Goal: Task Accomplishment & Management: Use online tool/utility

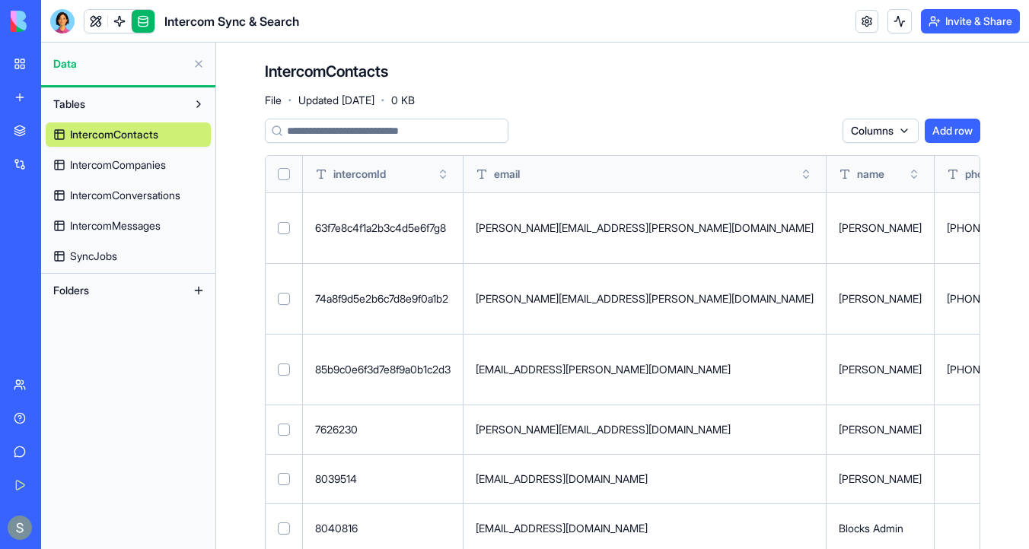
click at [161, 162] on span "IntercomCompanies" at bounding box center [118, 165] width 96 height 15
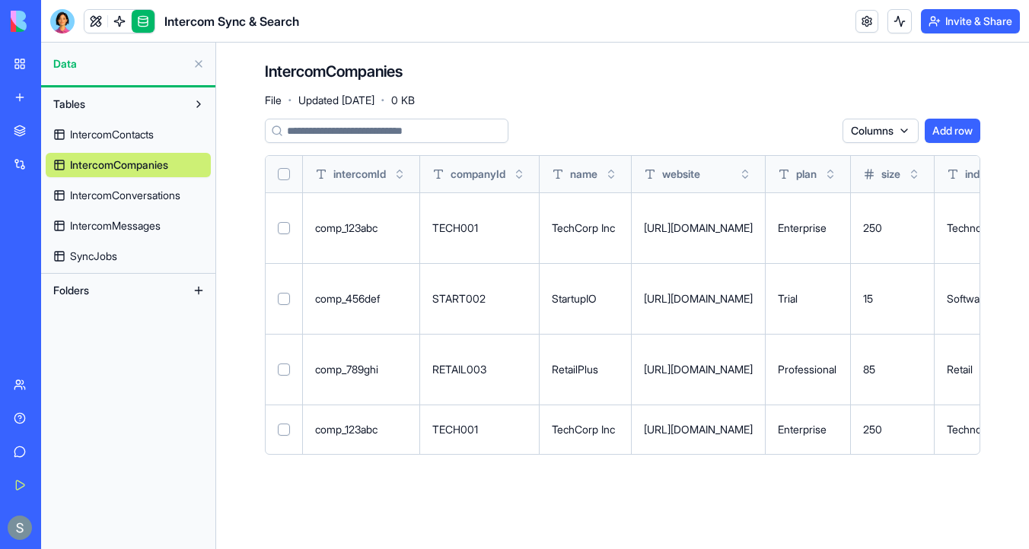
click at [139, 193] on span "IntercomConversations" at bounding box center [125, 195] width 110 height 15
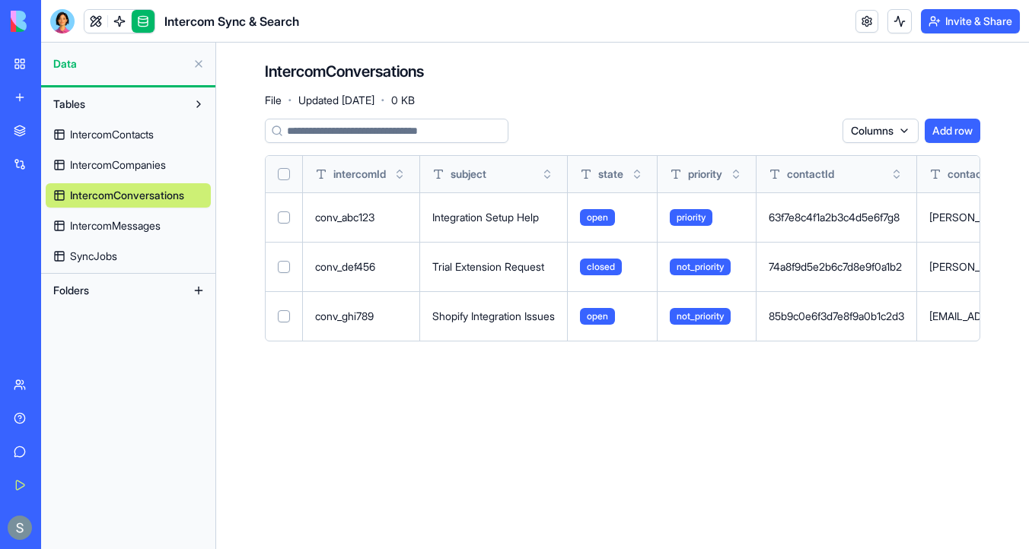
click at [126, 232] on span "IntercomMessages" at bounding box center [115, 225] width 91 height 15
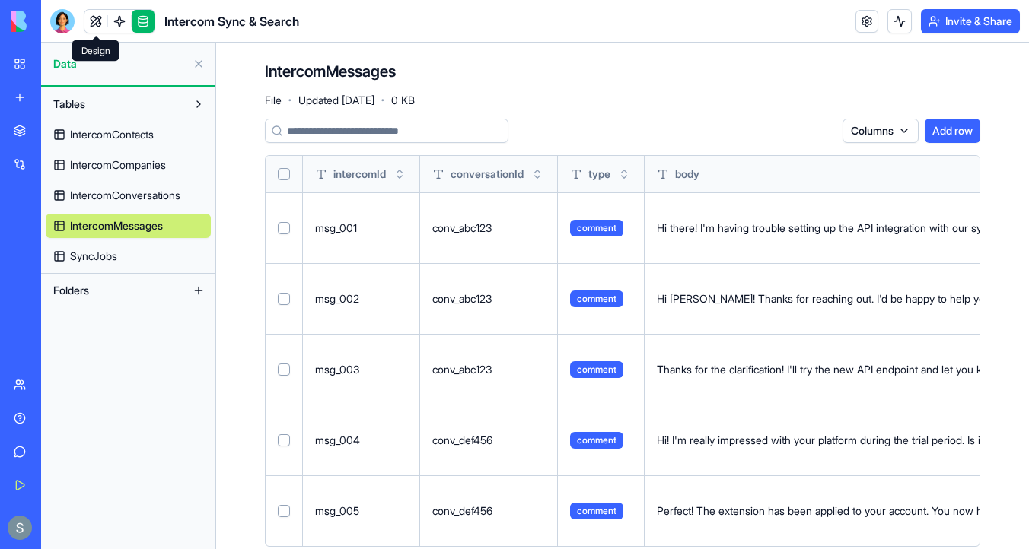
click at [93, 26] on link at bounding box center [95, 21] width 23 height 23
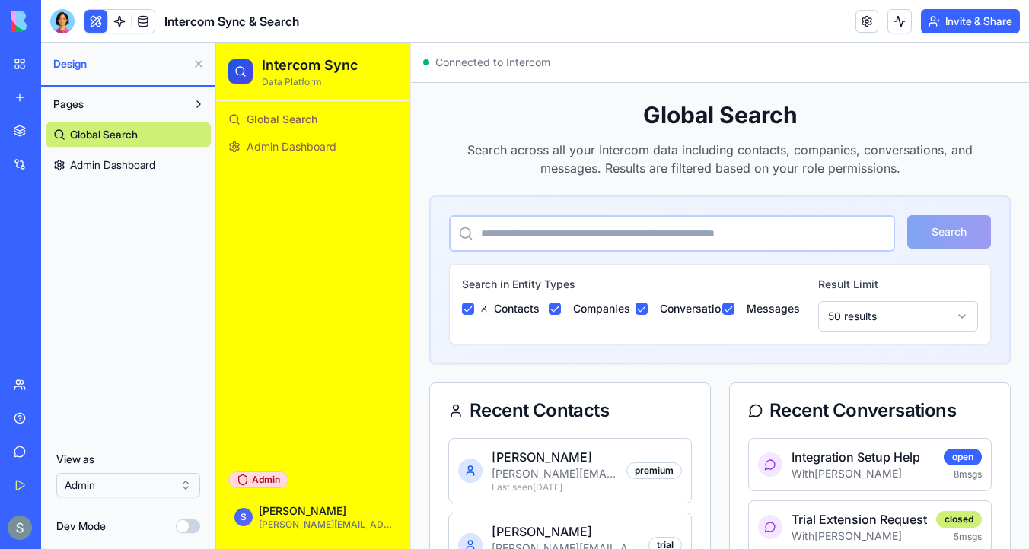
click at [135, 170] on span "Admin Dashboard" at bounding box center [112, 165] width 85 height 15
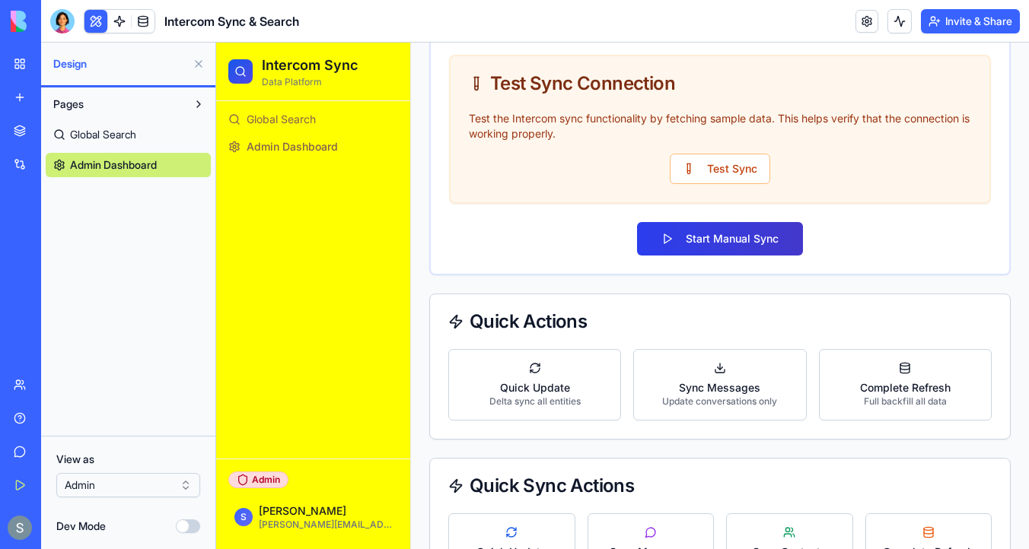
scroll to position [656, 0]
click at [706, 240] on button "Start Manual Sync" at bounding box center [720, 237] width 166 height 33
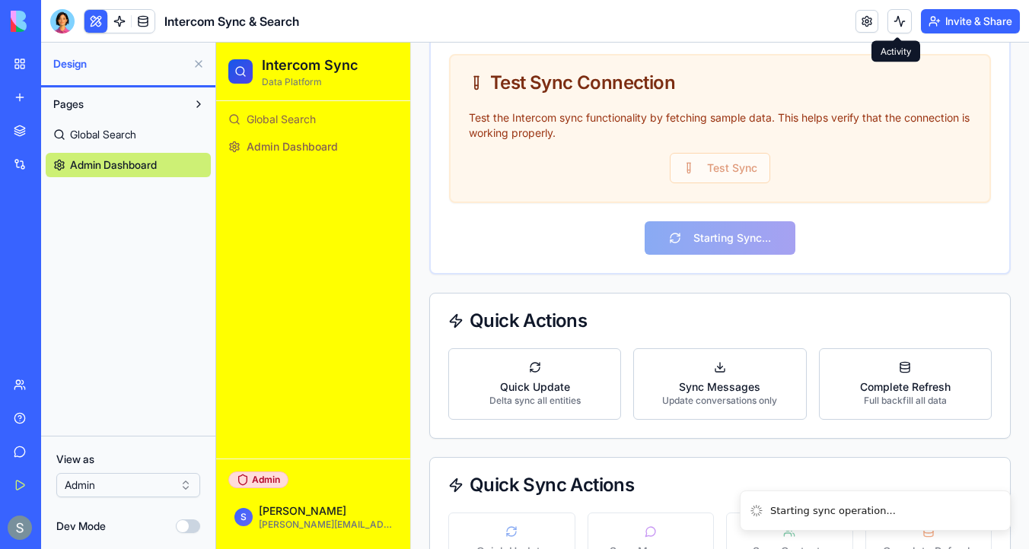
click at [898, 18] on button at bounding box center [899, 21] width 24 height 24
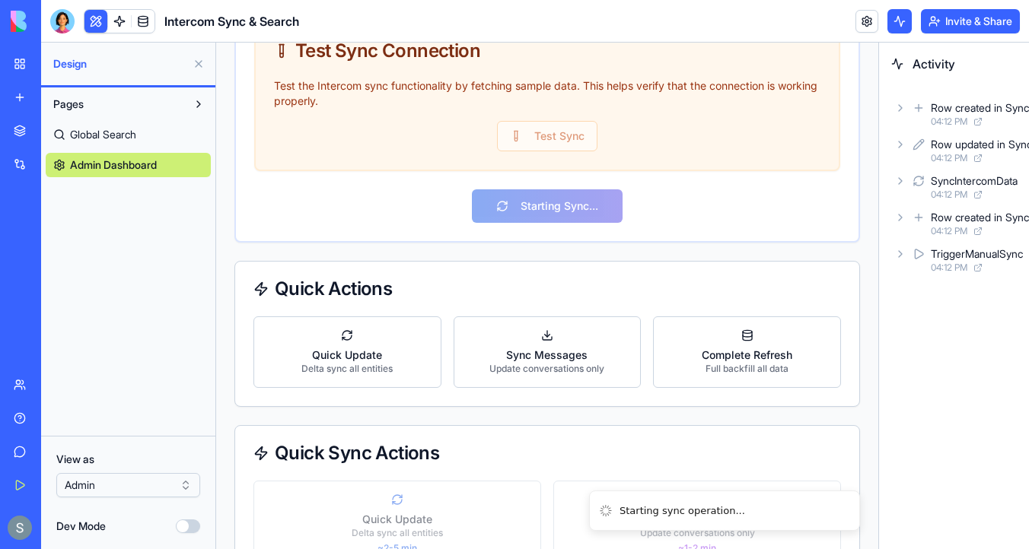
scroll to position [811, 0]
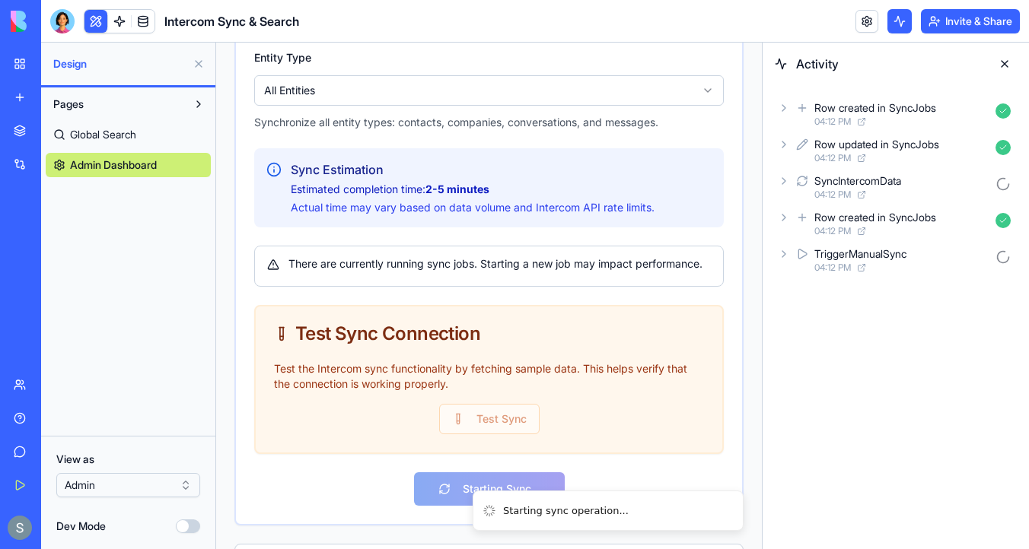
click at [836, 113] on div "Row created in SyncJobs" at bounding box center [875, 107] width 122 height 15
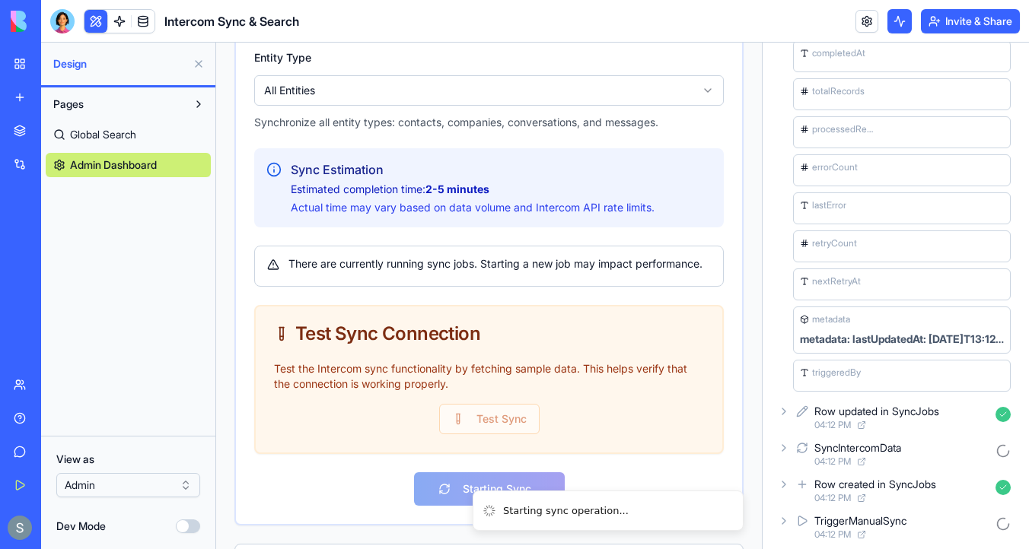
scroll to position [332, 0]
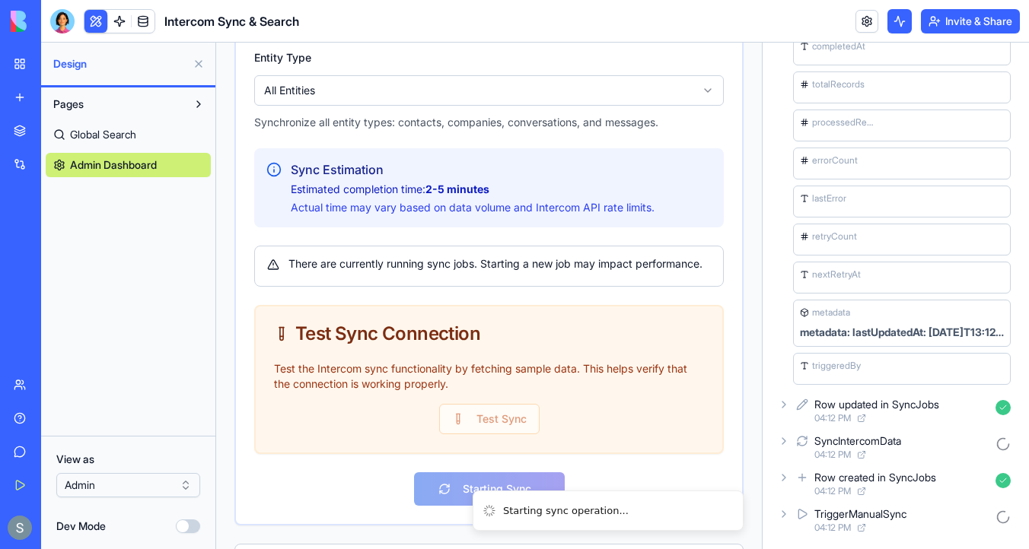
click at [788, 403] on icon at bounding box center [784, 405] width 12 height 12
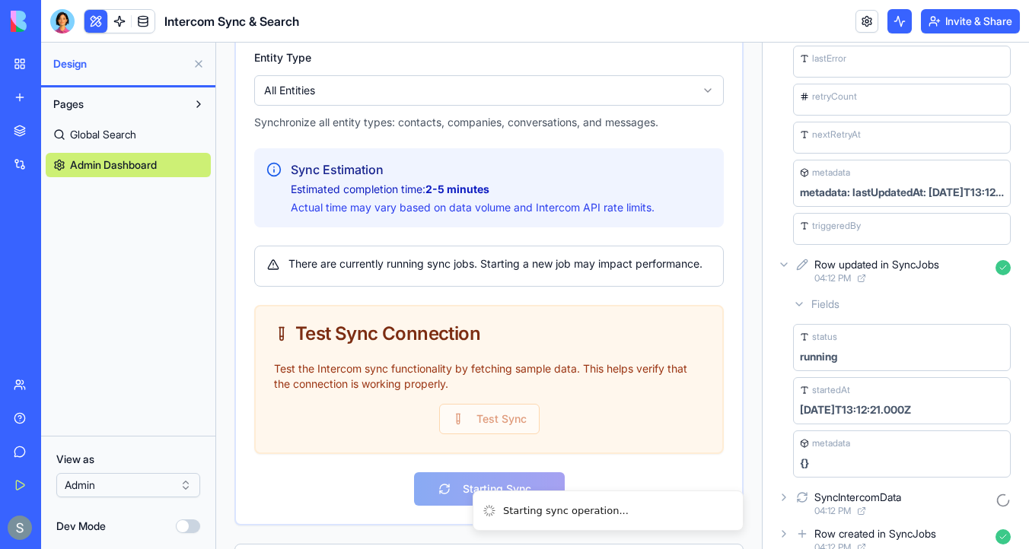
scroll to position [528, 0]
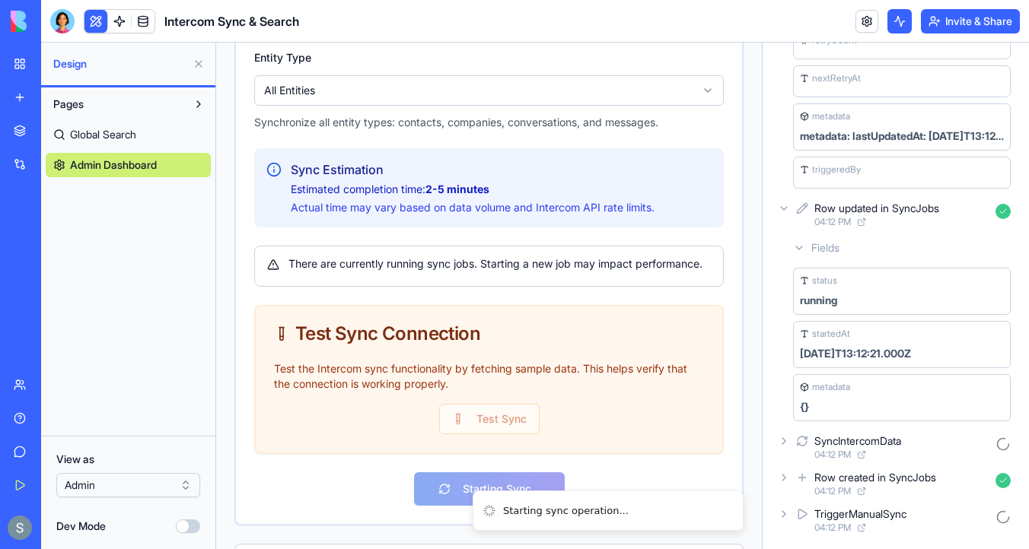
click at [788, 213] on icon at bounding box center [784, 208] width 12 height 12
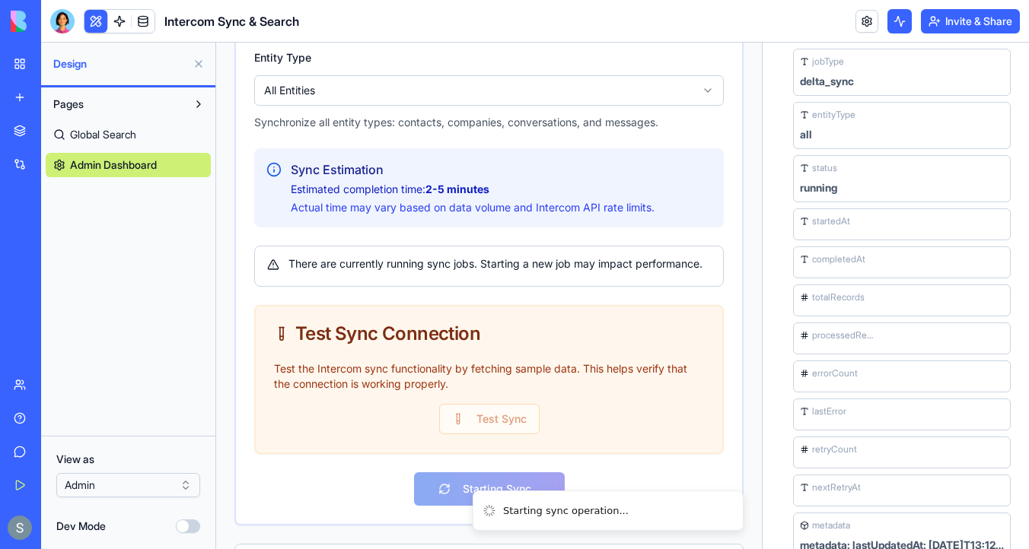
scroll to position [0, 0]
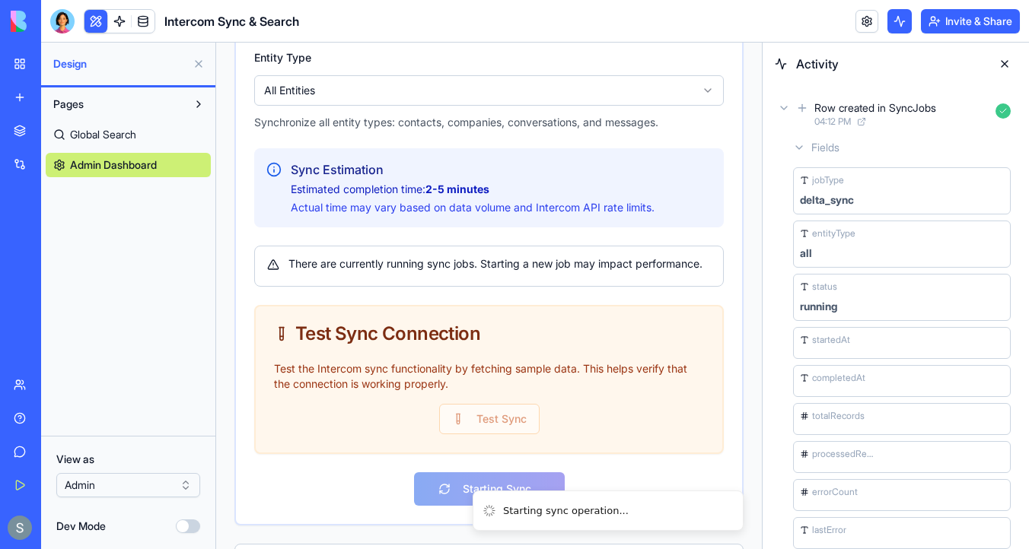
click at [788, 112] on icon at bounding box center [784, 108] width 12 height 12
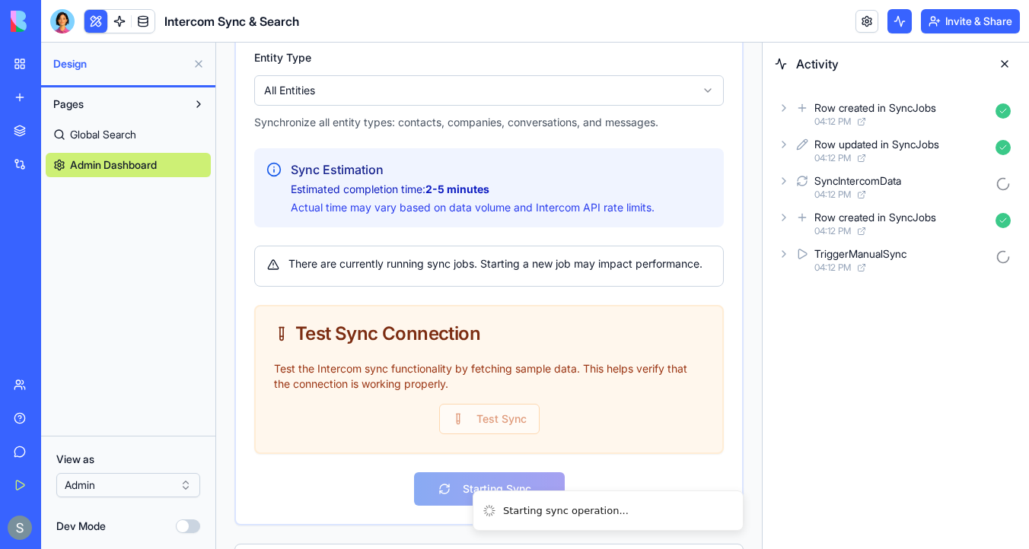
click at [791, 181] on div "SyncIntercomData 04:12 PM" at bounding box center [896, 186] width 242 height 33
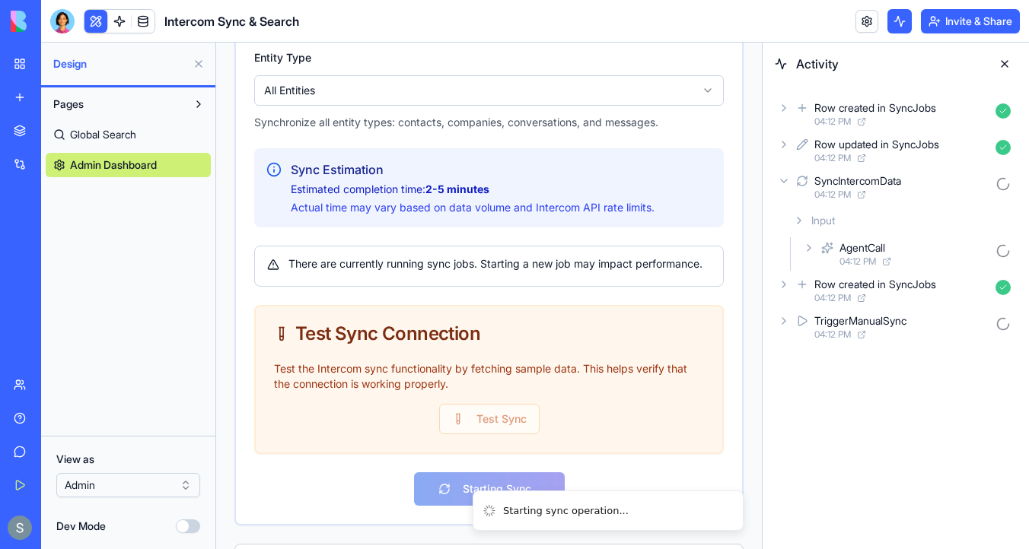
click at [806, 249] on icon at bounding box center [809, 248] width 12 height 12
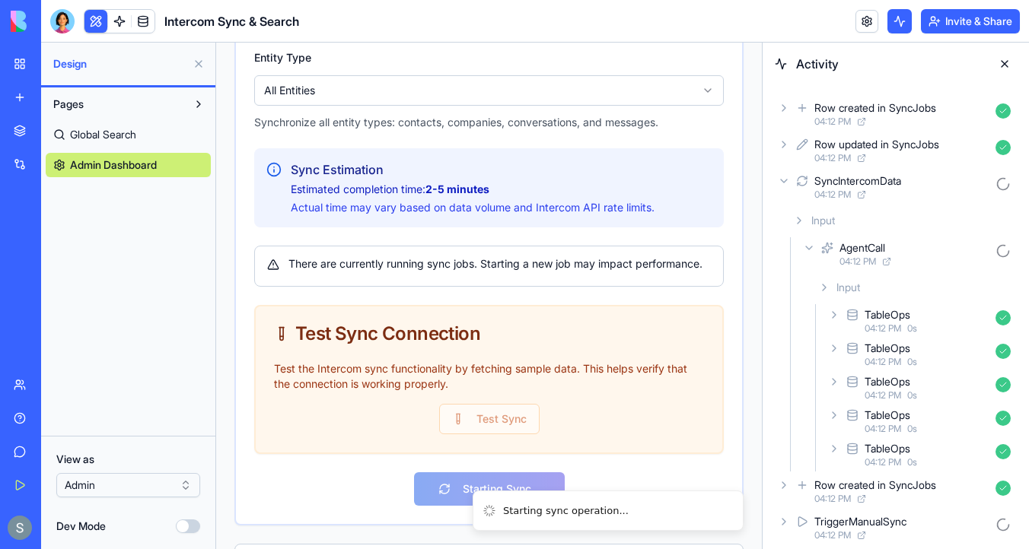
click at [809, 250] on icon at bounding box center [809, 248] width 12 height 12
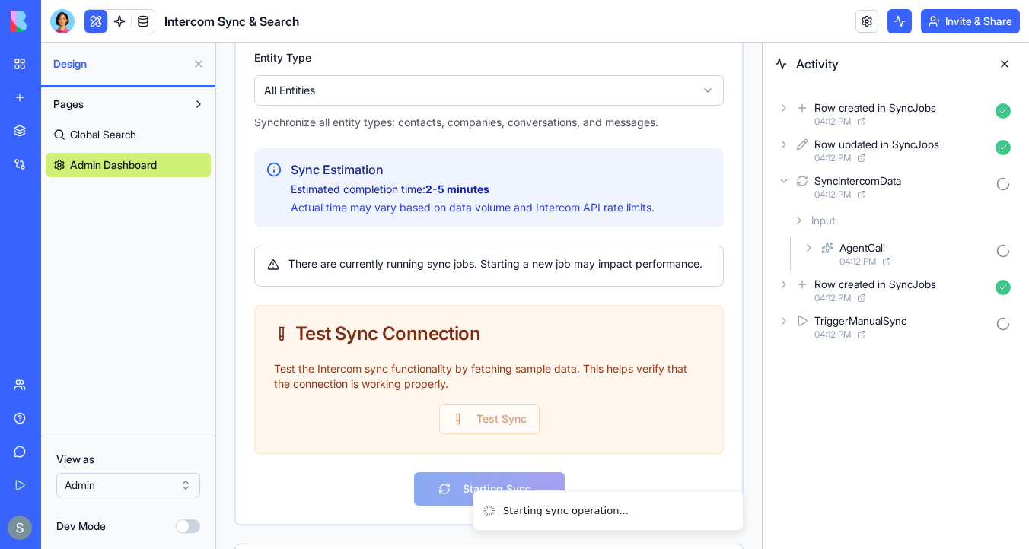
click at [785, 179] on icon at bounding box center [784, 181] width 12 height 12
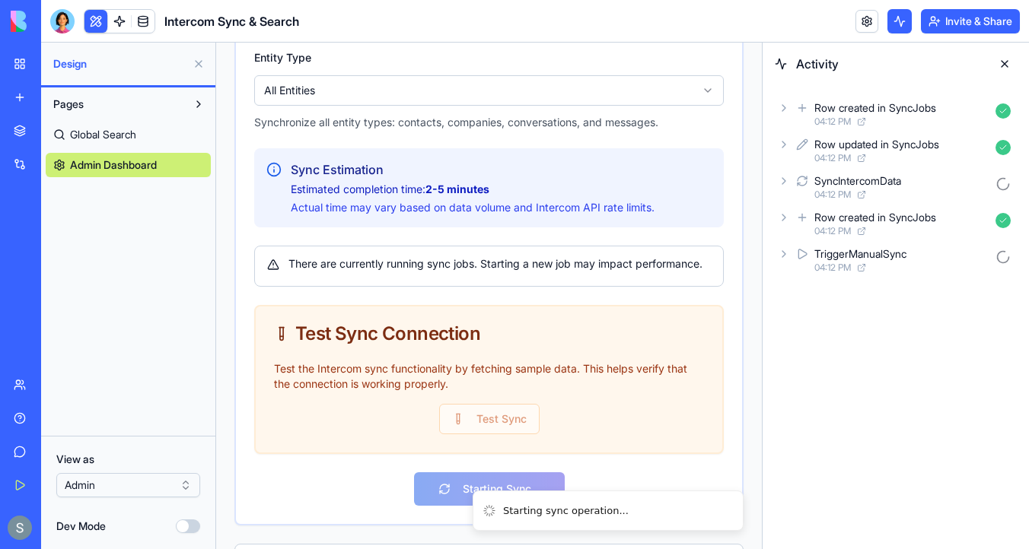
click at [783, 149] on icon at bounding box center [784, 145] width 12 height 12
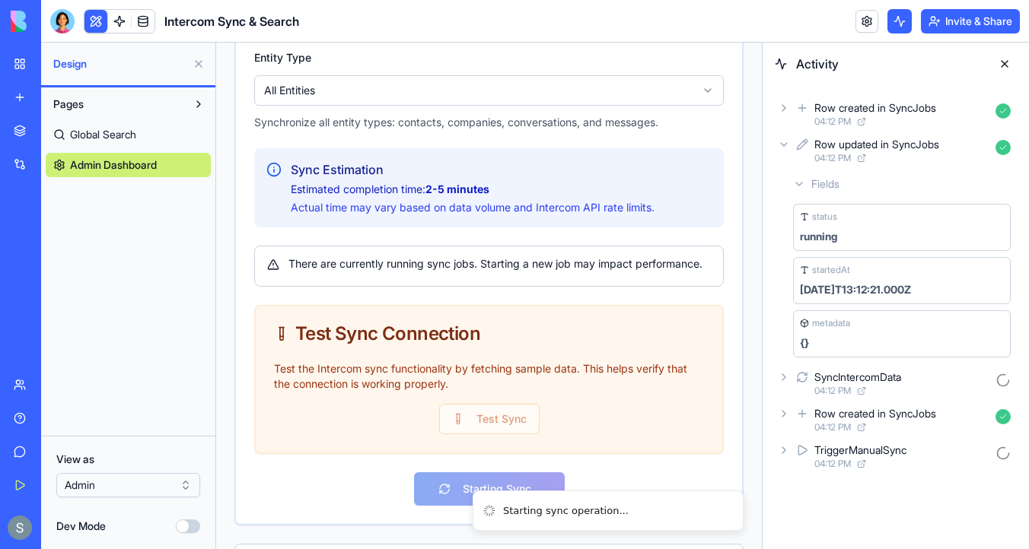
click at [783, 149] on icon at bounding box center [784, 145] width 12 height 12
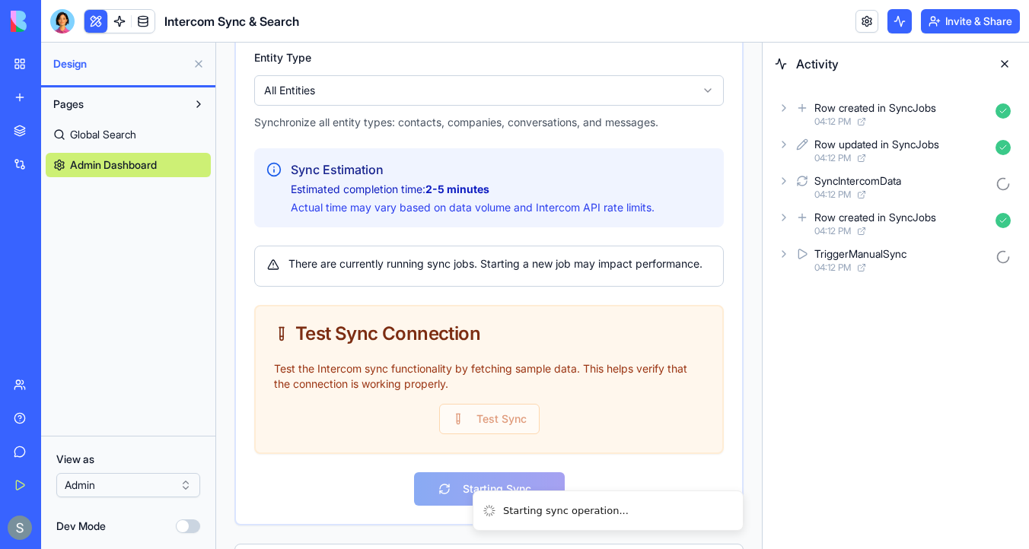
click at [785, 111] on icon at bounding box center [784, 108] width 12 height 12
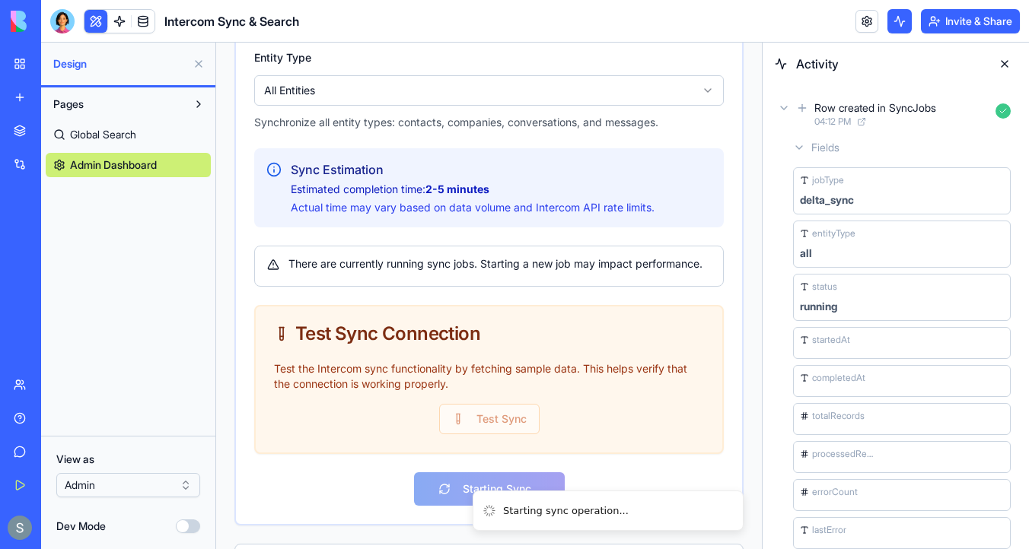
click at [782, 113] on icon at bounding box center [784, 108] width 12 height 12
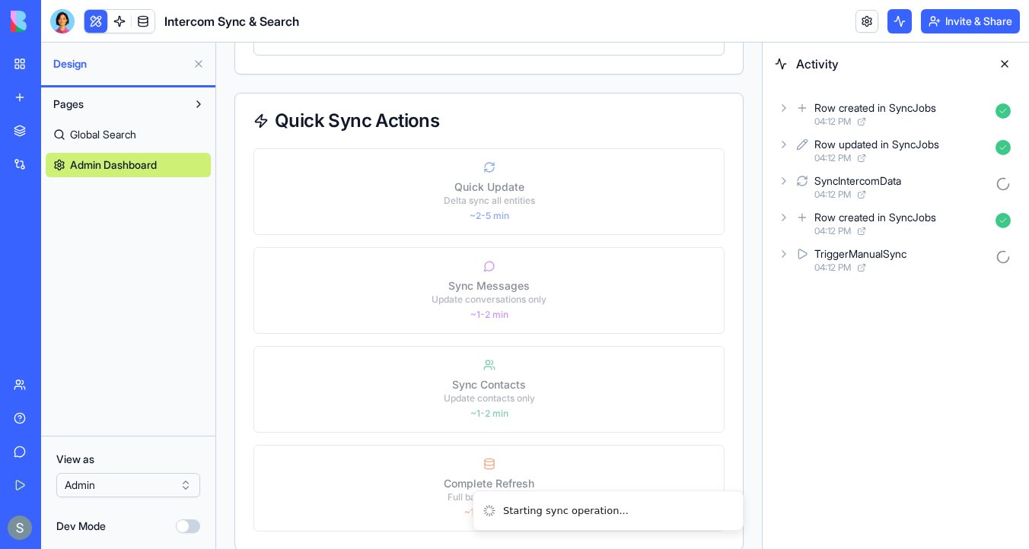
scroll to position [1614, 0]
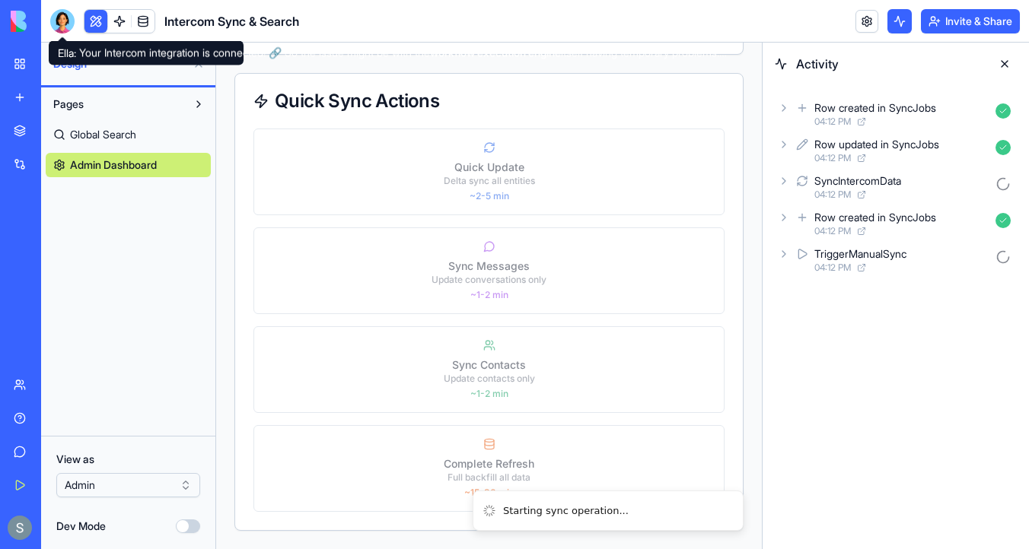
click at [61, 27] on div at bounding box center [62, 21] width 24 height 24
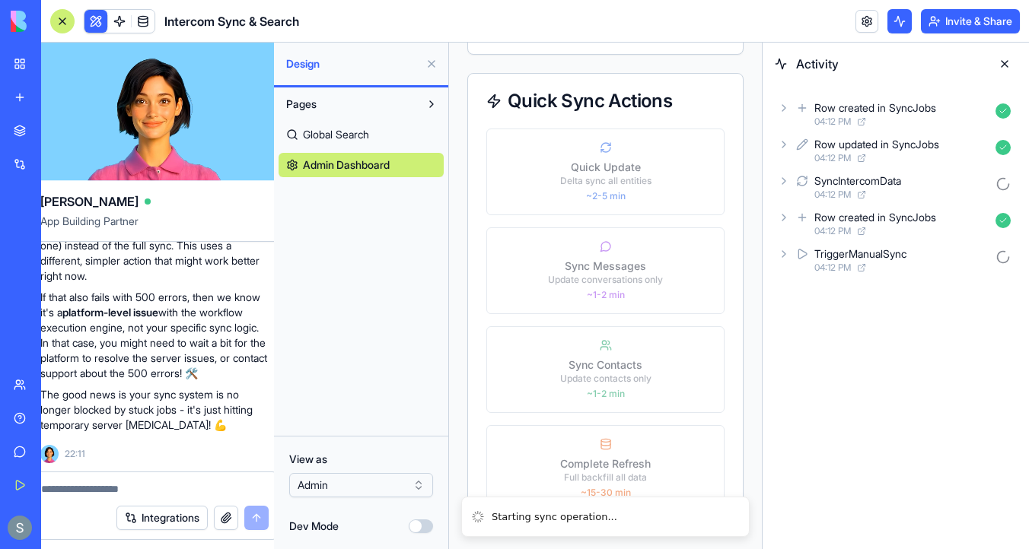
scroll to position [0, 0]
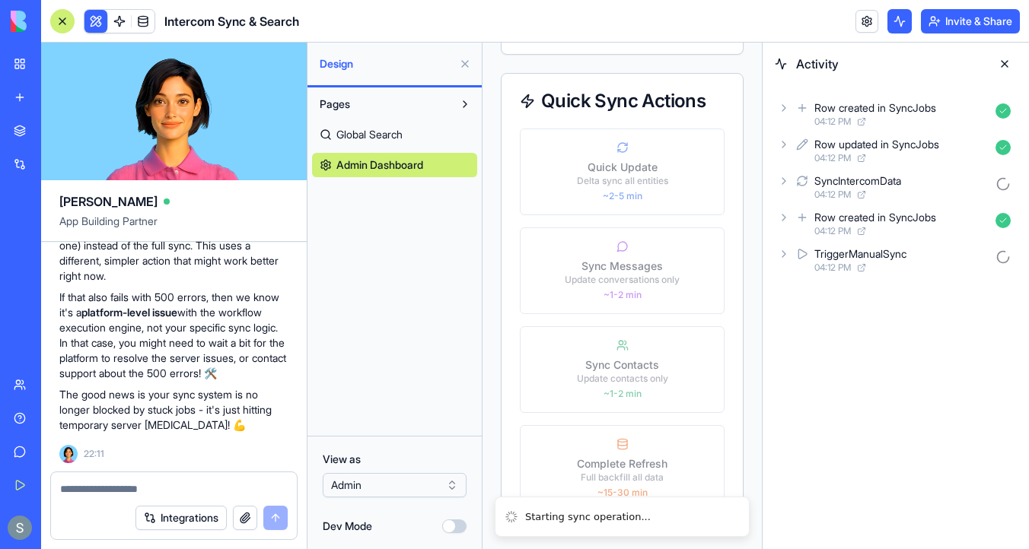
click at [119, 482] on textarea at bounding box center [174, 489] width 228 height 15
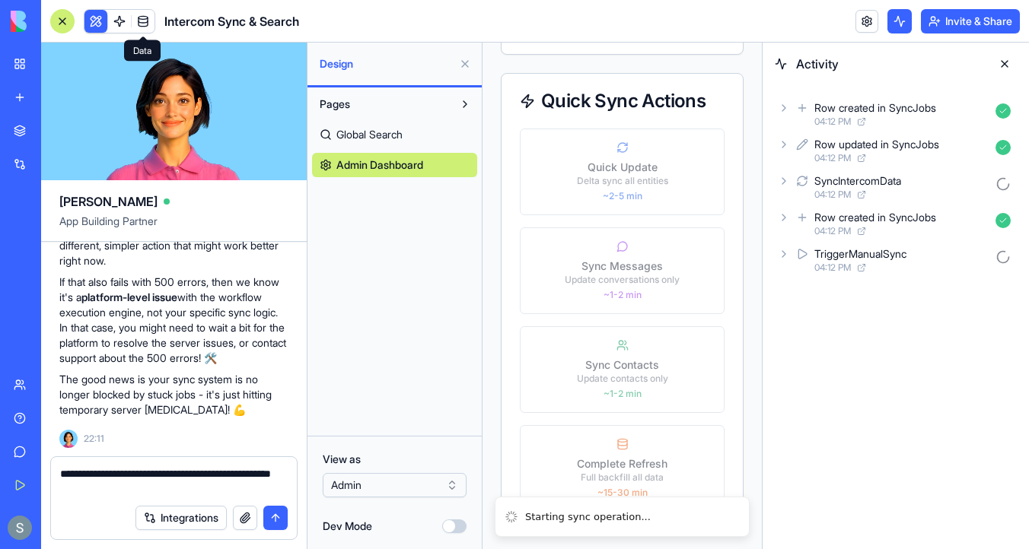
click at [142, 24] on link at bounding box center [143, 21] width 23 height 23
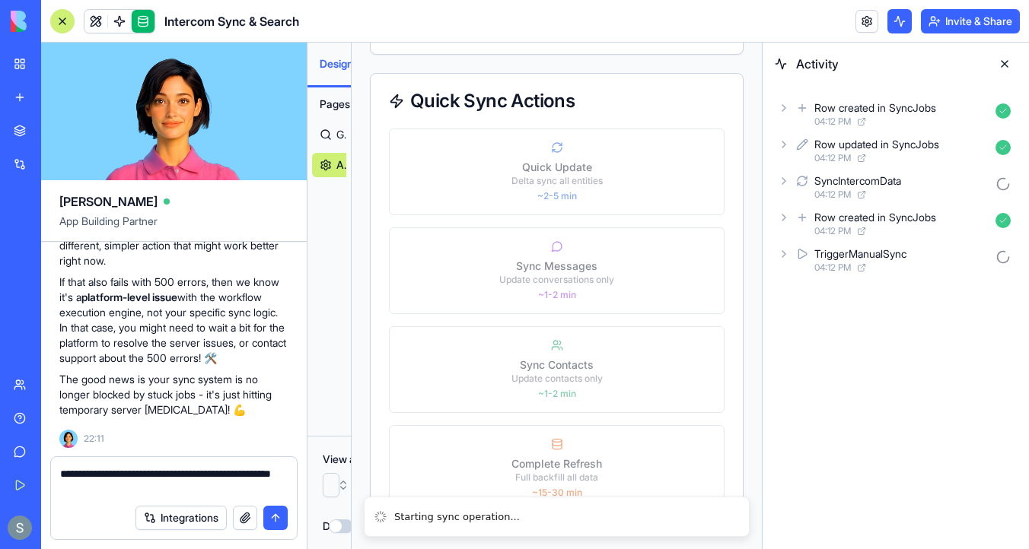
scroll to position [1675, 0]
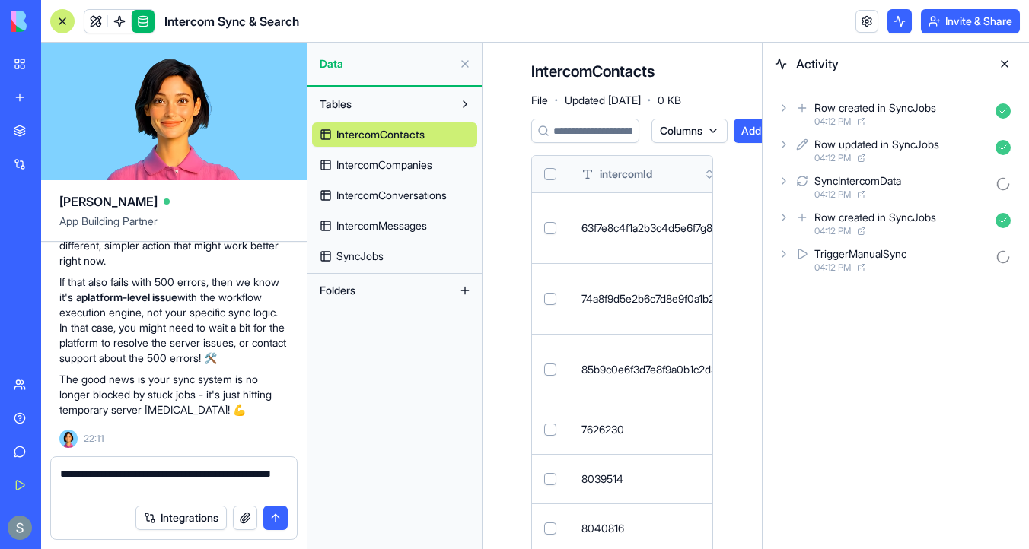
click at [553, 164] on th at bounding box center [550, 174] width 37 height 37
click at [553, 175] on button "Select all" at bounding box center [550, 174] width 12 height 12
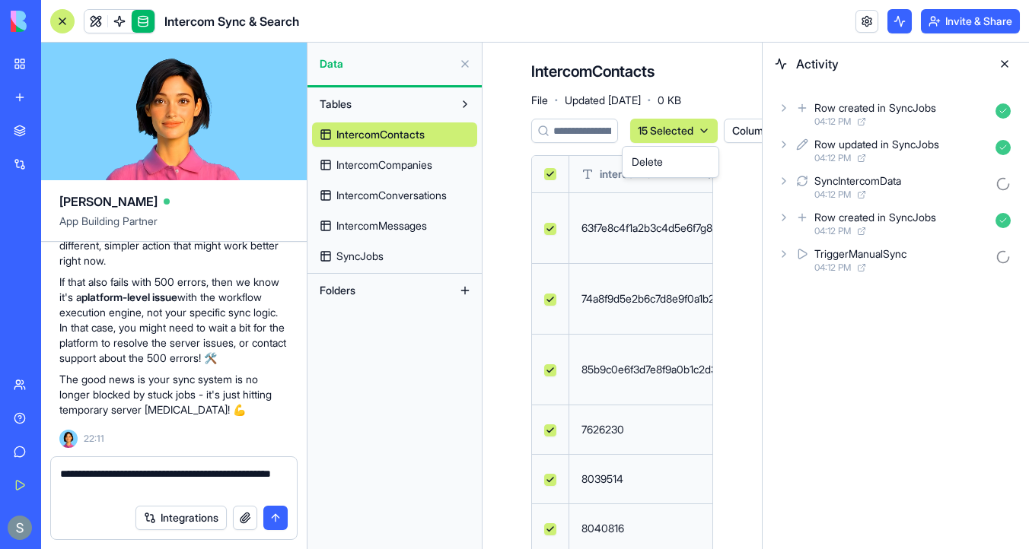
click at [712, 130] on html "BETA My Workspace New app Marketplace Integrations Recent Intercom Sync & Searc…" at bounding box center [514, 274] width 1029 height 549
click at [689, 158] on div "Delete" at bounding box center [671, 162] width 90 height 24
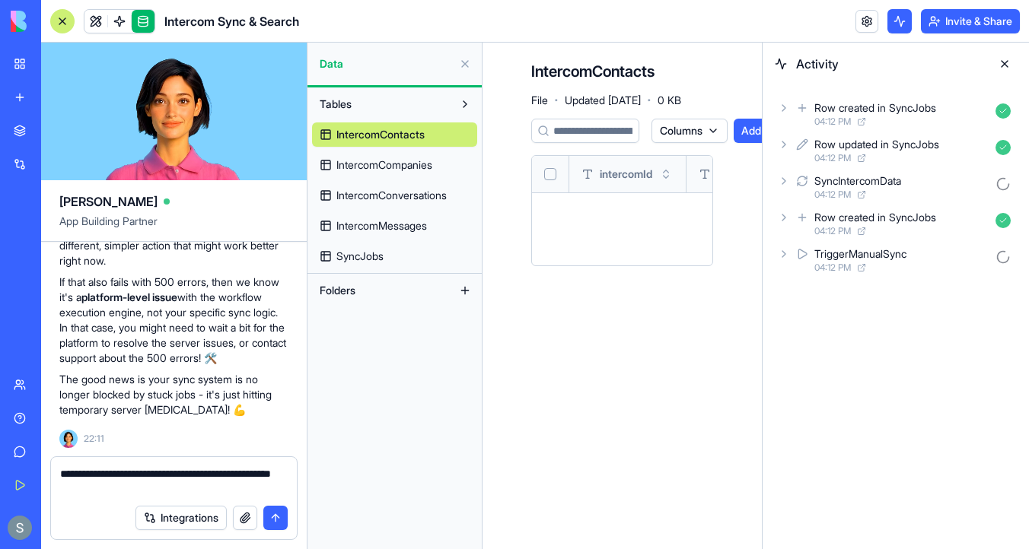
click at [427, 160] on span "IntercomCompanies" at bounding box center [384, 165] width 96 height 15
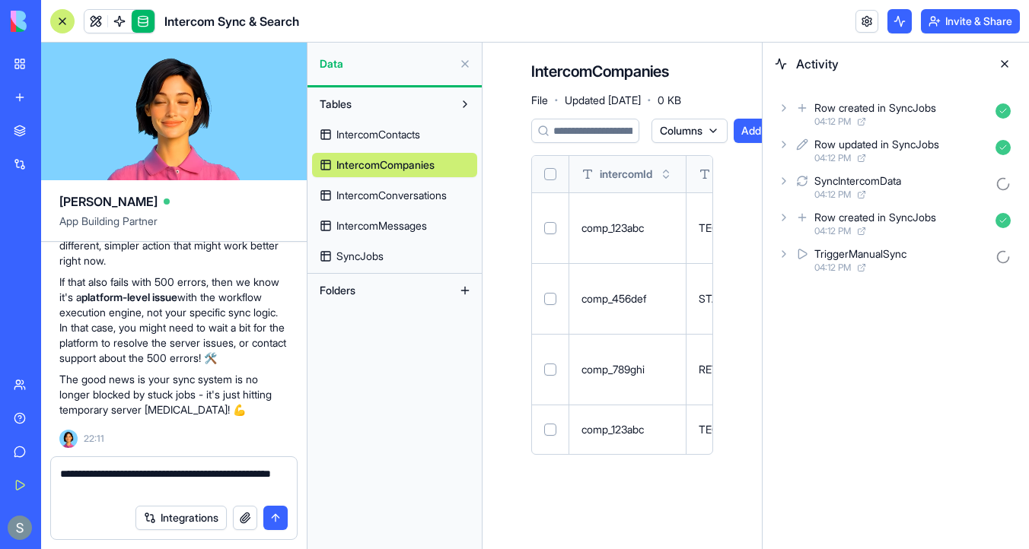
click at [549, 174] on button "Select all" at bounding box center [550, 174] width 12 height 12
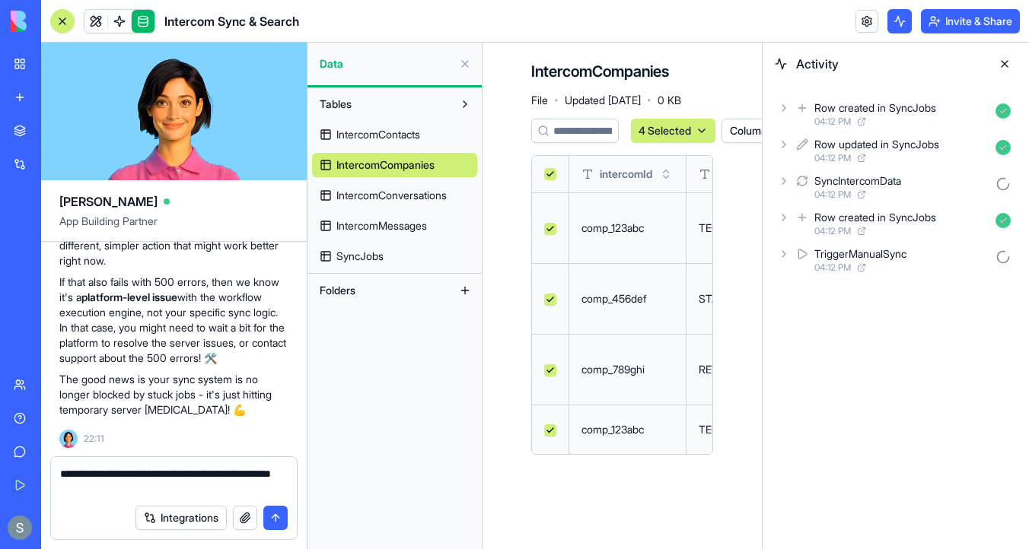
click at [699, 132] on html "BETA My Workspace New app Marketplace Integrations Recent Intercom Sync & Searc…" at bounding box center [514, 274] width 1029 height 549
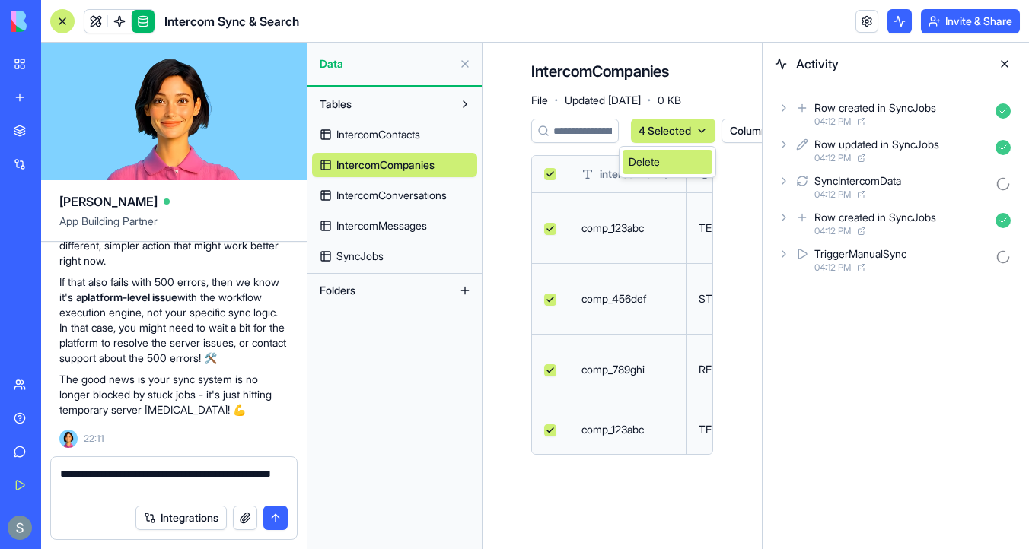
click at [684, 162] on div "Delete" at bounding box center [668, 162] width 90 height 24
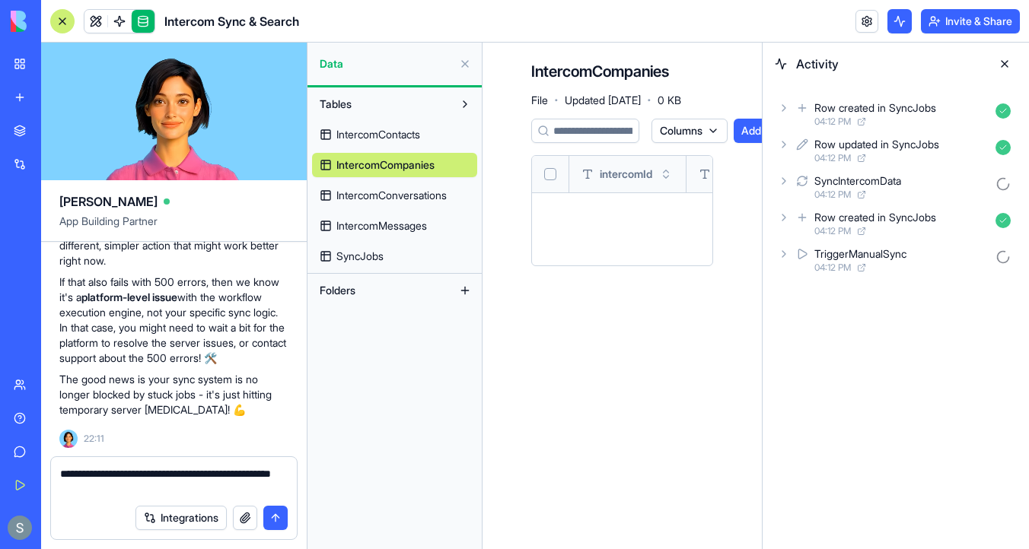
click at [404, 225] on span "IntercomMessages" at bounding box center [381, 225] width 91 height 15
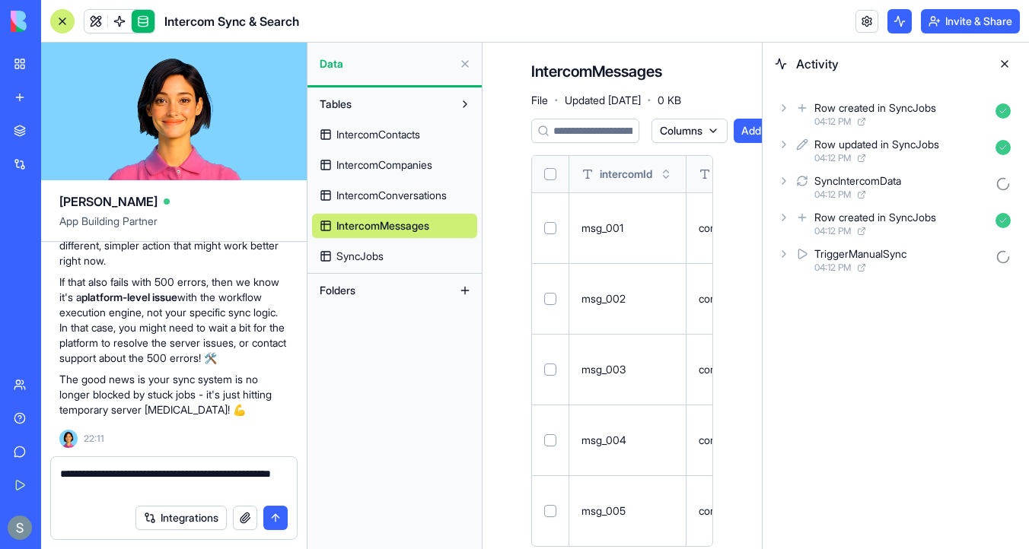
click at [552, 174] on button "Select all" at bounding box center [550, 174] width 12 height 12
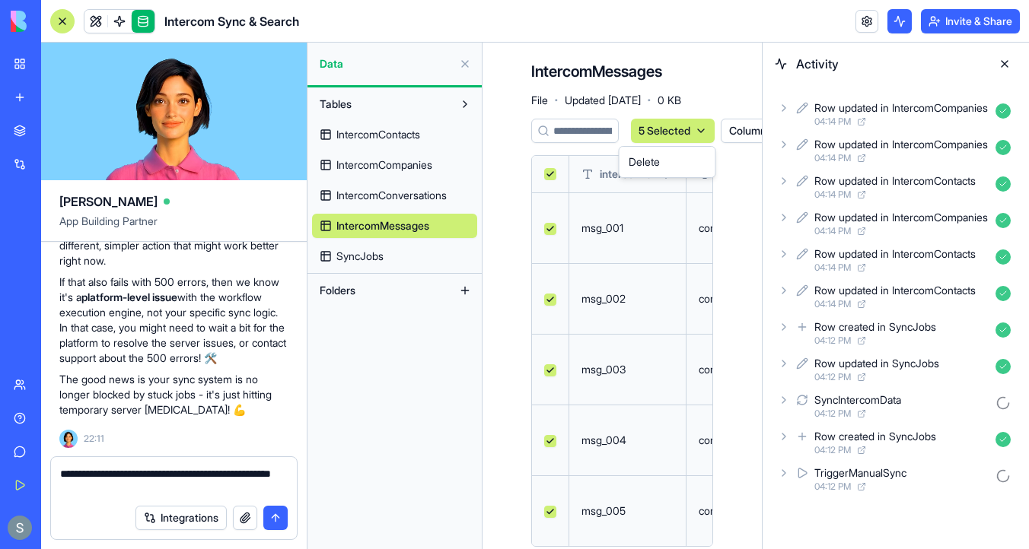
click at [705, 132] on html "BETA My Workspace New app Marketplace Integrations Recent Intercom Sync & Searc…" at bounding box center [514, 274] width 1029 height 549
click at [686, 164] on div "Delete" at bounding box center [668, 162] width 90 height 24
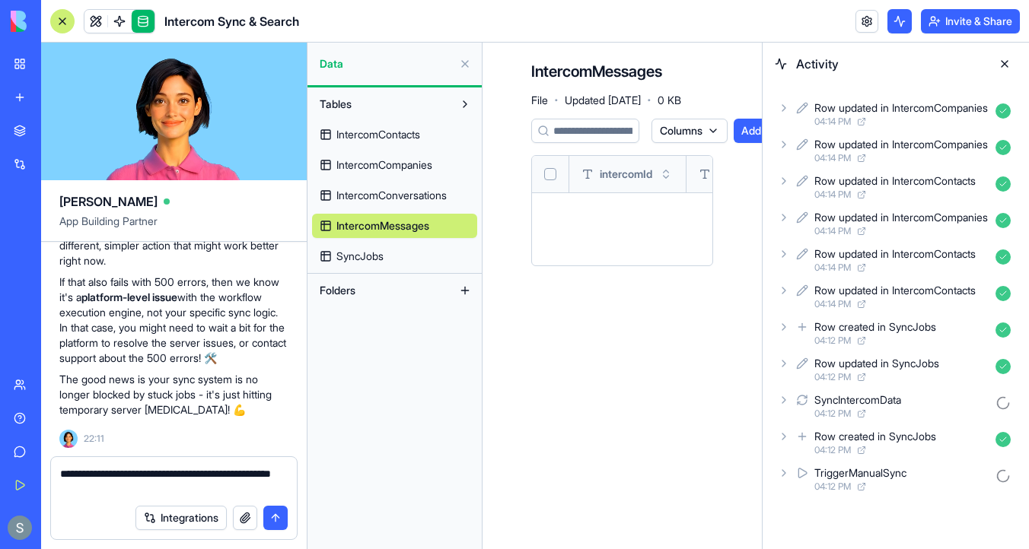
click at [373, 262] on span "SyncJobs" at bounding box center [359, 256] width 47 height 15
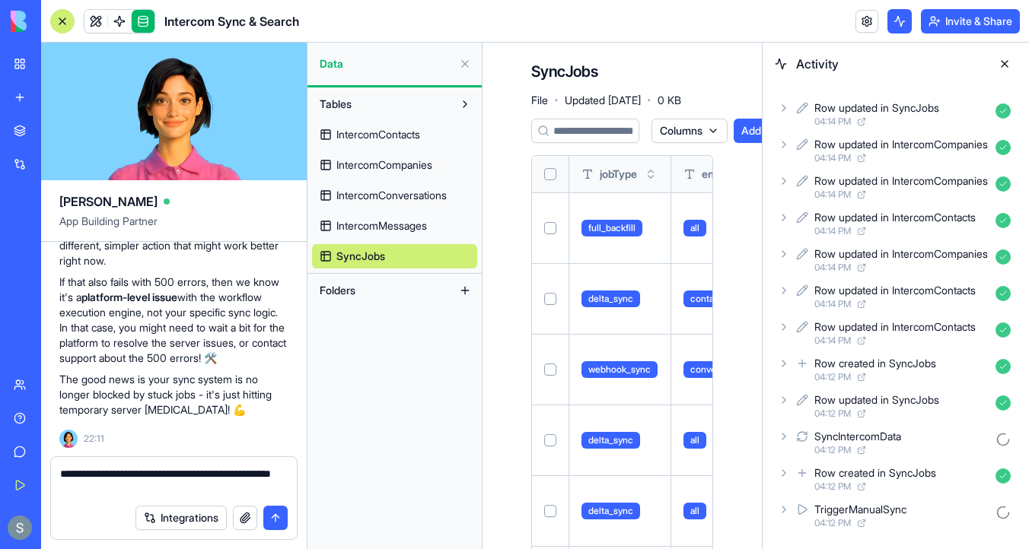
click at [550, 173] on button "Select all" at bounding box center [550, 174] width 12 height 12
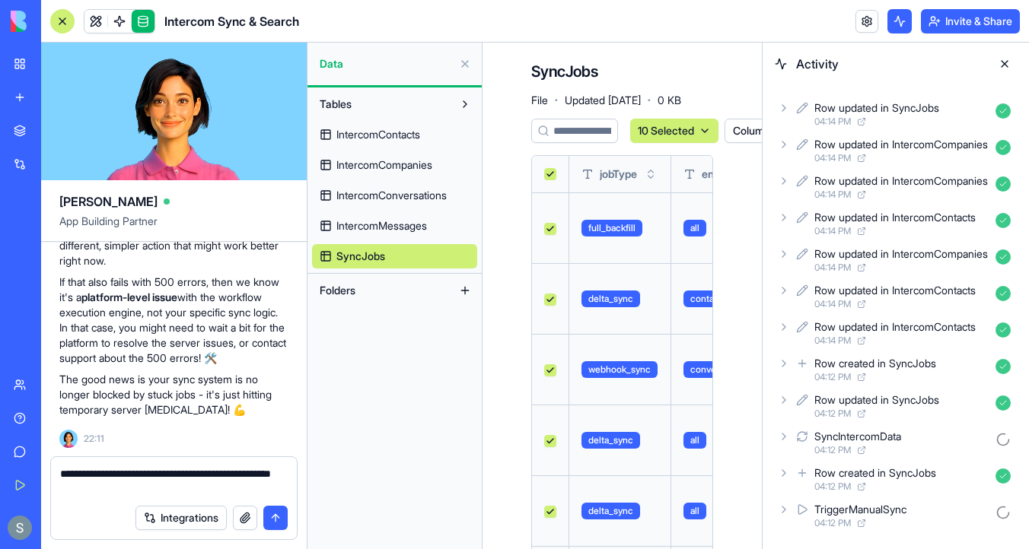
click at [705, 127] on html "BETA My Workspace New app Marketplace Integrations Recent Intercom Sync & Searc…" at bounding box center [514, 274] width 1029 height 549
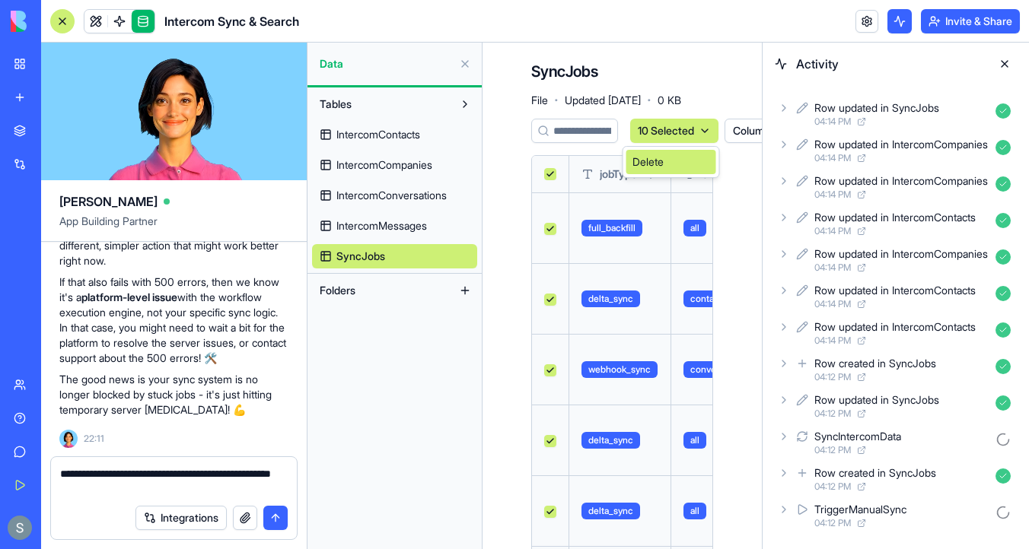
click at [693, 169] on div "Delete" at bounding box center [671, 162] width 90 height 24
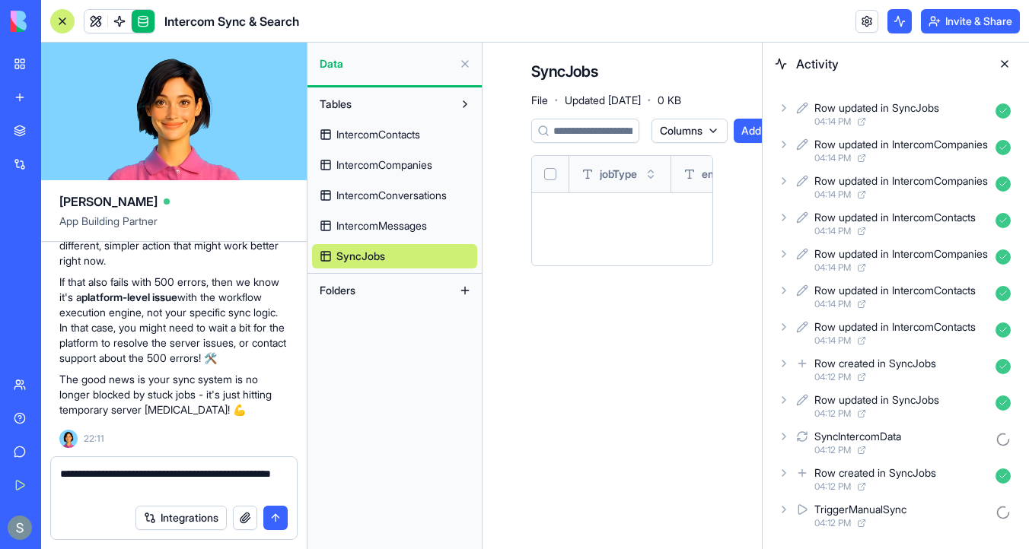
click at [159, 495] on textarea "**********" at bounding box center [174, 482] width 228 height 30
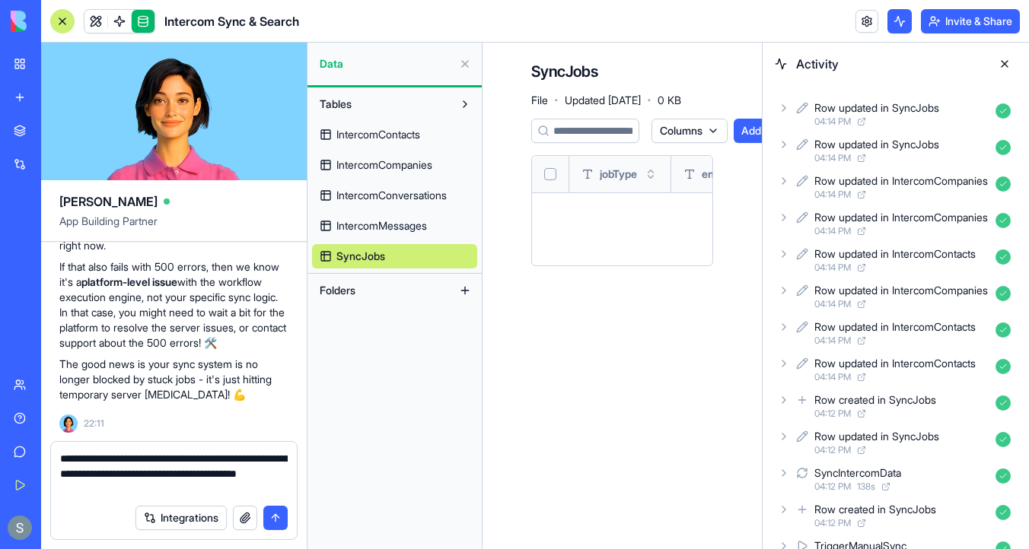
click at [407, 135] on span "IntercomContacts" at bounding box center [378, 134] width 84 height 15
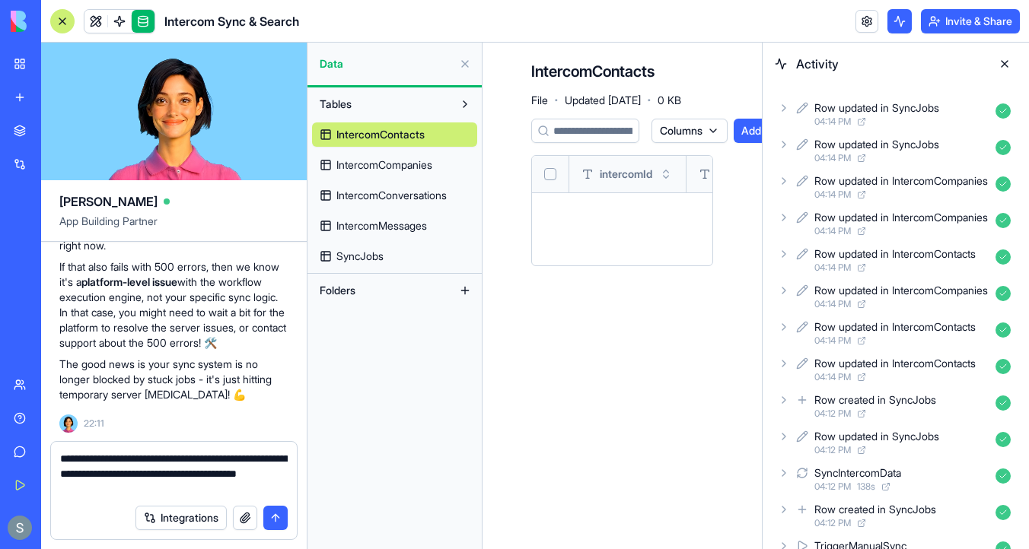
click at [408, 162] on span "IntercomCompanies" at bounding box center [384, 165] width 96 height 15
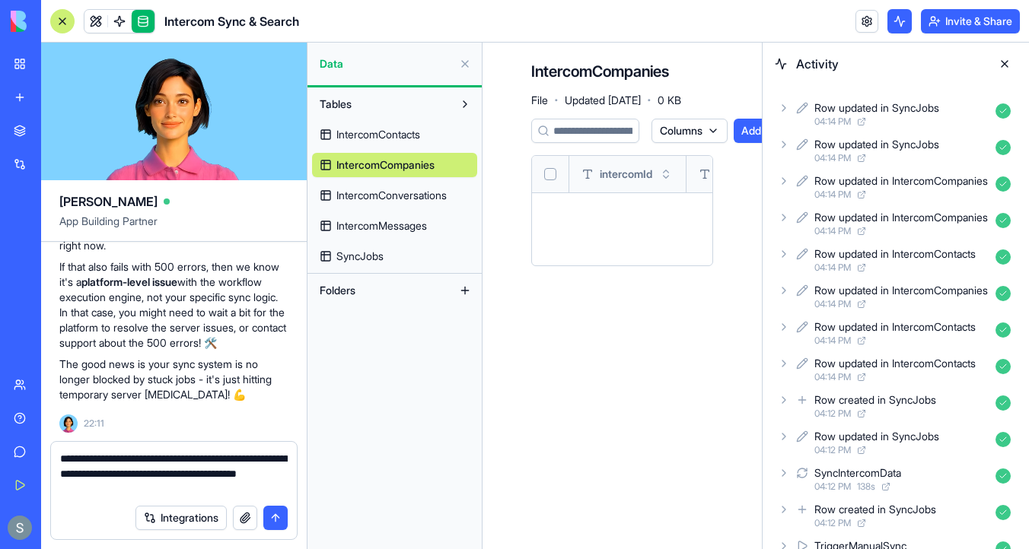
click at [407, 187] on link "IntercomConversations" at bounding box center [394, 195] width 165 height 24
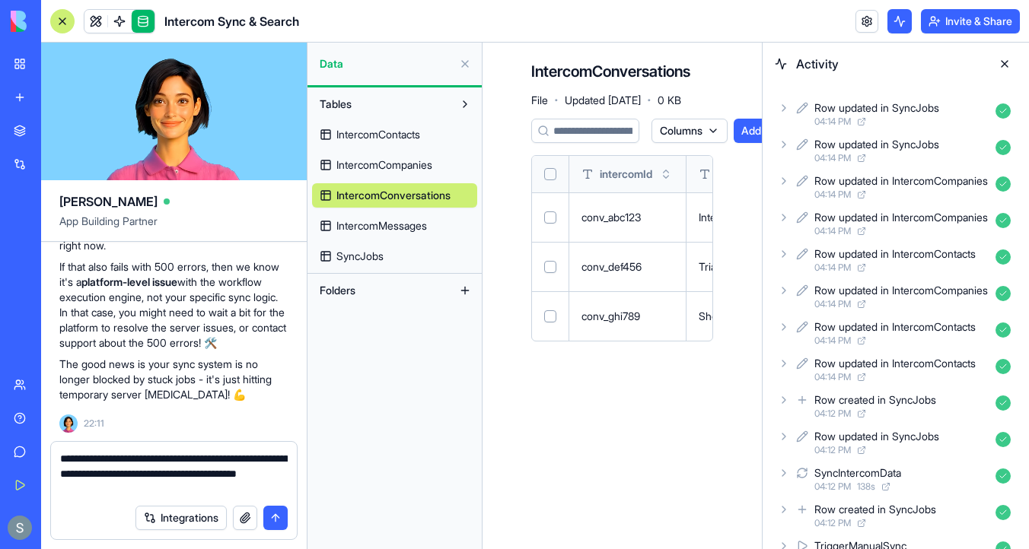
click at [407, 221] on span "IntercomMessages" at bounding box center [381, 225] width 91 height 15
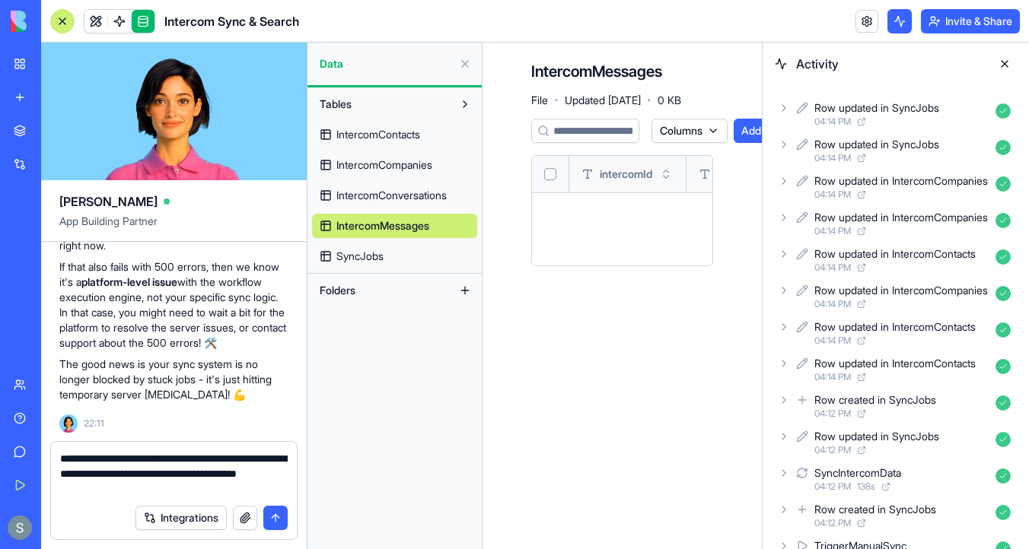
click at [396, 258] on link "SyncJobs" at bounding box center [394, 256] width 165 height 24
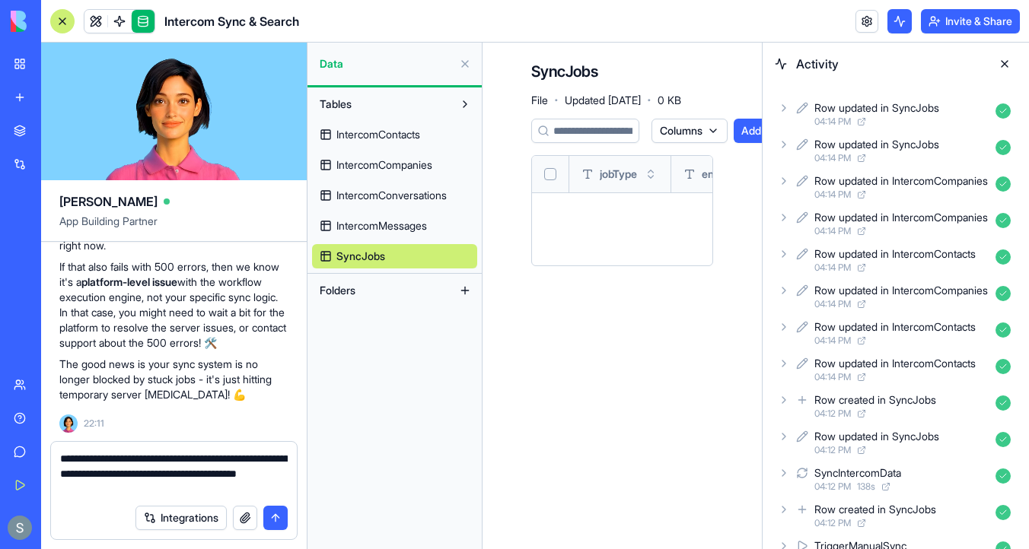
click at [234, 494] on textarea "**********" at bounding box center [174, 474] width 228 height 46
type textarea "**********"
click at [281, 517] on button "submit" at bounding box center [275, 518] width 24 height 24
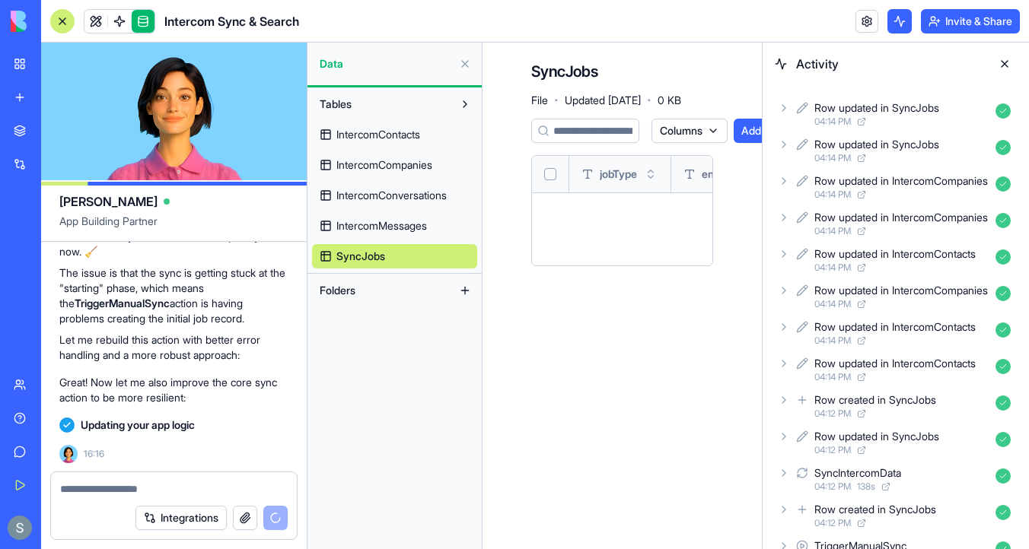
click at [788, 107] on icon at bounding box center [784, 108] width 12 height 12
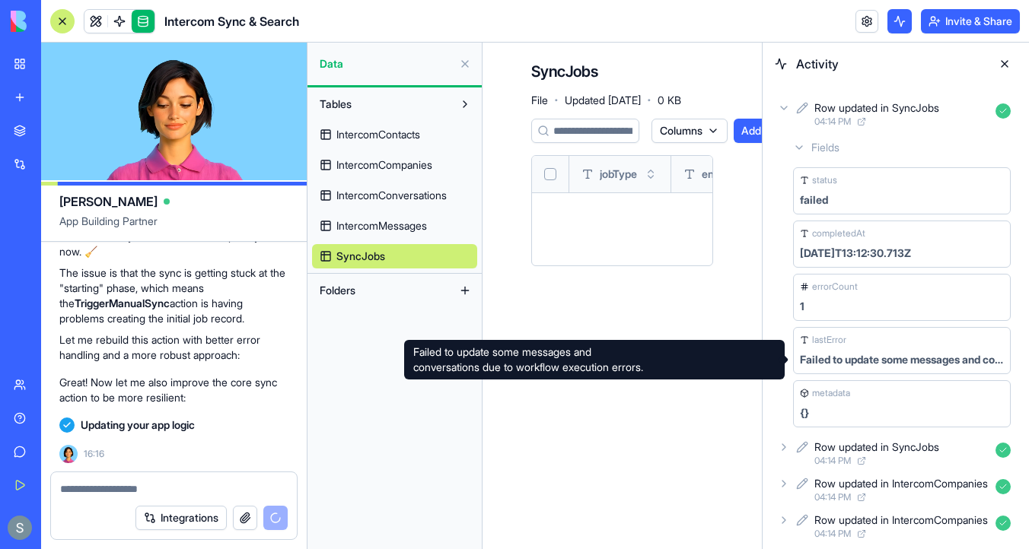
click at [868, 361] on div "Failed to update some messages and conversations due to workflow execution erro…" at bounding box center [902, 359] width 204 height 15
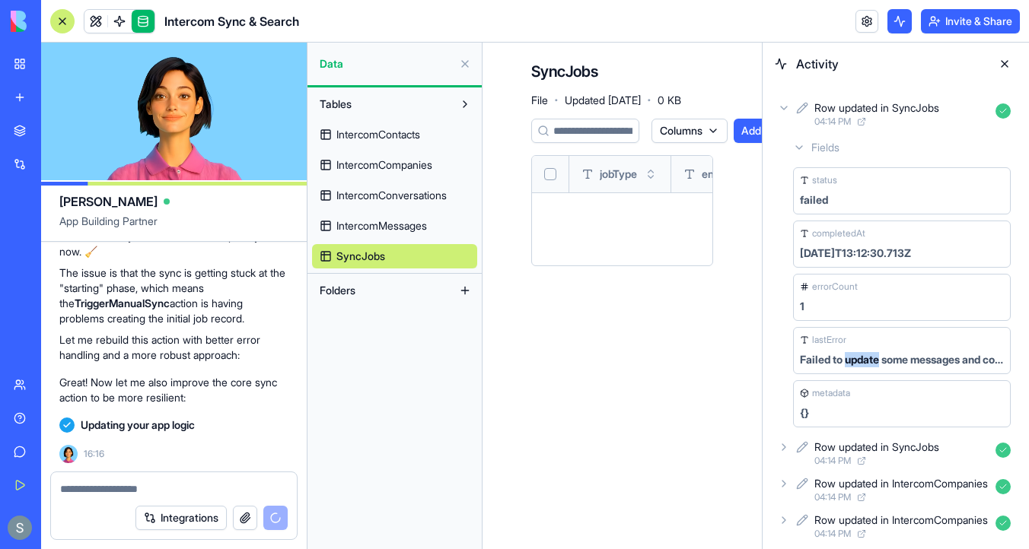
click at [868, 361] on div "Failed to update some messages and conversations due to workflow execution erro…" at bounding box center [902, 359] width 204 height 15
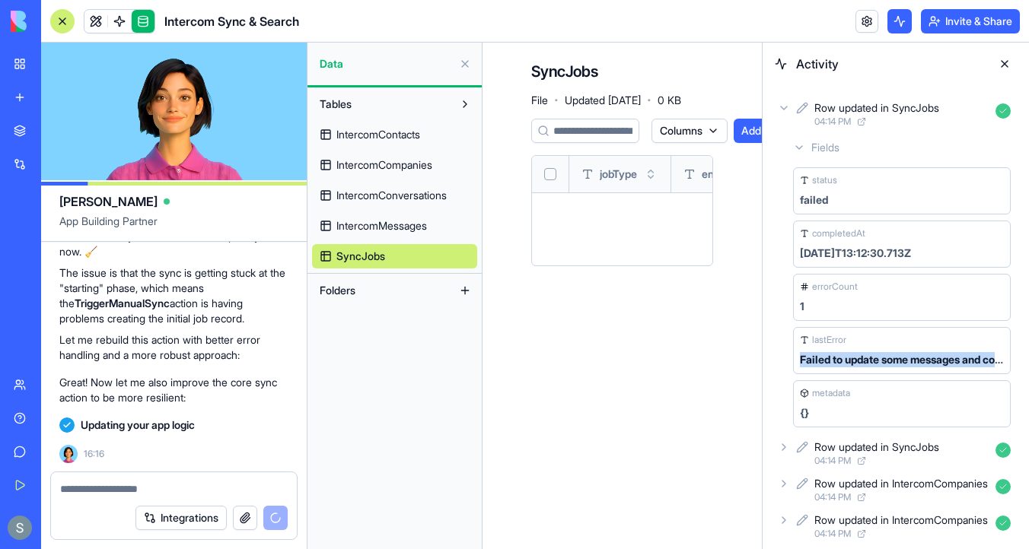
click at [868, 361] on div "Failed to update some messages and conversations due to workflow execution erro…" at bounding box center [902, 359] width 204 height 15
copy div "Failed to update some messages and conversations due to workflow execution erro…"
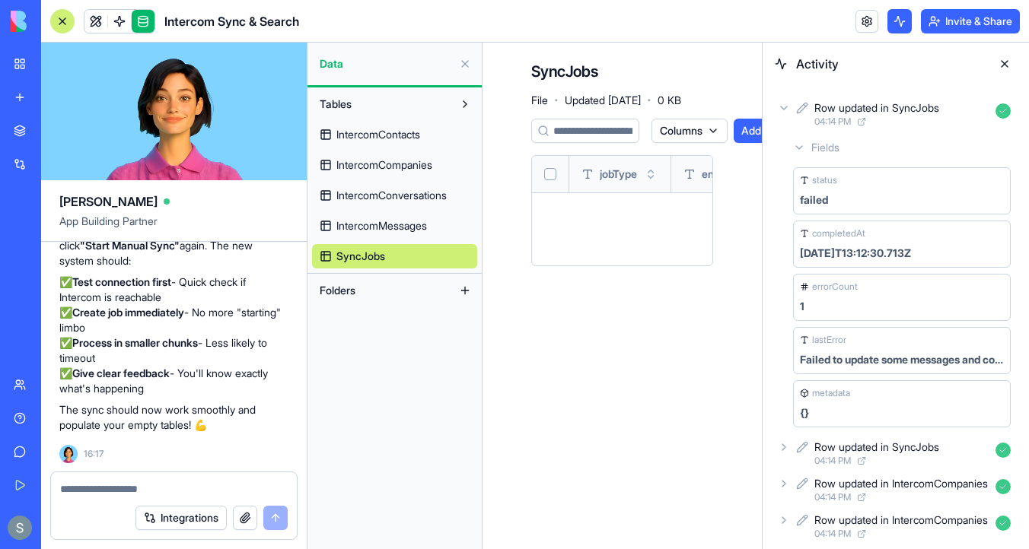
click at [148, 486] on textarea at bounding box center [174, 489] width 228 height 15
type textarea "*"
paste textarea "**********"
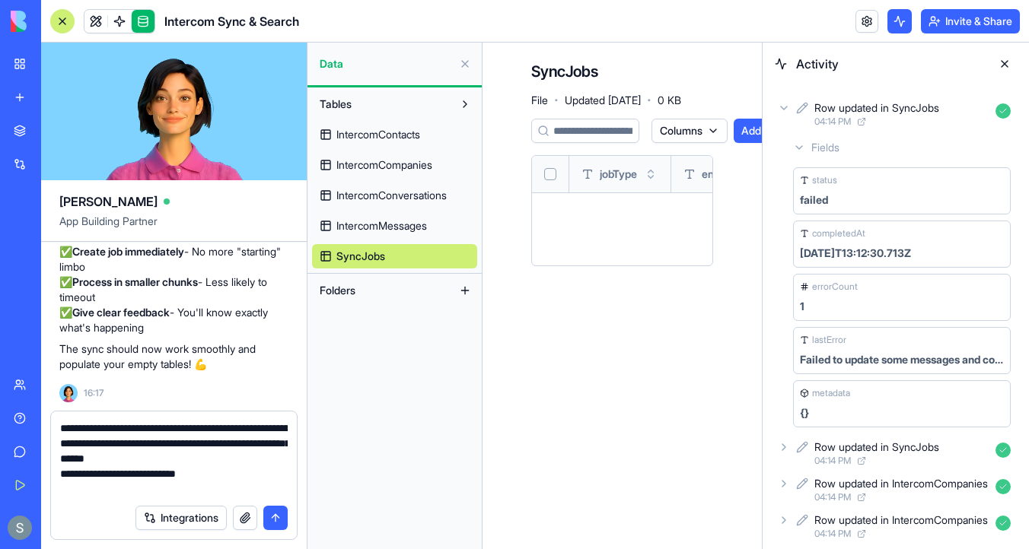
type textarea "**********"
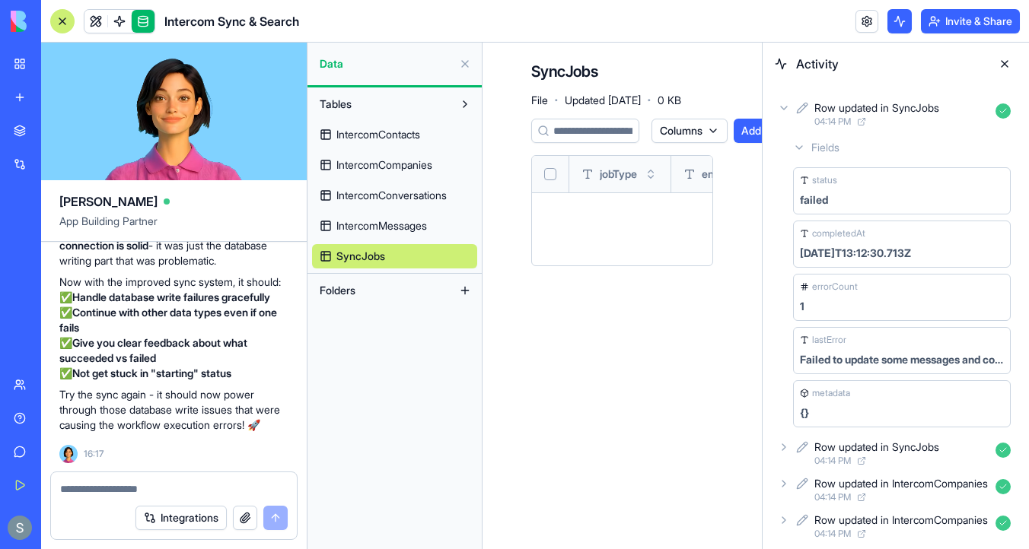
scroll to position [11365, 0]
click at [355, 132] on span "IntercomContacts" at bounding box center [378, 134] width 84 height 15
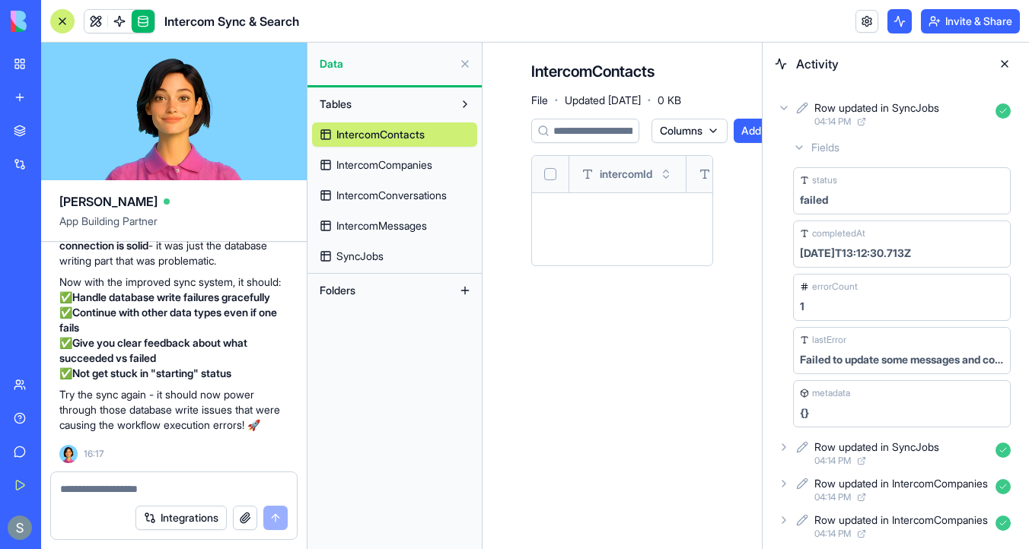
click at [359, 160] on span "IntercomCompanies" at bounding box center [384, 165] width 96 height 15
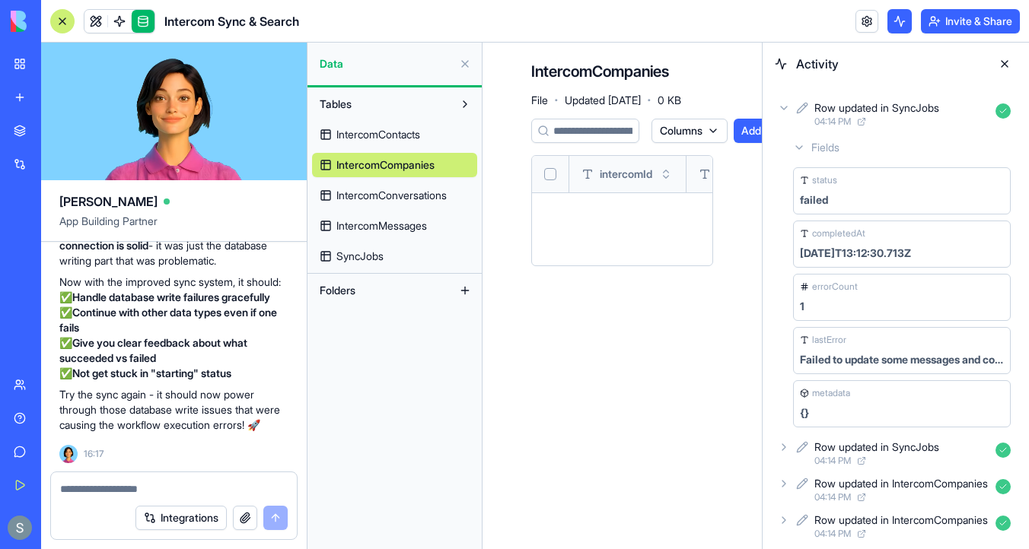
click at [361, 194] on span "IntercomConversations" at bounding box center [391, 195] width 110 height 15
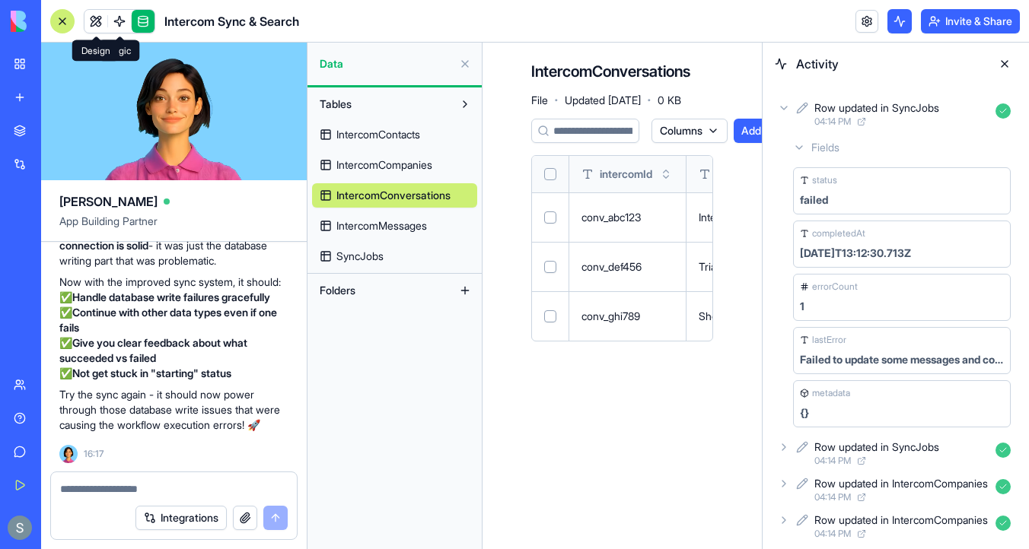
click at [97, 22] on link at bounding box center [95, 21] width 23 height 23
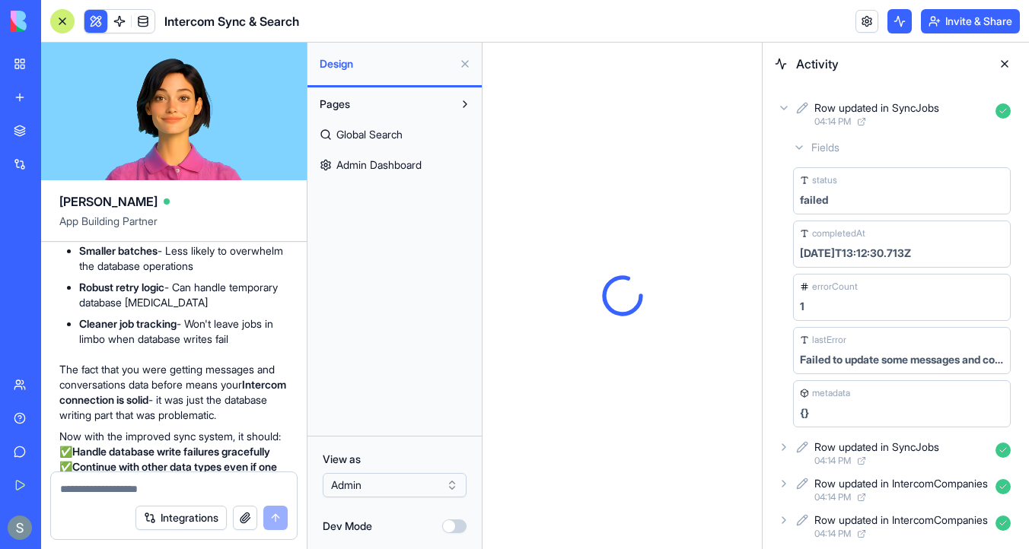
scroll to position [11104, 0]
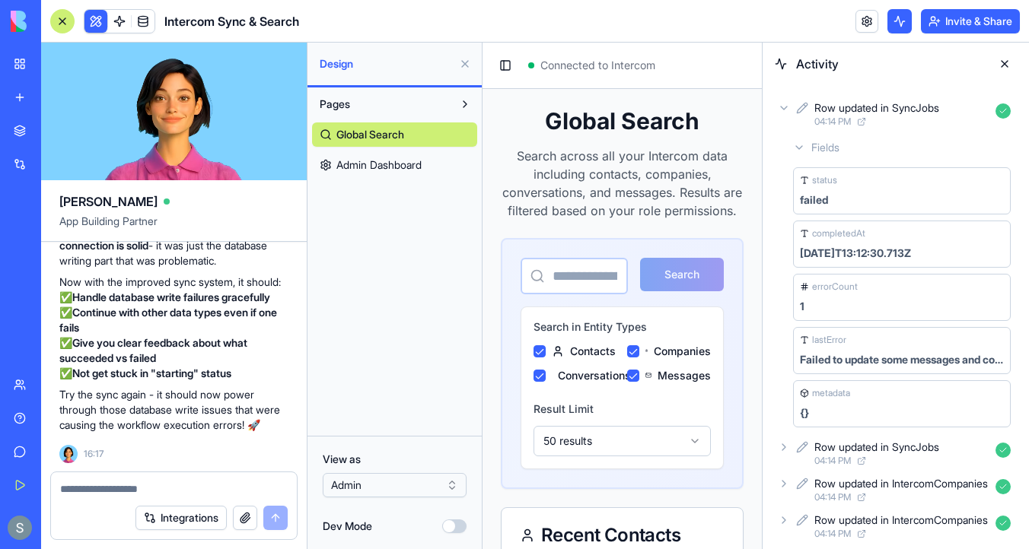
scroll to position [11649, 0]
click at [360, 161] on span "Admin Dashboard" at bounding box center [378, 165] width 85 height 15
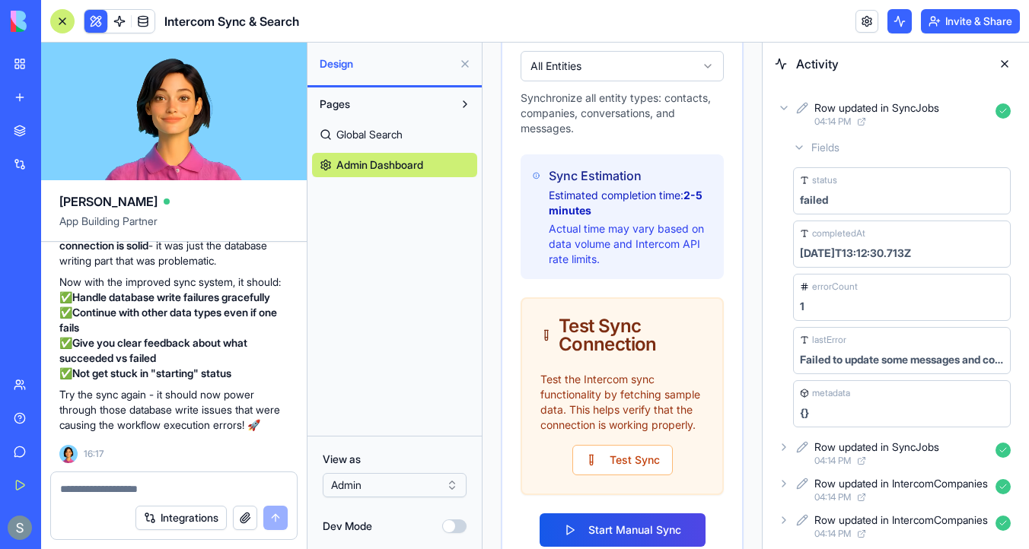
scroll to position [897, 0]
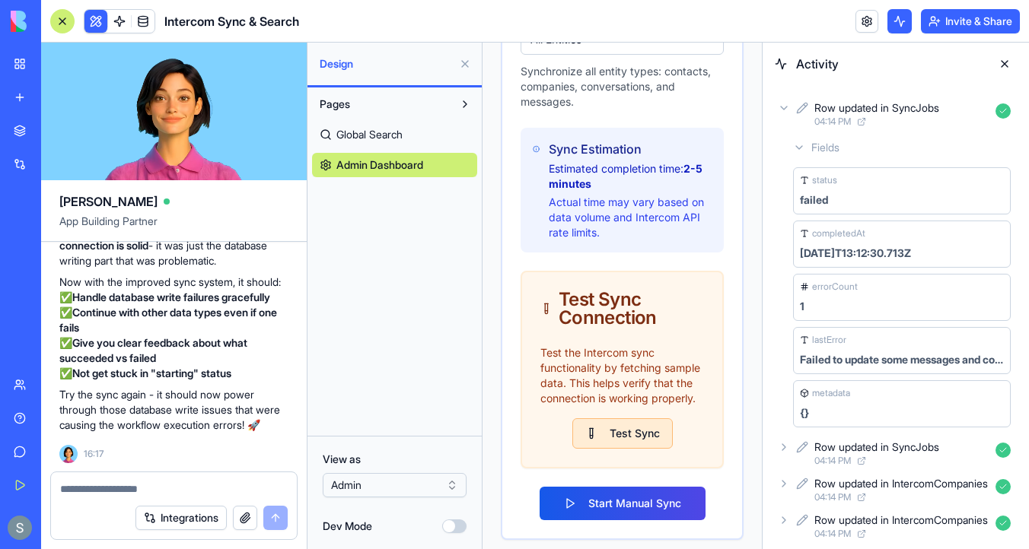
click at [626, 437] on button "Test Sync" at bounding box center [622, 434] width 100 height 30
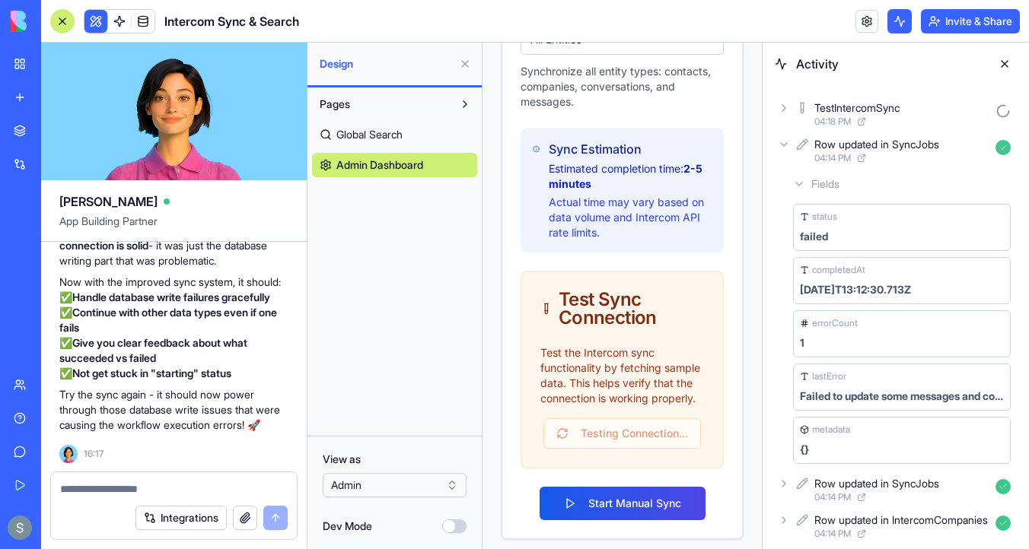
click at [791, 144] on div "Row updated in SyncJobs 04:14 PM" at bounding box center [896, 150] width 242 height 33
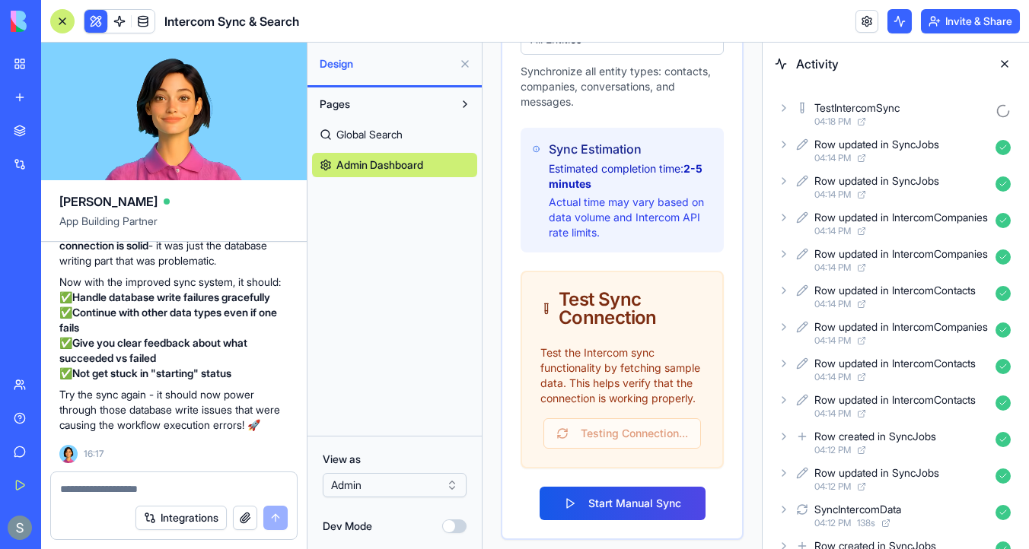
click at [784, 112] on icon at bounding box center [784, 108] width 12 height 12
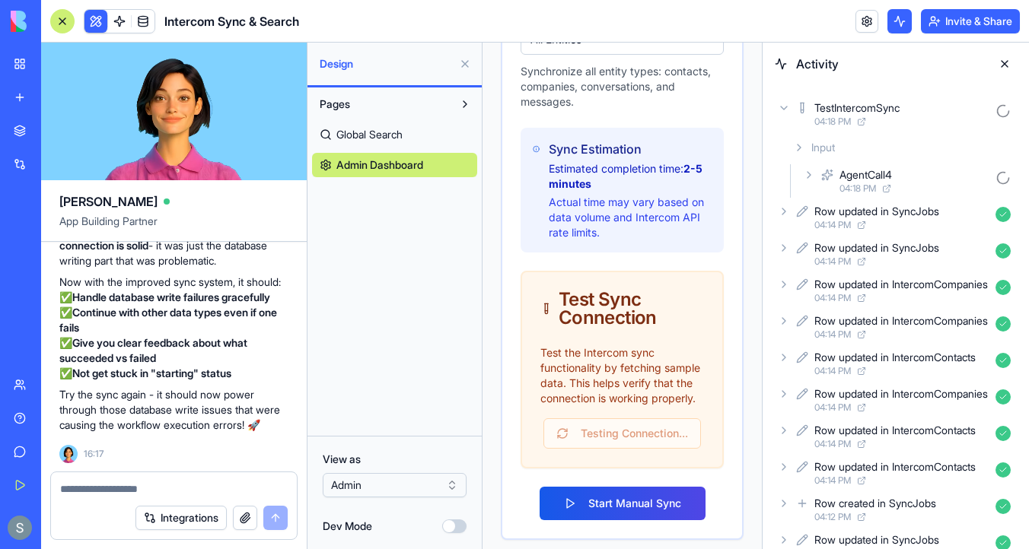
click at [809, 177] on icon at bounding box center [809, 175] width 12 height 12
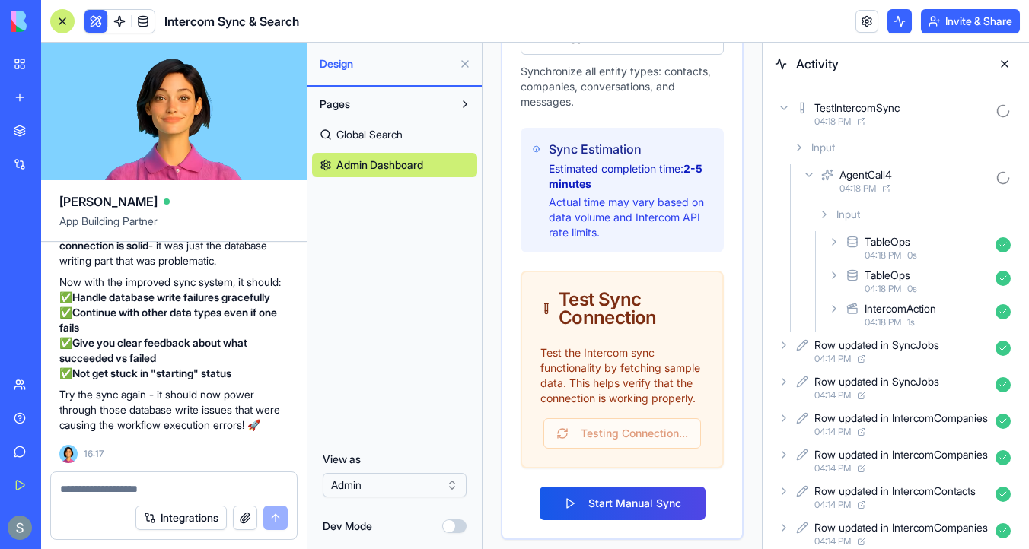
click at [809, 177] on icon at bounding box center [809, 175] width 12 height 12
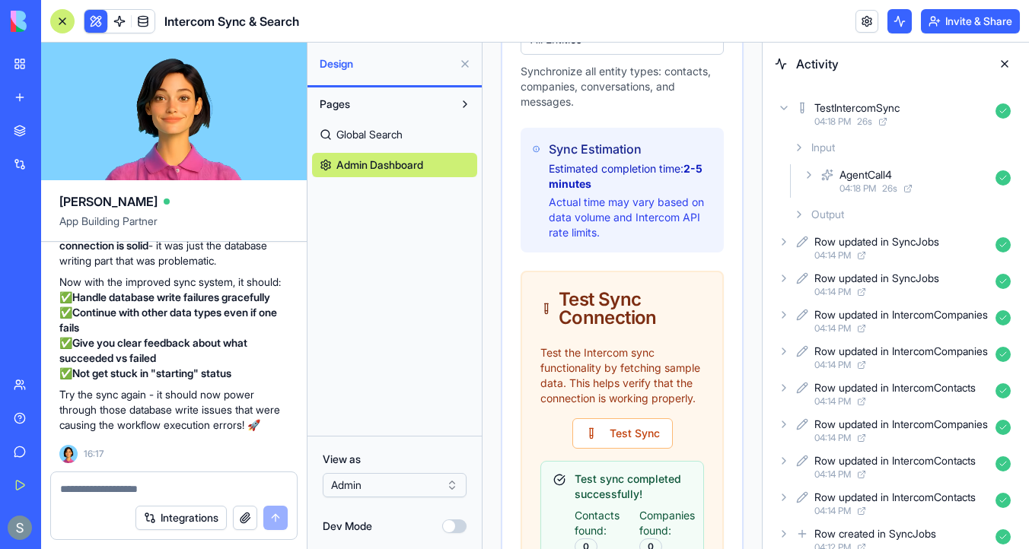
click at [800, 209] on icon at bounding box center [799, 215] width 12 height 12
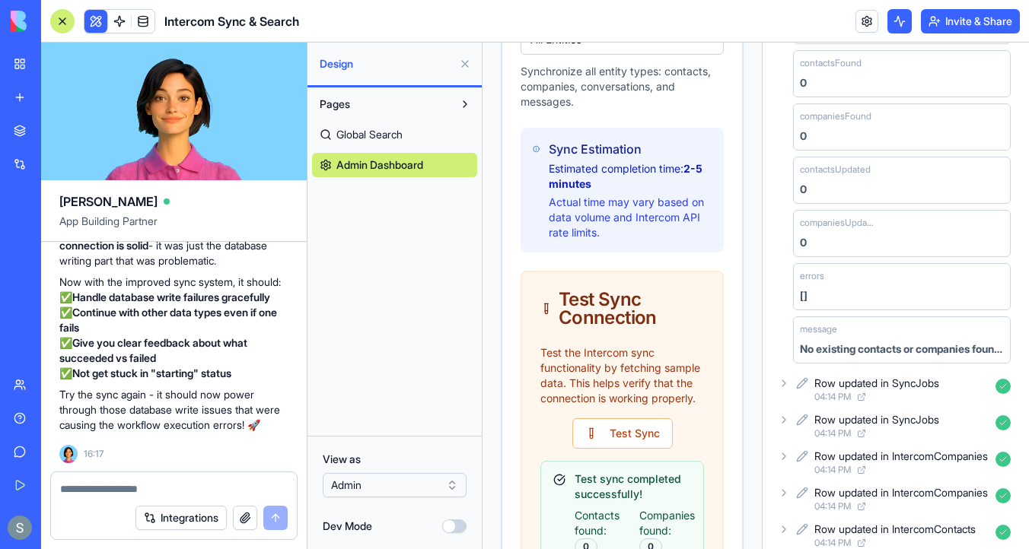
scroll to position [243, 0]
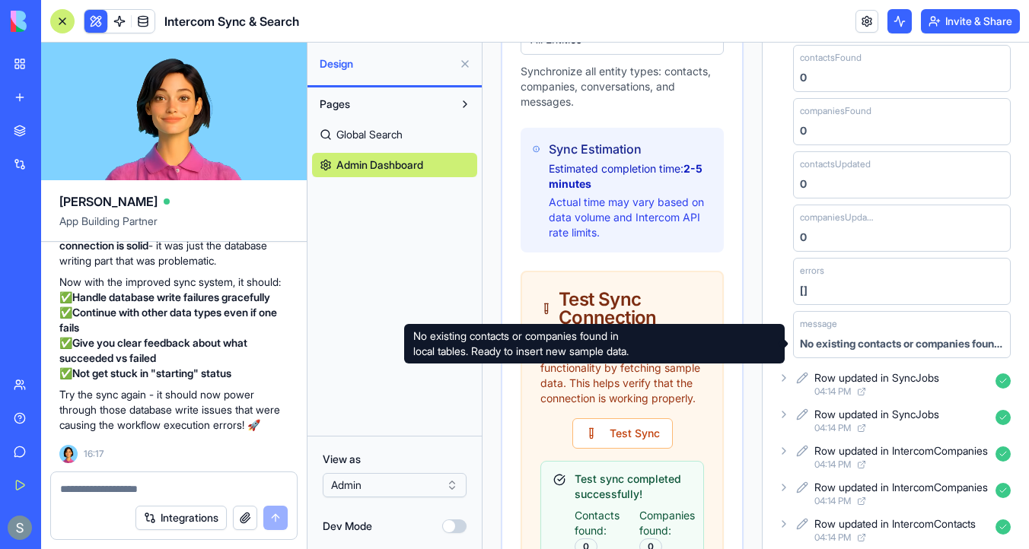
click at [841, 342] on div "No existing contacts or companies found in local tables. Ready to insert new sa…" at bounding box center [902, 343] width 204 height 15
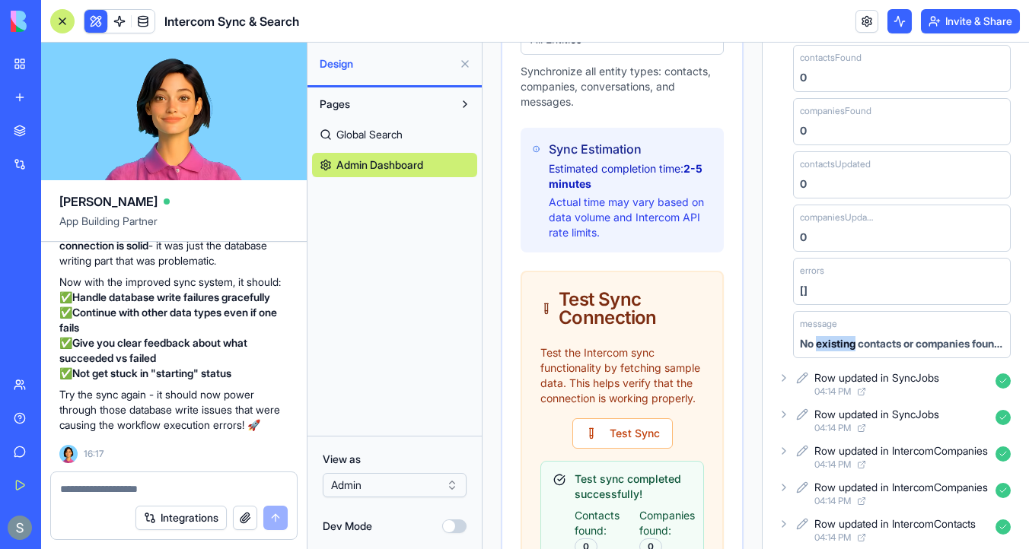
click at [841, 342] on div "No existing contacts or companies found in local tables. Ready to insert new sa…" at bounding box center [902, 343] width 204 height 15
copy div "No existing contacts or companies found in local tables. Ready to insert new sa…"
click at [131, 491] on textarea at bounding box center [174, 489] width 228 height 15
paste textarea "**********"
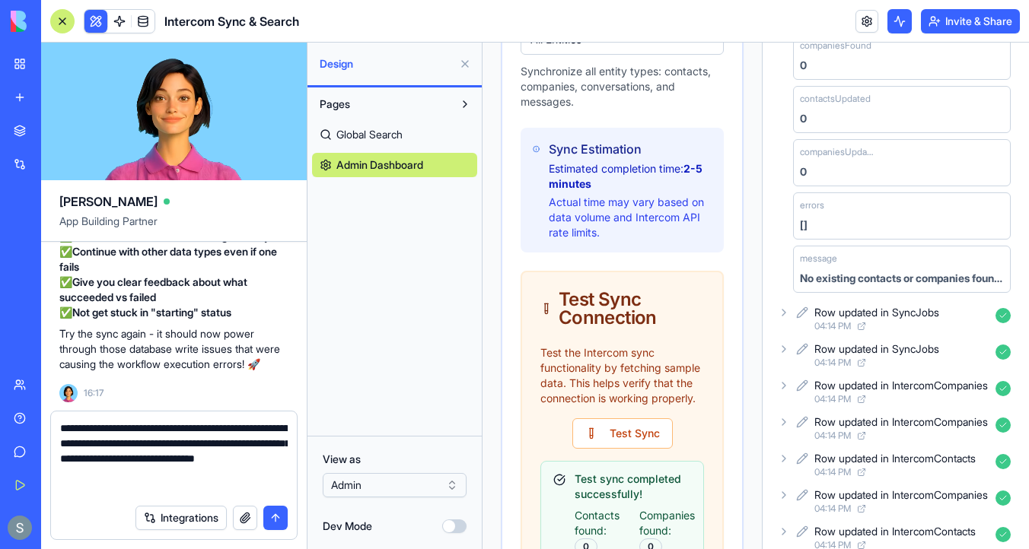
scroll to position [371, 0]
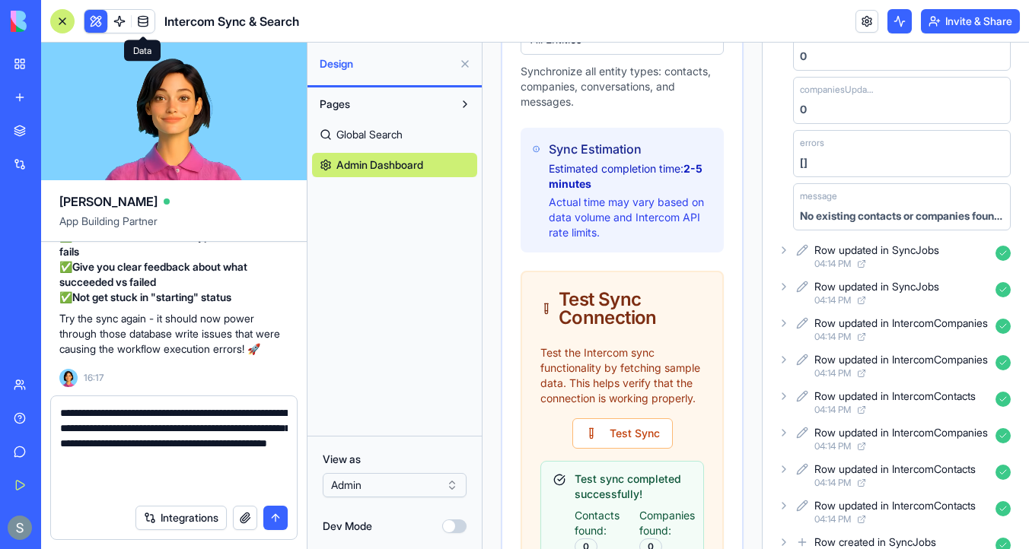
click at [145, 16] on link at bounding box center [143, 21] width 23 height 23
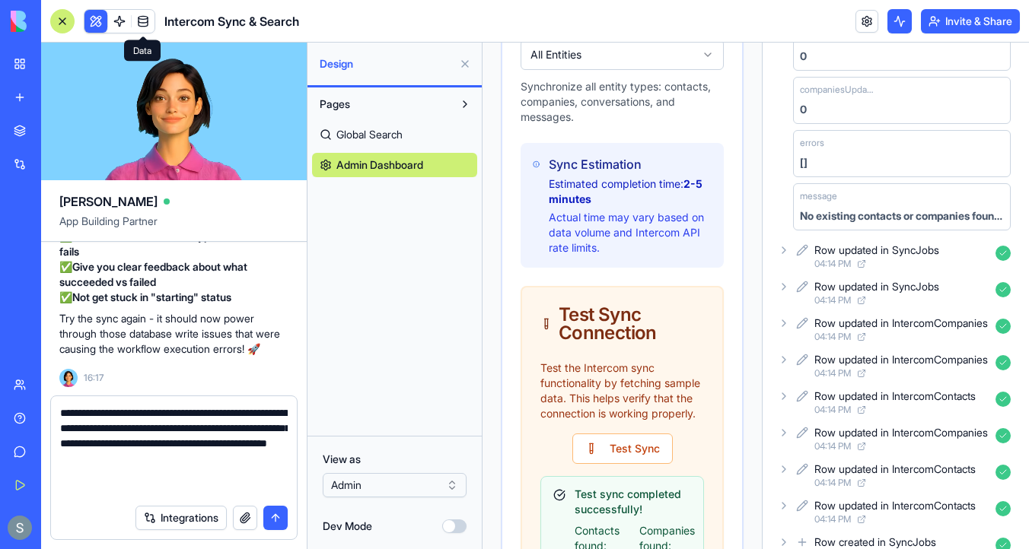
scroll to position [803, 0]
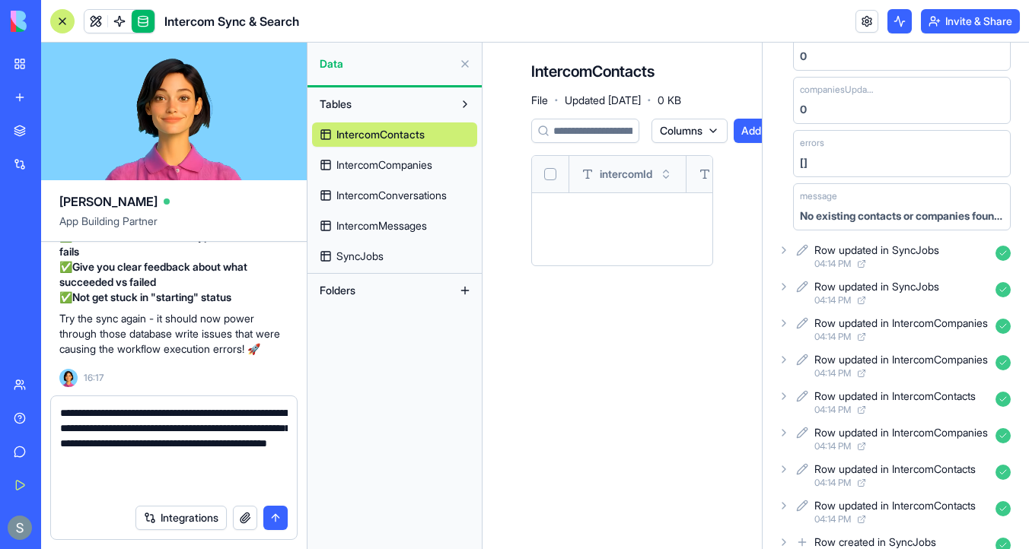
click at [400, 158] on span "IntercomCompanies" at bounding box center [384, 165] width 96 height 15
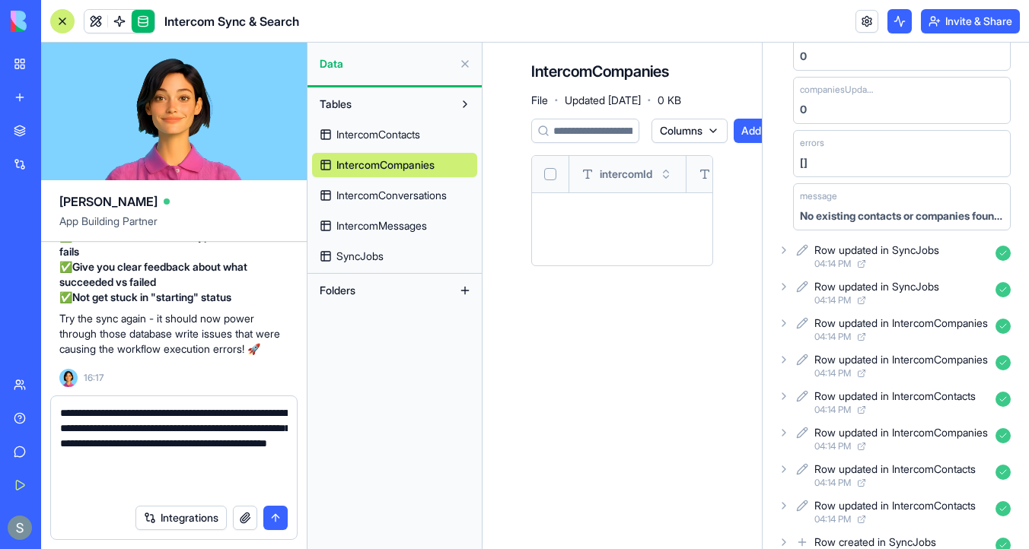
click at [400, 186] on link "IntercomConversations" at bounding box center [394, 195] width 165 height 24
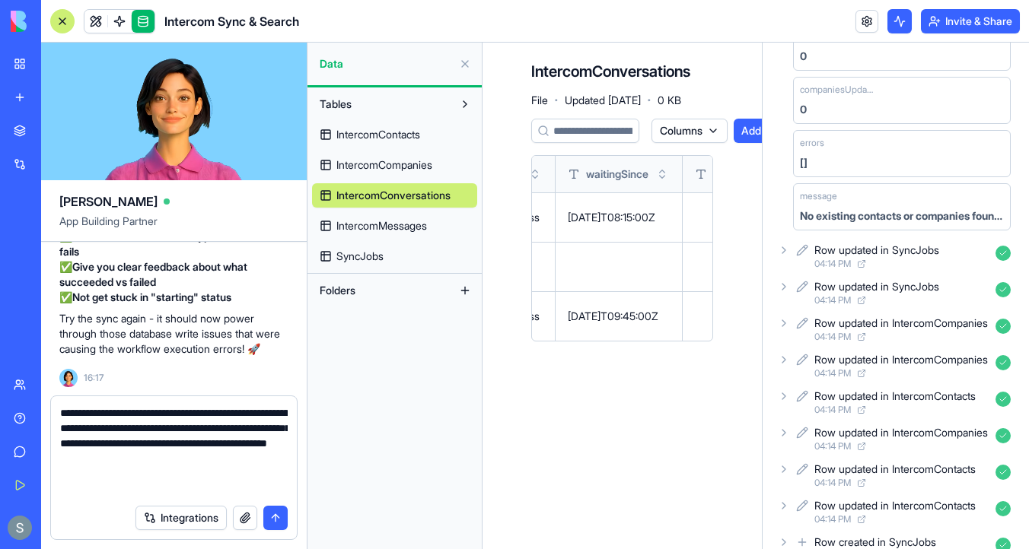
scroll to position [0, 1500]
click at [397, 232] on span "IntercomMessages" at bounding box center [381, 225] width 91 height 15
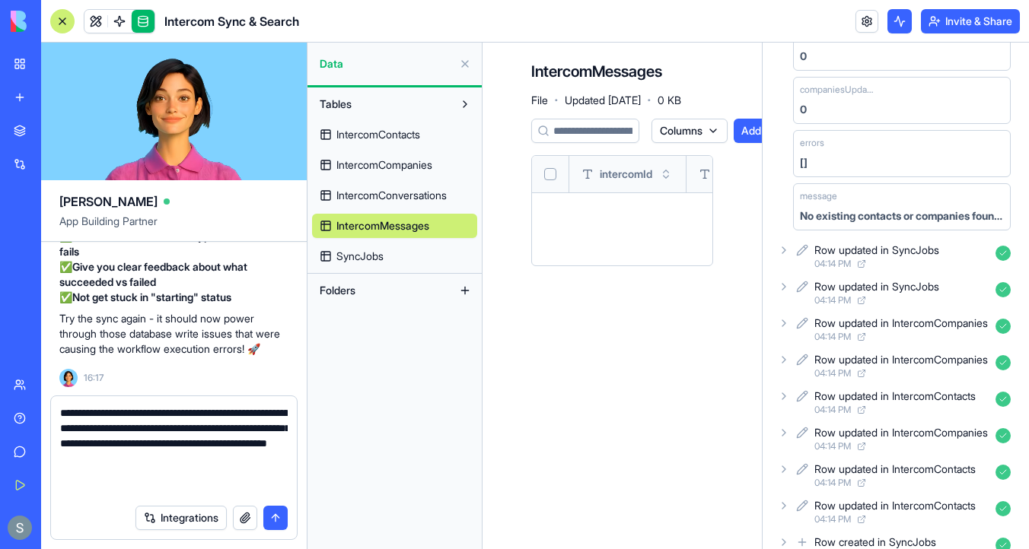
click at [402, 247] on link "SyncJobs" at bounding box center [394, 256] width 165 height 24
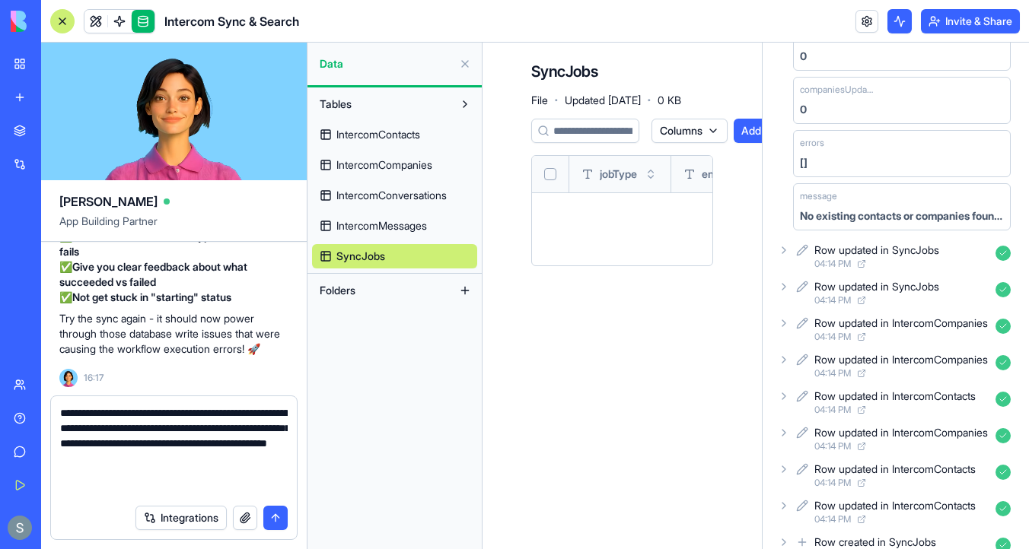
click at [419, 195] on span "IntercomConversations" at bounding box center [391, 195] width 110 height 15
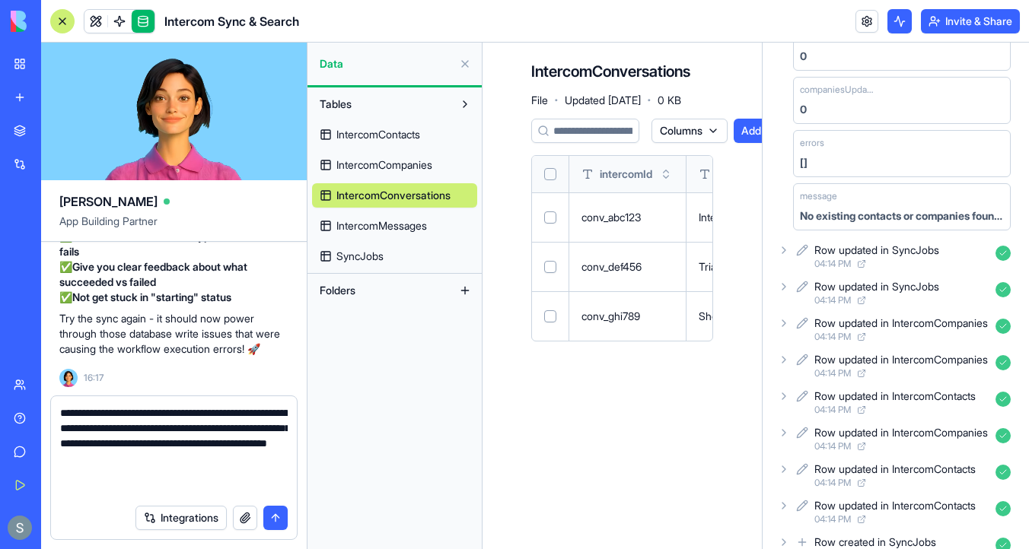
click at [0, 0] on button at bounding box center [0, 0] width 0 height 0
click at [156, 481] on textarea "**********" at bounding box center [174, 451] width 228 height 91
click at [631, 213] on div "Thanks for the clarification! I'll try the new API endpoint and let you know ho…" at bounding box center [739, 217] width 469 height 15
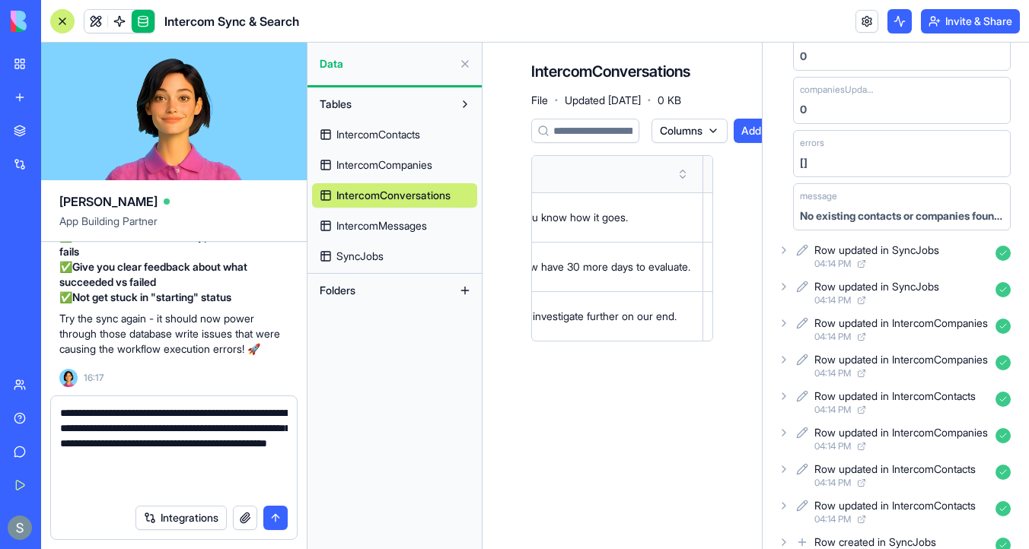
click at [0, 0] on button at bounding box center [0, 0] width 0 height 0
click at [143, 479] on textarea "**********" at bounding box center [174, 451] width 228 height 91
click at [782, 253] on icon at bounding box center [784, 250] width 12 height 12
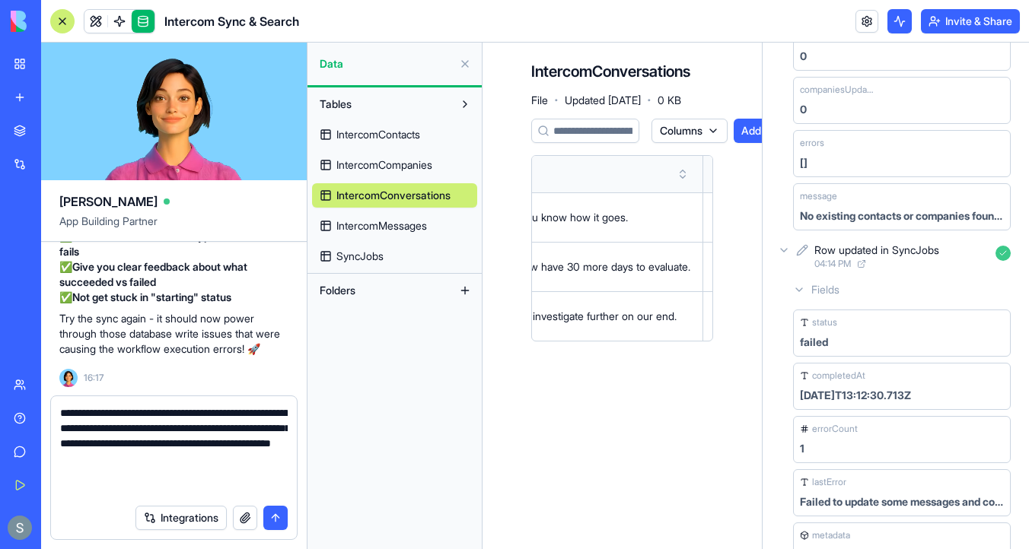
click at [787, 255] on icon at bounding box center [784, 250] width 12 height 12
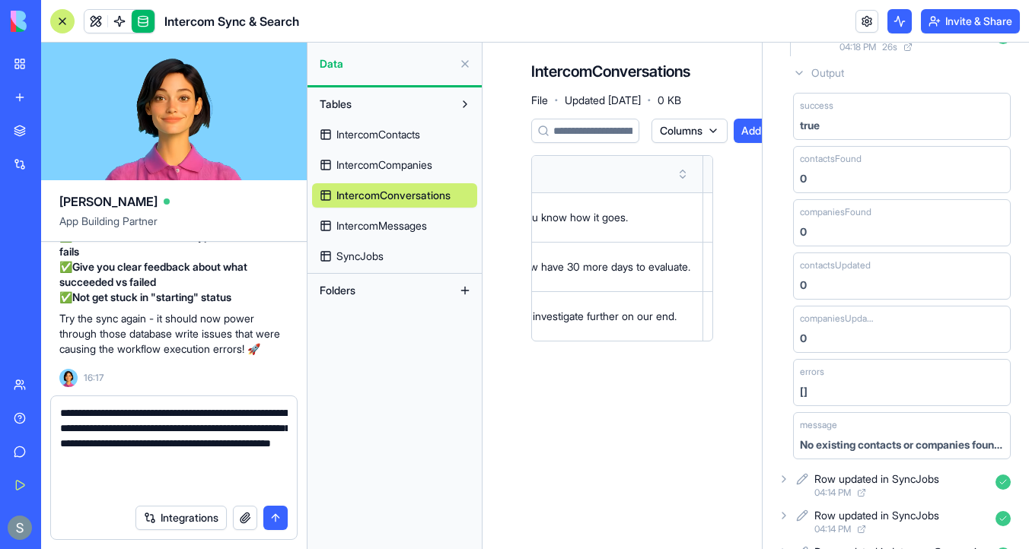
scroll to position [214, 0]
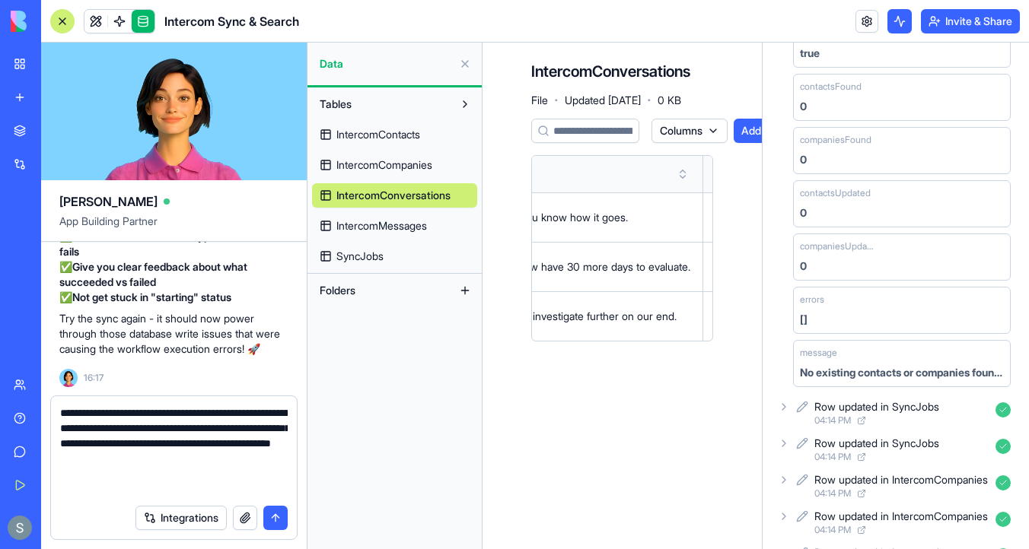
click at [183, 479] on textarea "**********" at bounding box center [174, 451] width 228 height 91
click at [384, 235] on link "IntercomMessages" at bounding box center [394, 226] width 165 height 24
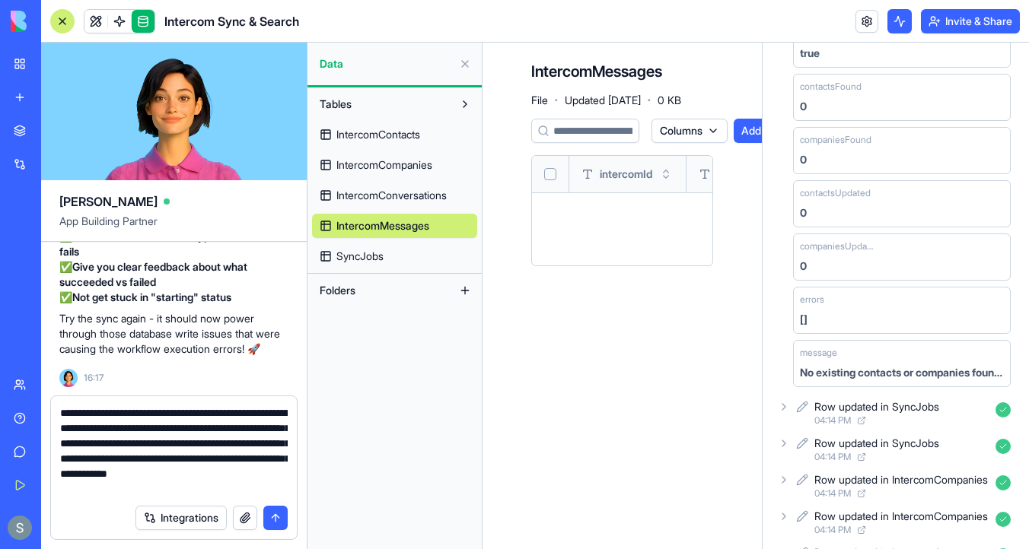
click at [381, 262] on span "SyncJobs" at bounding box center [359, 256] width 47 height 15
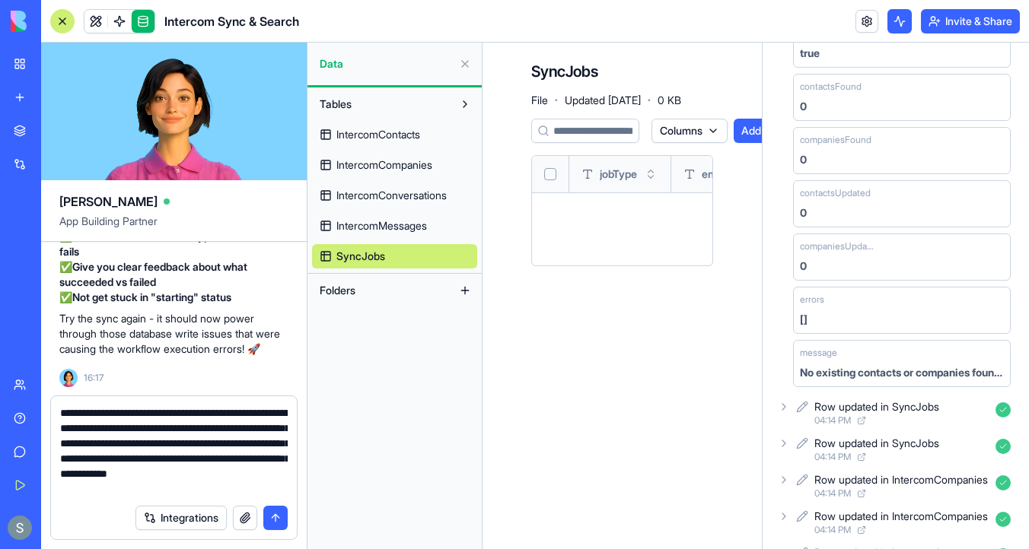
click at [403, 199] on span "IntercomConversations" at bounding box center [391, 195] width 110 height 15
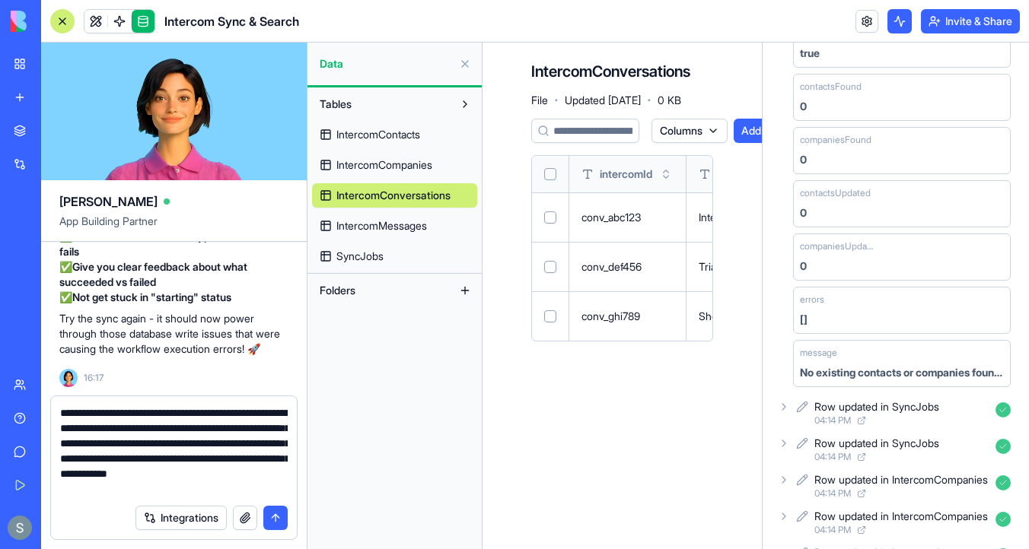
click at [229, 487] on textarea "**********" at bounding box center [174, 451] width 228 height 91
type textarea "**********"
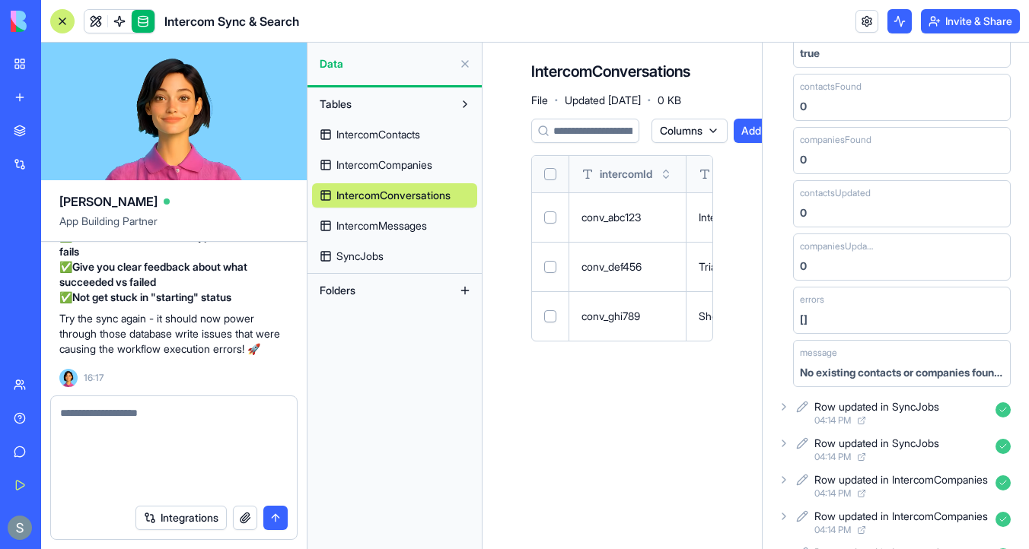
scroll to position [0, 0]
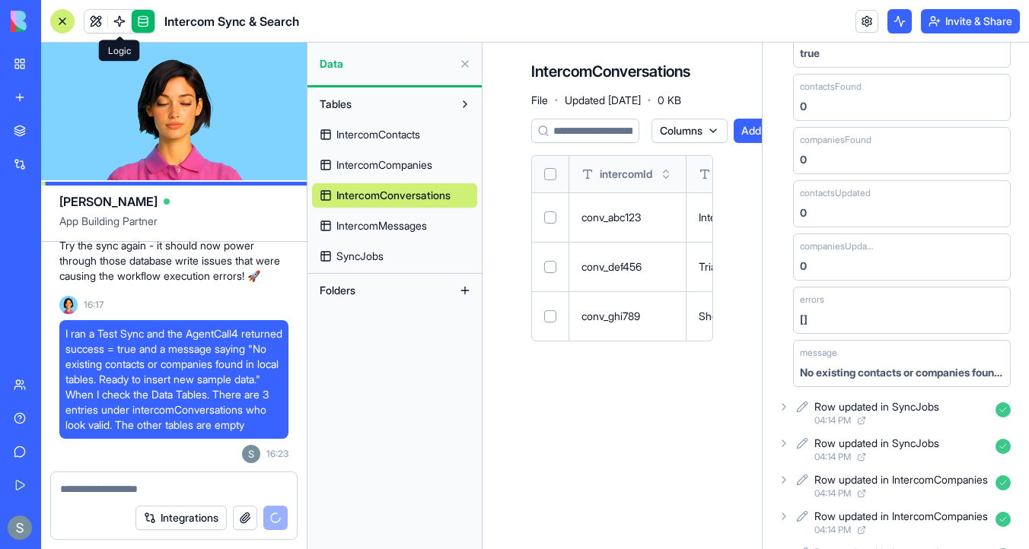
click at [116, 24] on span at bounding box center [119, 21] width 43 height 43
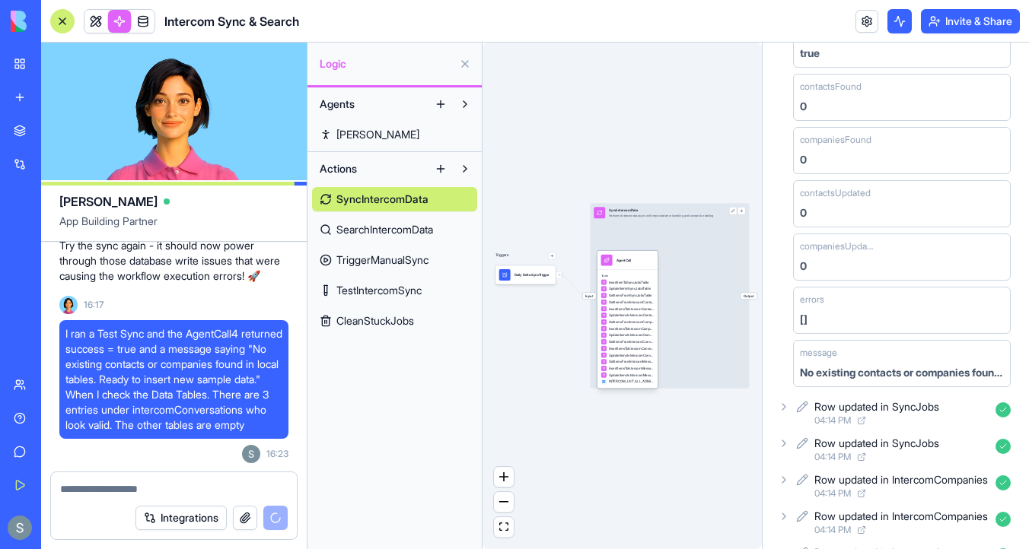
click at [646, 294] on span "GetItemsFromSyncJobsTable" at bounding box center [630, 295] width 43 height 5
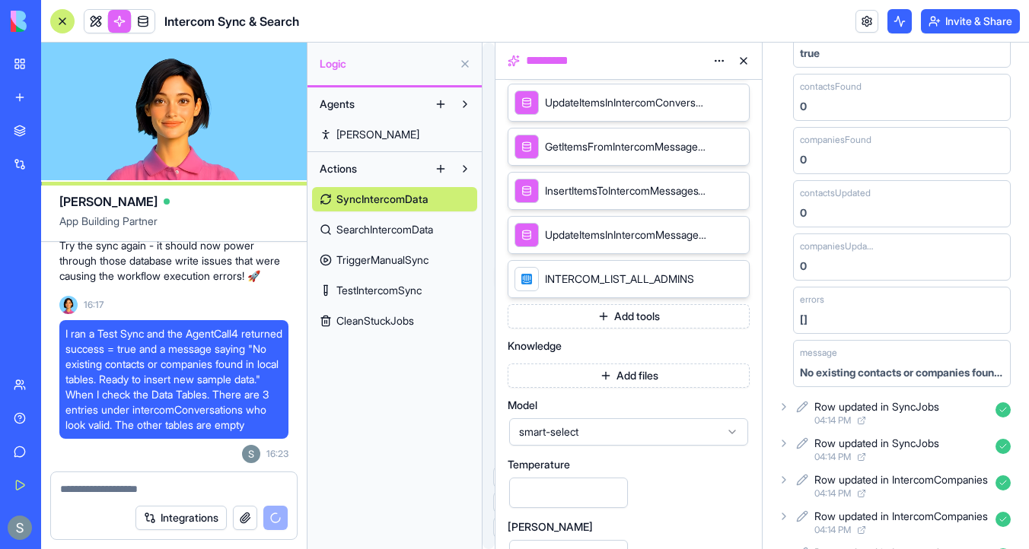
scroll to position [833, 0]
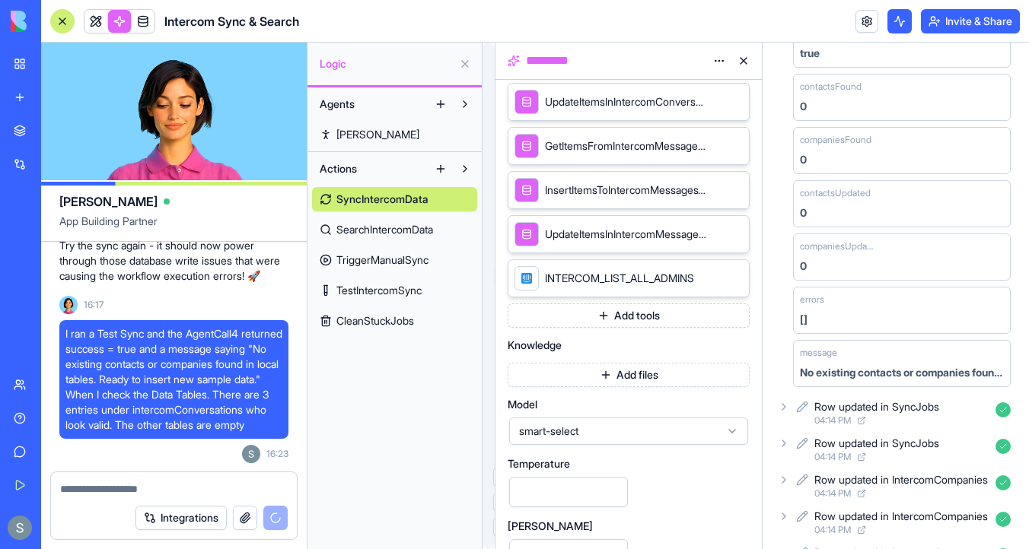
click at [714, 280] on icon at bounding box center [715, 278] width 12 height 12
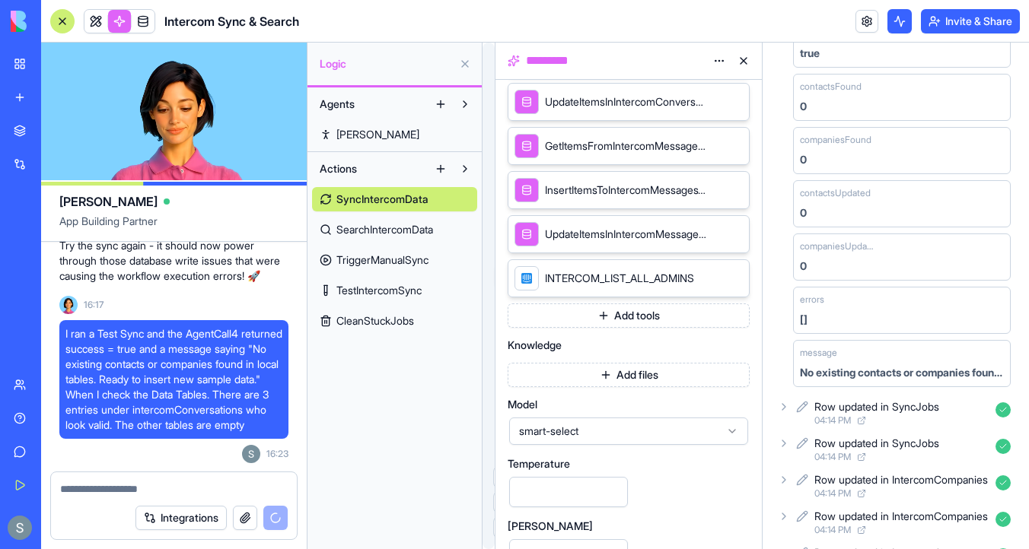
click at [715, 279] on icon at bounding box center [715, 278] width 12 height 12
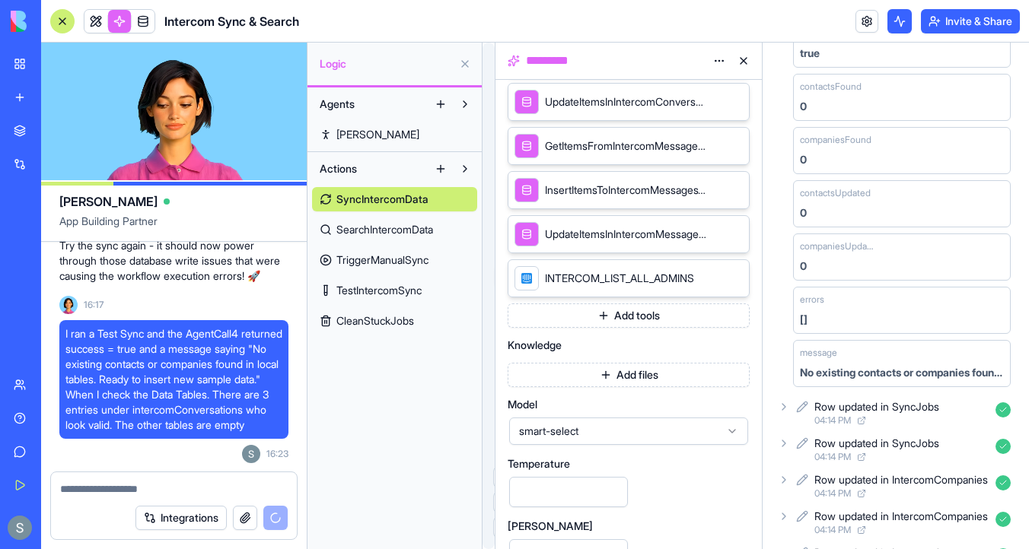
click at [590, 275] on span "INTERCOM_LIST_ALL_ADMINS" at bounding box center [619, 278] width 149 height 15
click at [717, 277] on icon at bounding box center [715, 278] width 12 height 12
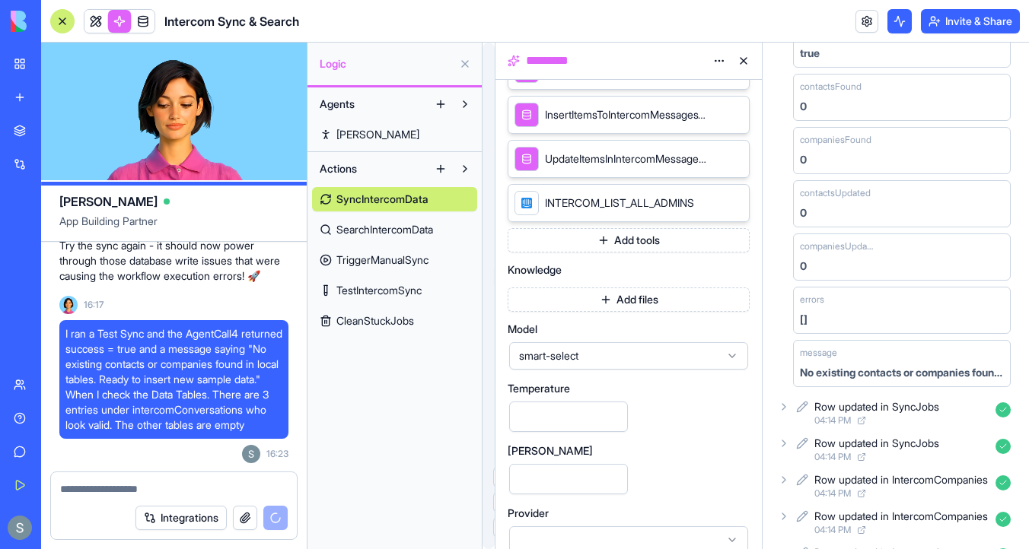
scroll to position [926, 0]
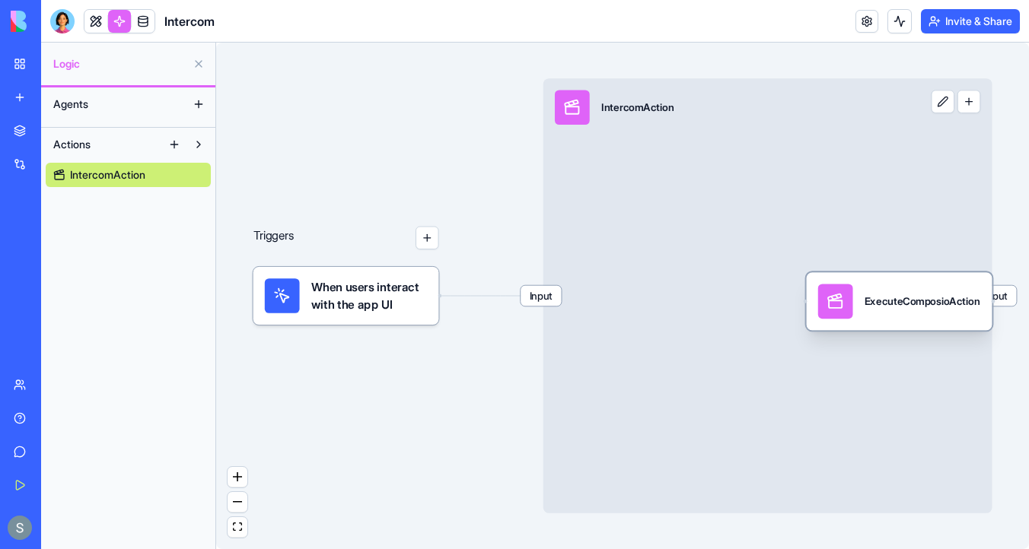
click at [885, 314] on div "ExecuteComposioAction" at bounding box center [923, 301] width 116 height 35
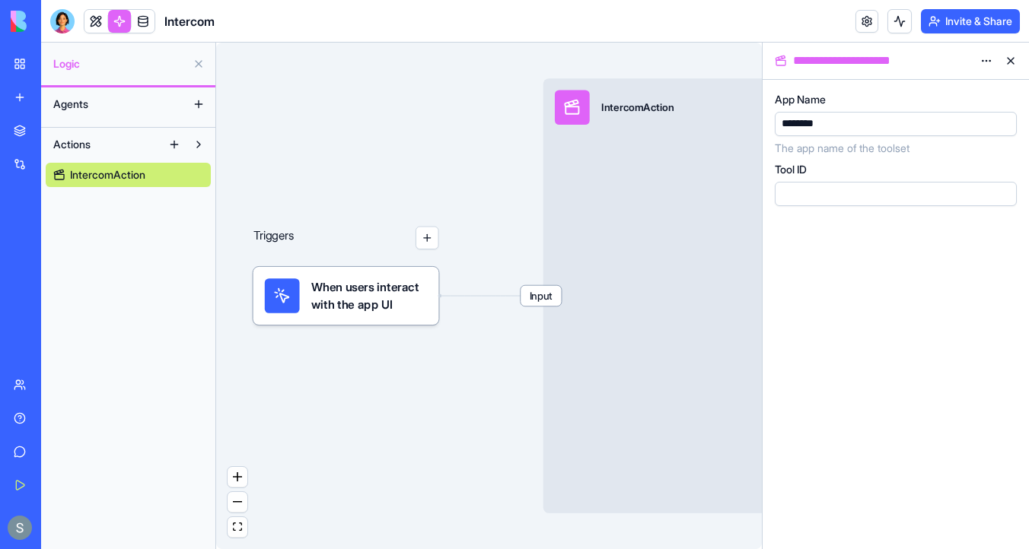
click at [1015, 57] on button at bounding box center [1010, 61] width 24 height 24
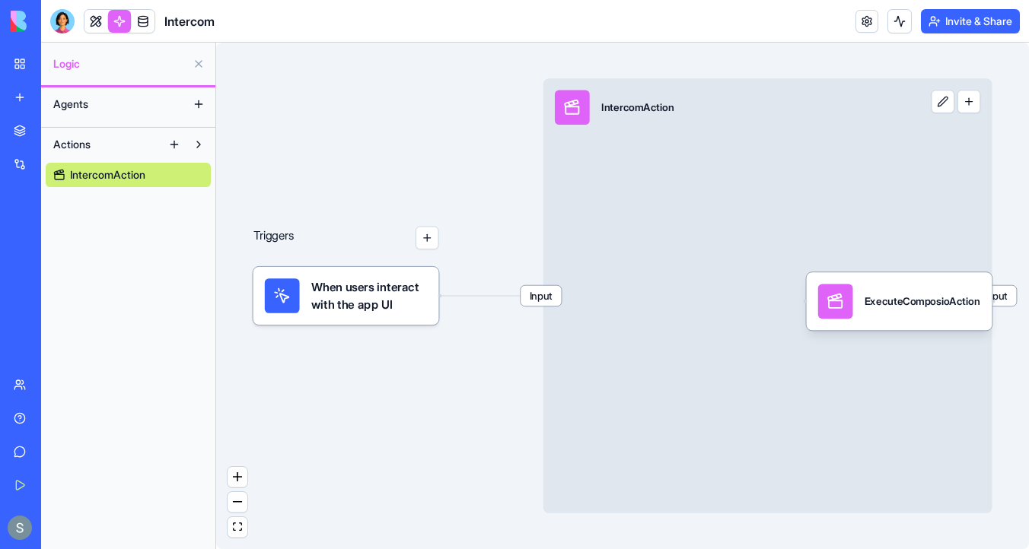
click at [645, 113] on div "IntercomAction" at bounding box center [637, 107] width 72 height 14
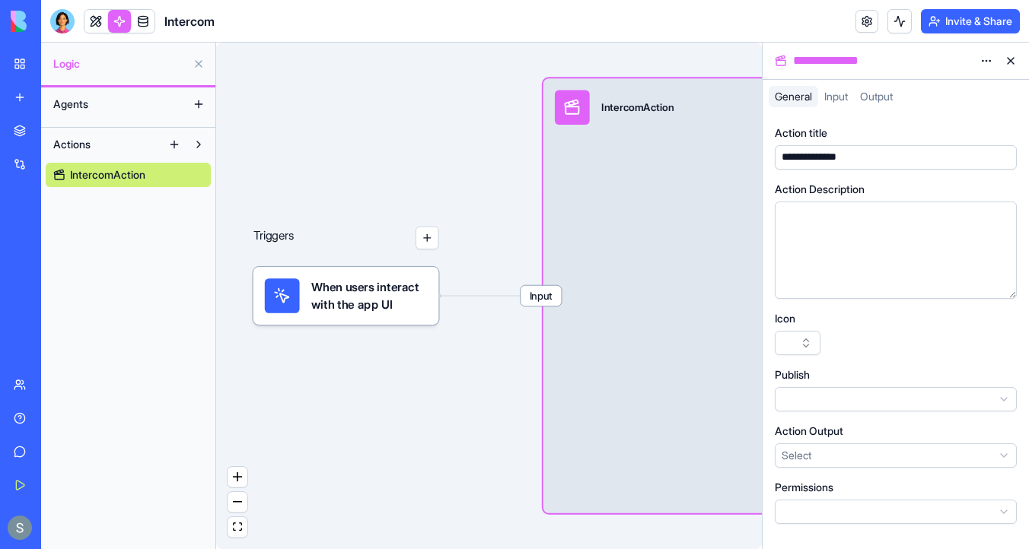
click at [1014, 62] on button at bounding box center [1010, 61] width 24 height 24
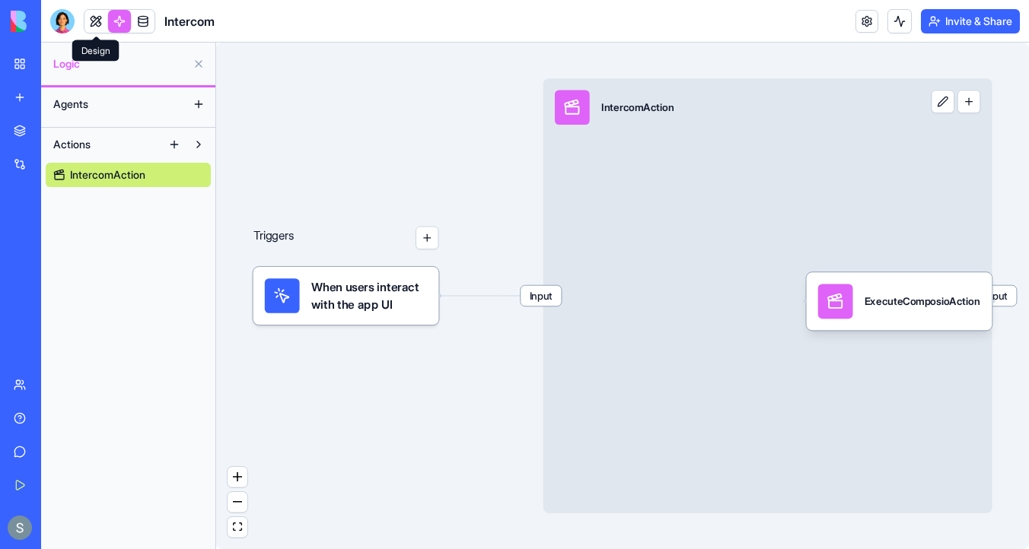
click at [98, 14] on link at bounding box center [95, 21] width 23 height 23
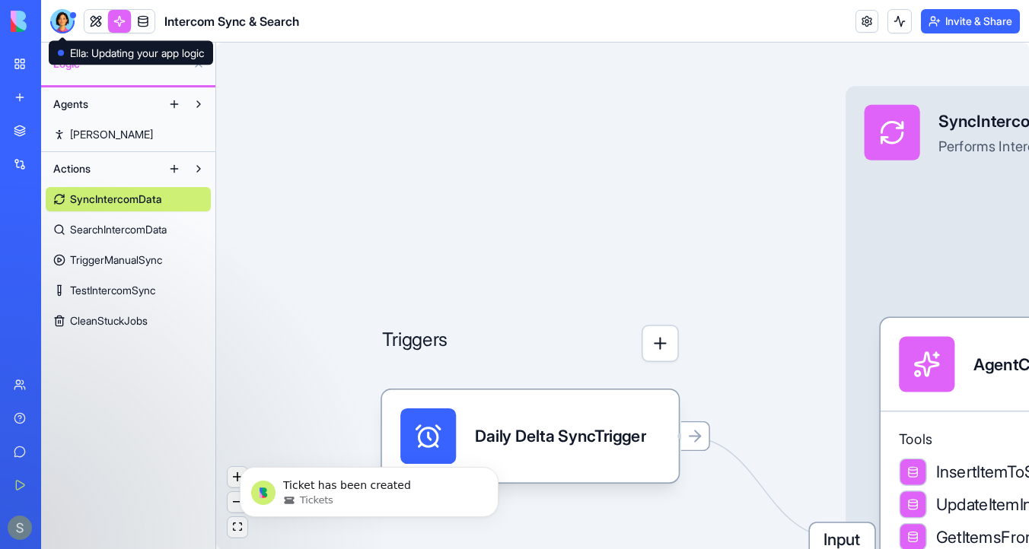
click at [64, 18] on div at bounding box center [62, 21] width 24 height 24
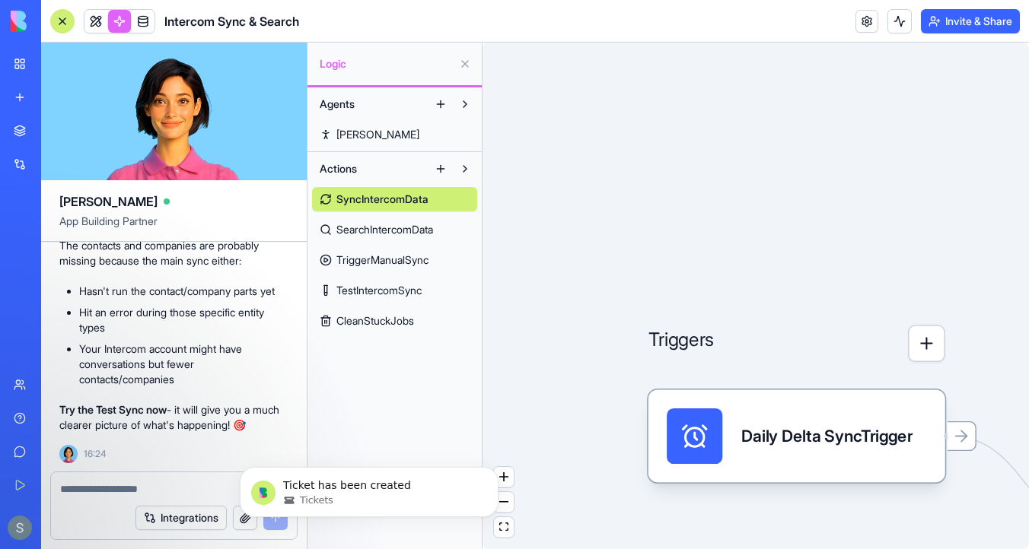
scroll to position [12651, 0]
click at [134, 487] on textarea at bounding box center [174, 489] width 228 height 15
click at [366, 489] on p "Ticket has been created" at bounding box center [381, 486] width 196 height 15
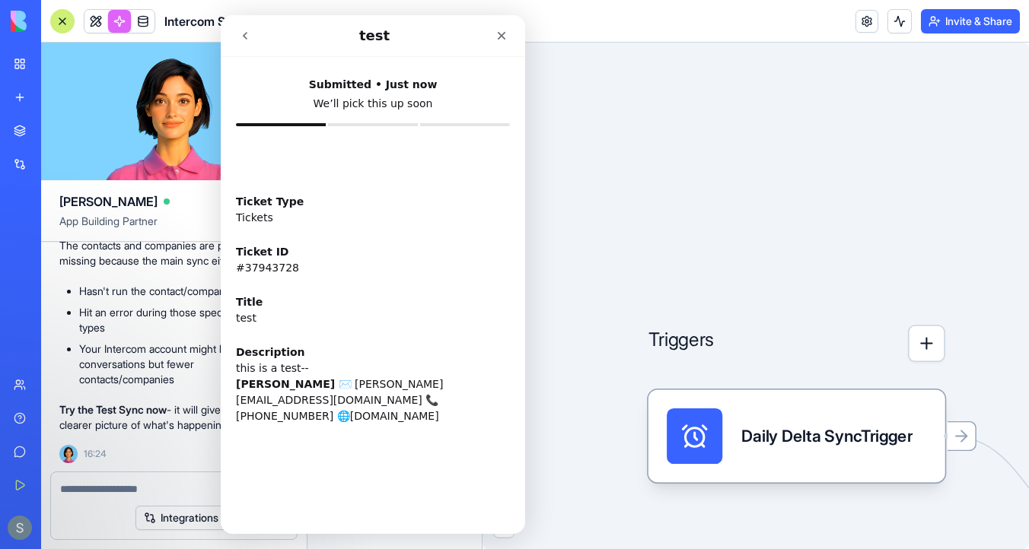
scroll to position [0, 0]
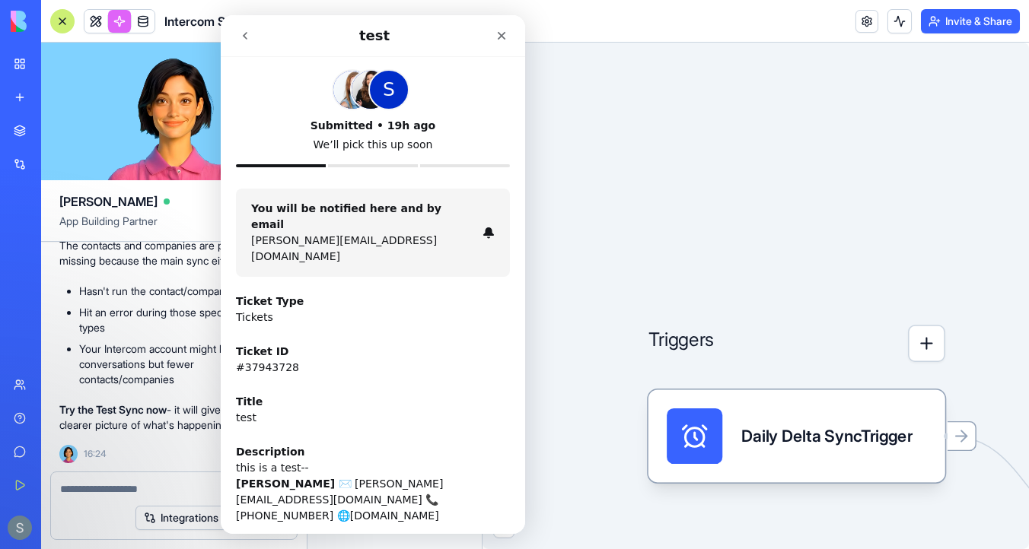
click at [245, 36] on icon "go back" at bounding box center [245, 36] width 12 height 12
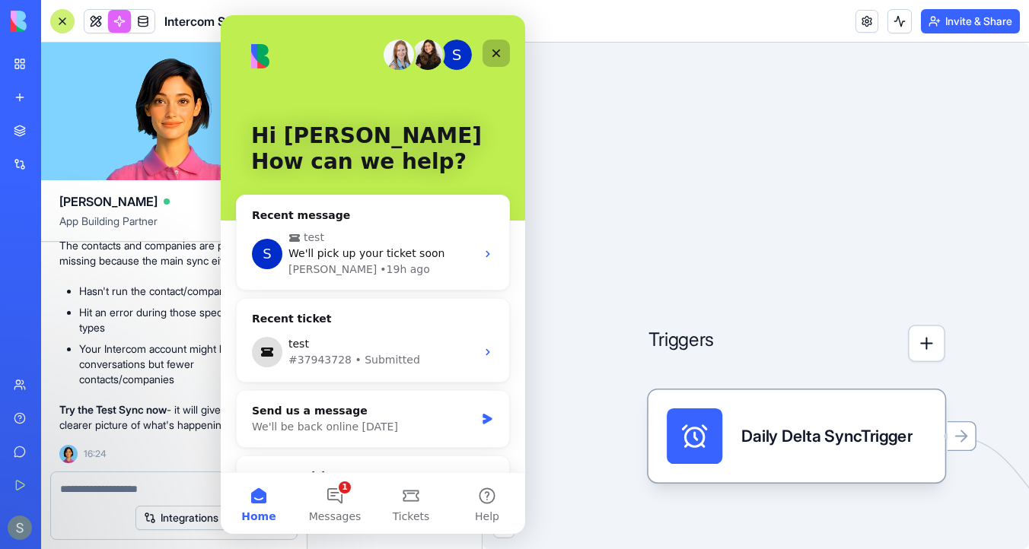
click at [501, 62] on div "Close" at bounding box center [495, 53] width 27 height 27
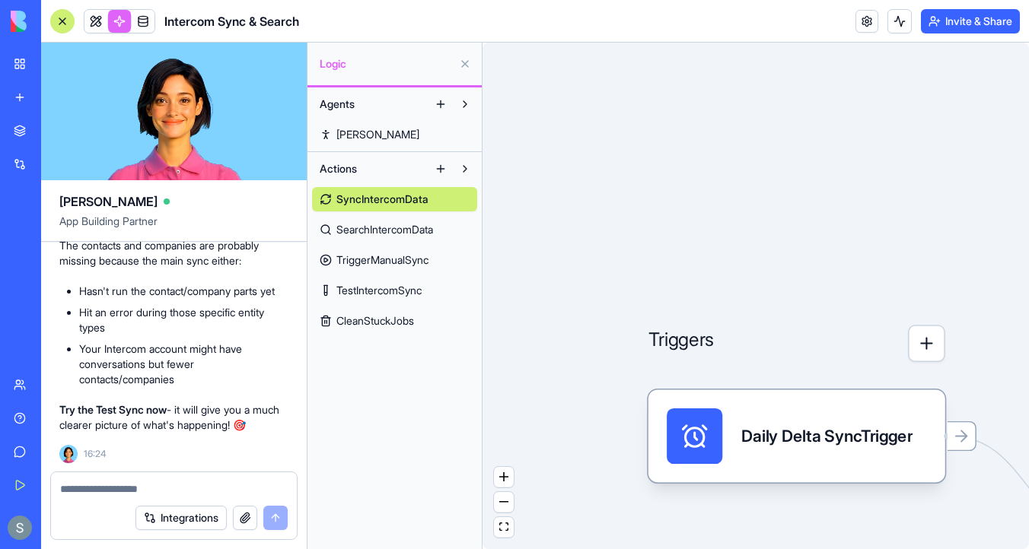
scroll to position [12705, 0]
drag, startPoint x: 221, startPoint y: 268, endPoint x: 79, endPoint y: 263, distance: 141.6
click at [79, 72] on strong "Then run a Full Manual Sync" at bounding box center [147, 65] width 136 height 13
copy strong "Then run a Full Manual Sync"
click at [73, 484] on textarea at bounding box center [174, 489] width 228 height 15
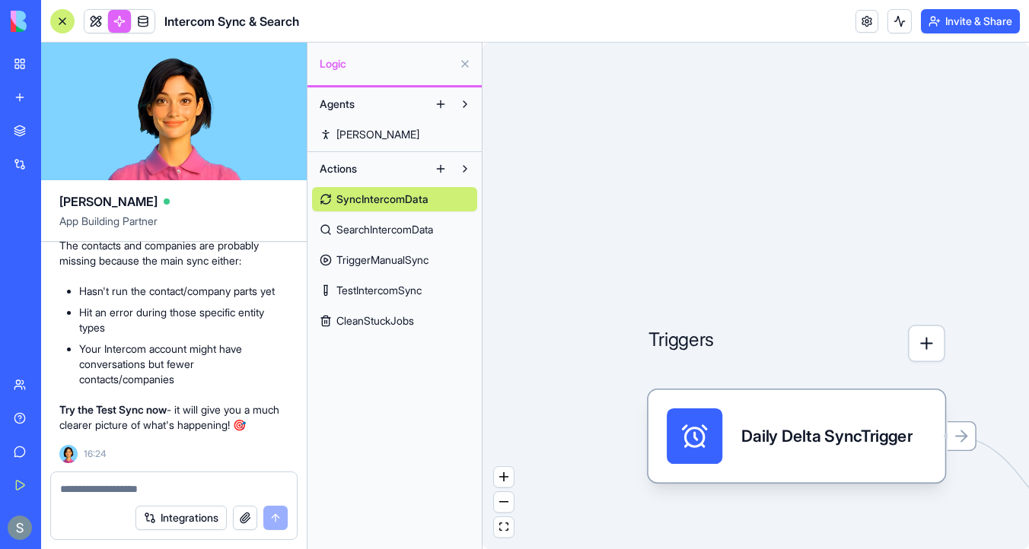
scroll to position [12922, 0]
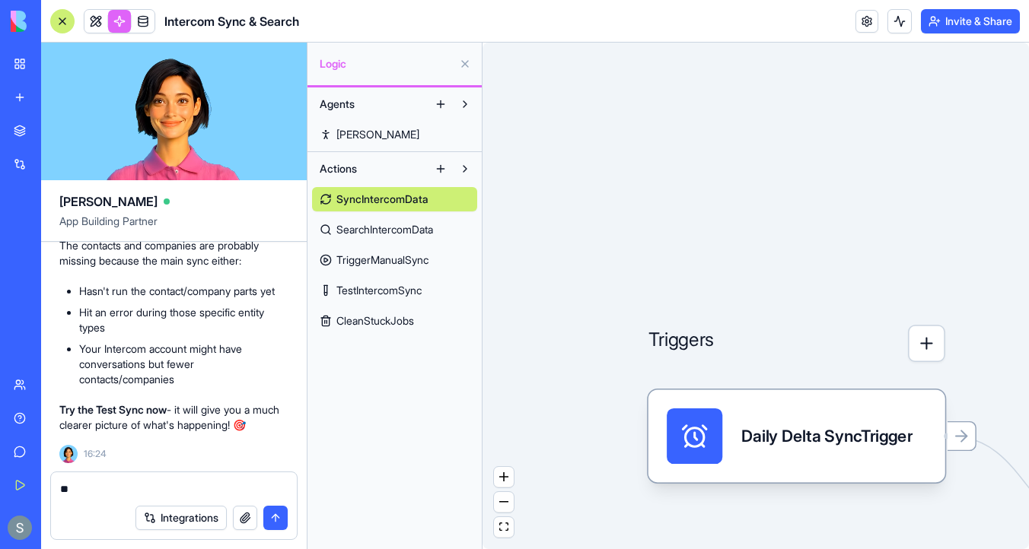
type textarea "*"
type textarea "**********"
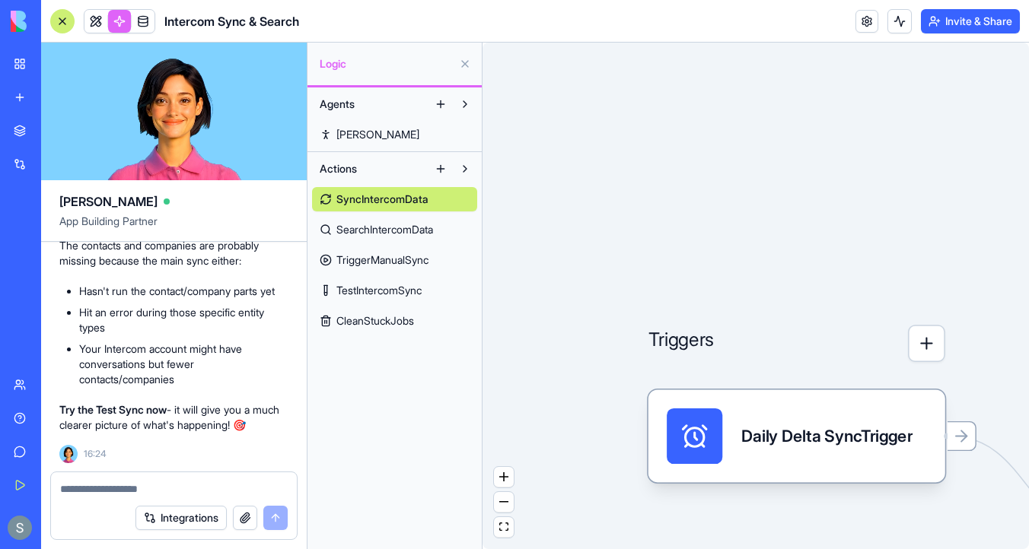
click at [132, 482] on textarea at bounding box center [174, 489] width 228 height 15
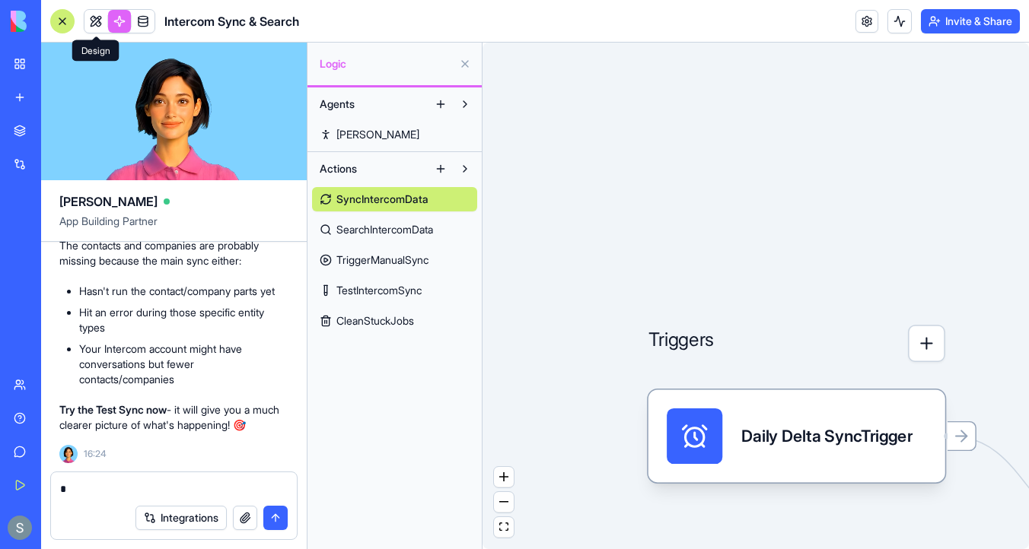
type textarea "*"
click at [97, 19] on link at bounding box center [95, 21] width 23 height 23
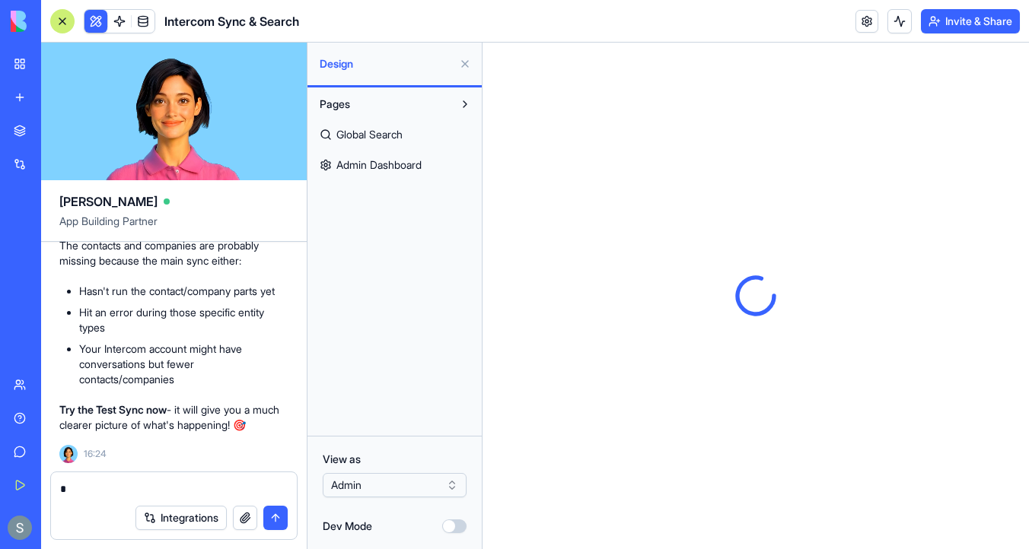
click at [107, 488] on textarea "*" at bounding box center [174, 489] width 228 height 15
click at [421, 167] on span "Admin Dashboard" at bounding box center [378, 165] width 85 height 15
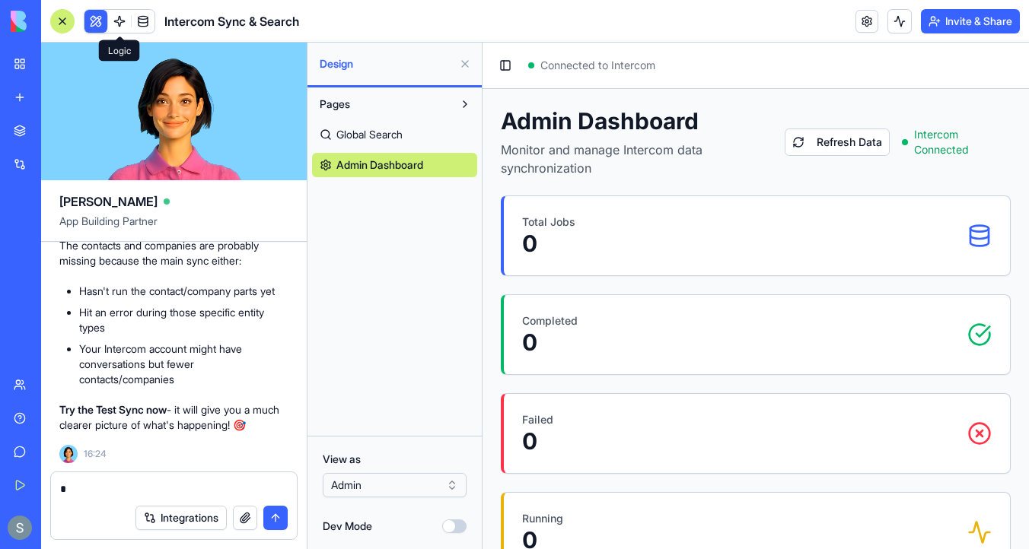
click at [139, 25] on span at bounding box center [143, 21] width 43 height 43
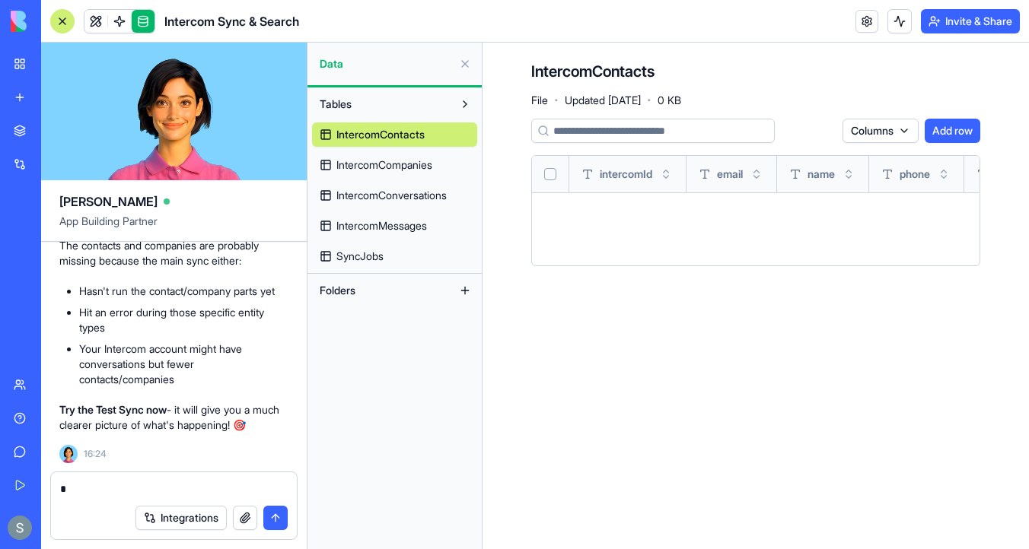
click at [393, 196] on span "IntercomConversations" at bounding box center [391, 195] width 110 height 15
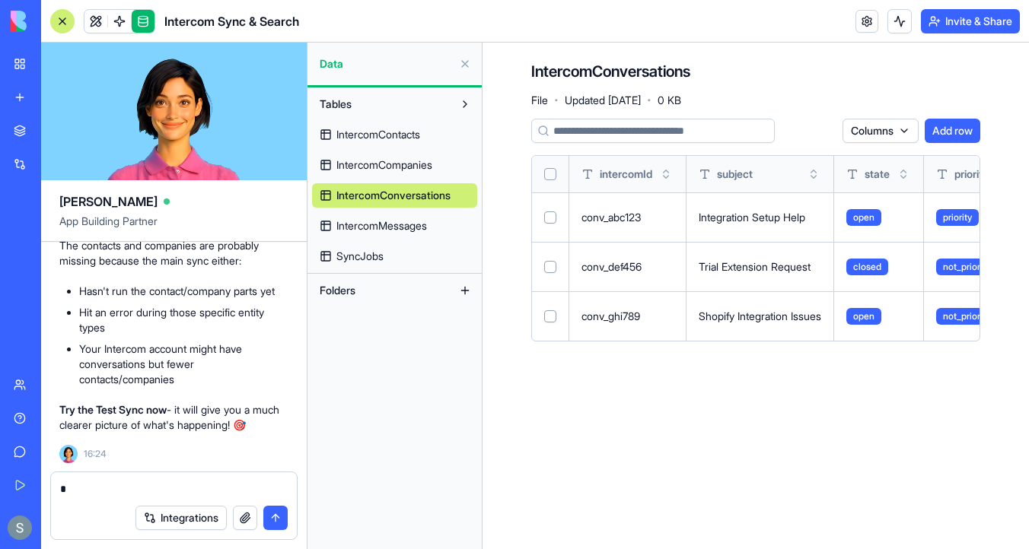
click at [546, 178] on button "Select all" at bounding box center [550, 174] width 12 height 12
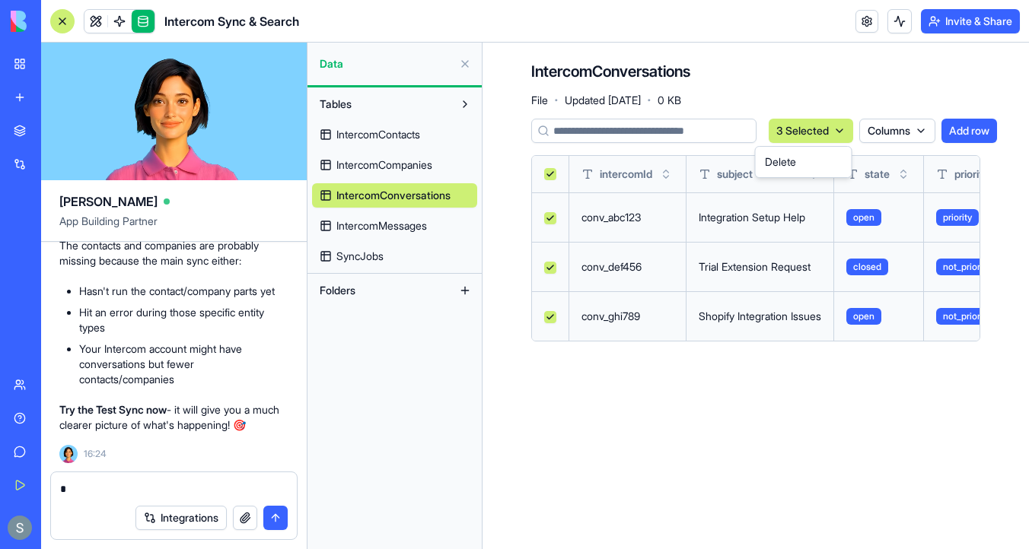
click at [822, 134] on html "BETA My Workspace New app Marketplace Integrations Recent Google Calendar Manag…" at bounding box center [514, 274] width 1029 height 549
click at [808, 164] on div "Delete" at bounding box center [804, 162] width 90 height 24
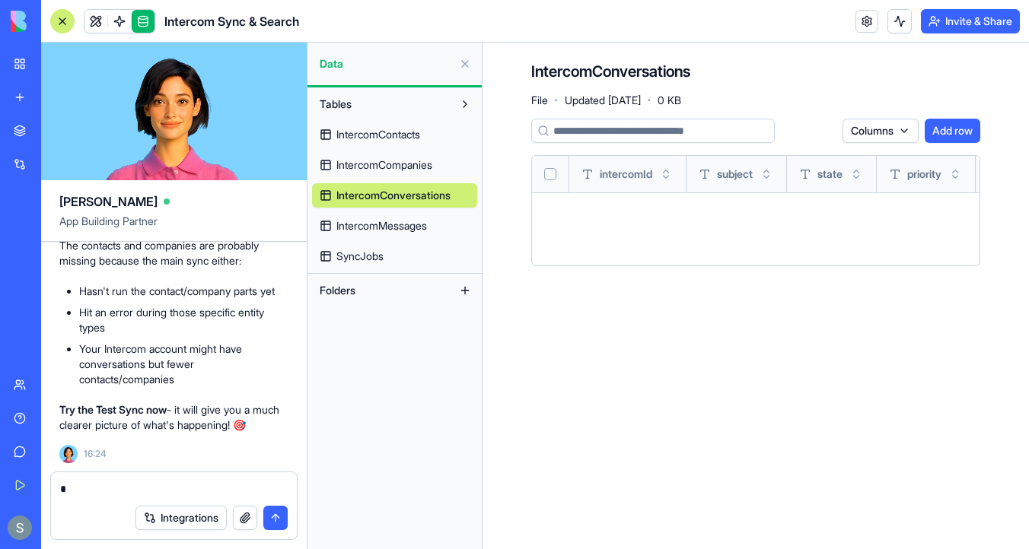
click at [90, 16] on link at bounding box center [95, 21] width 23 height 23
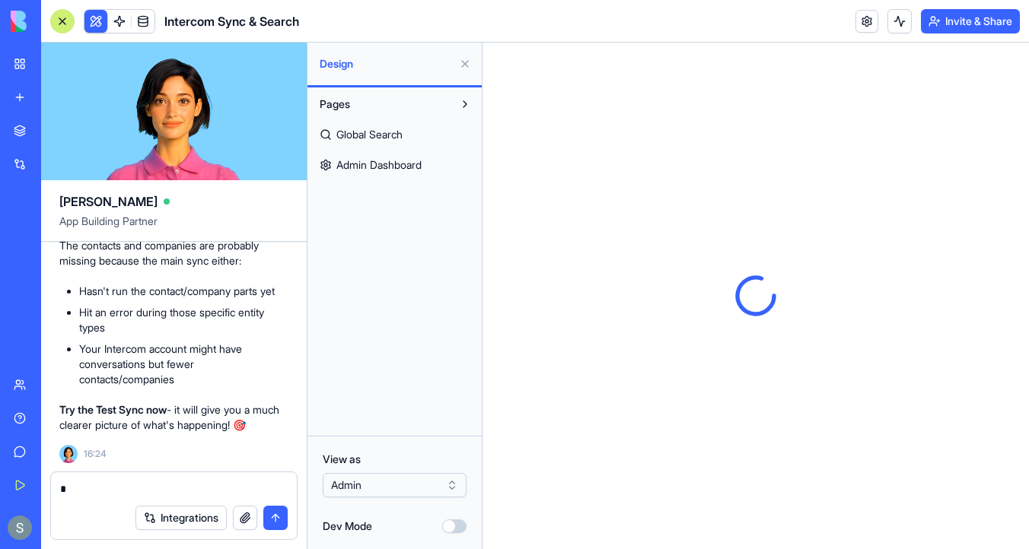
click at [415, 169] on span "Admin Dashboard" at bounding box center [378, 165] width 85 height 15
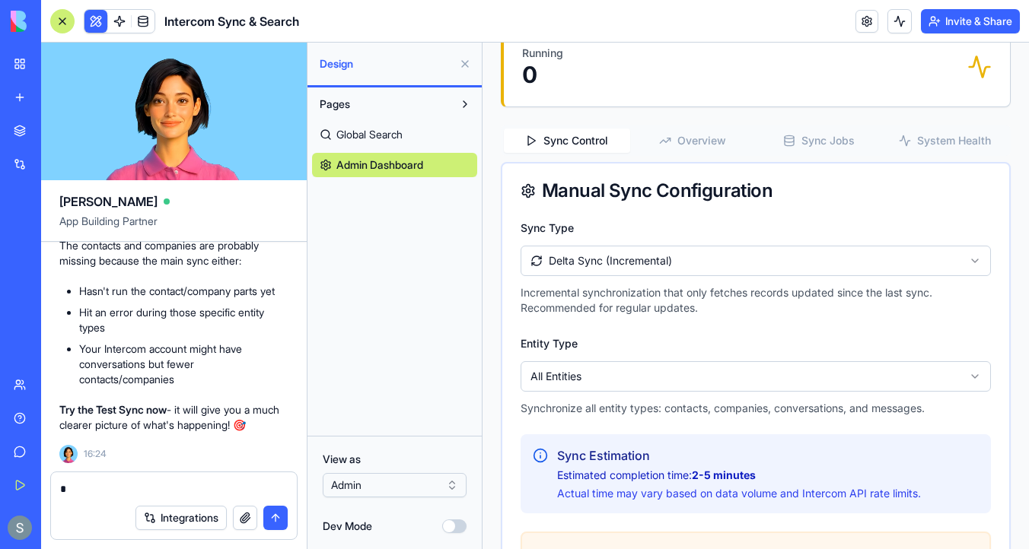
scroll to position [806, 0]
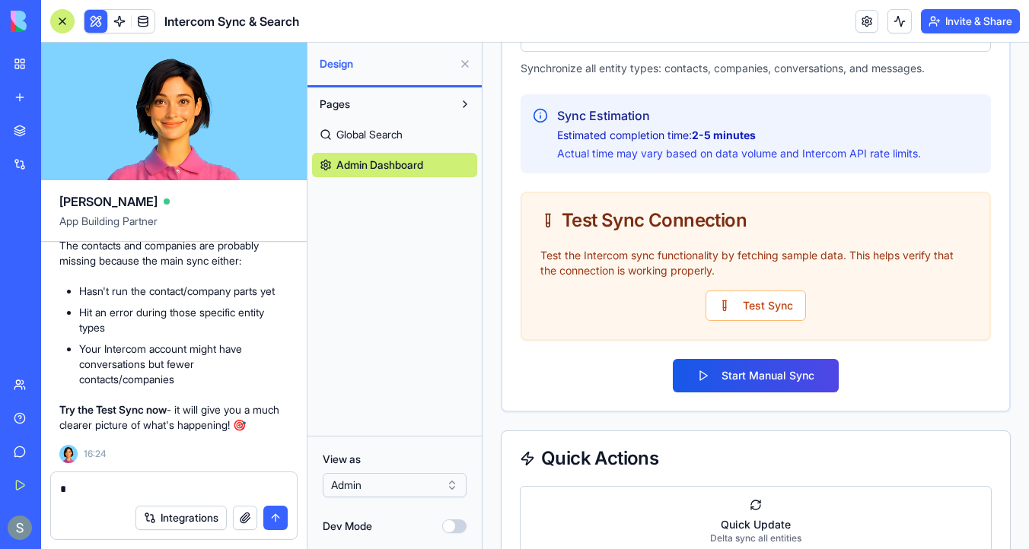
click at [744, 288] on div "Test the Intercom sync functionality by fetching sample data. This helps verify…" at bounding box center [755, 293] width 467 height 91
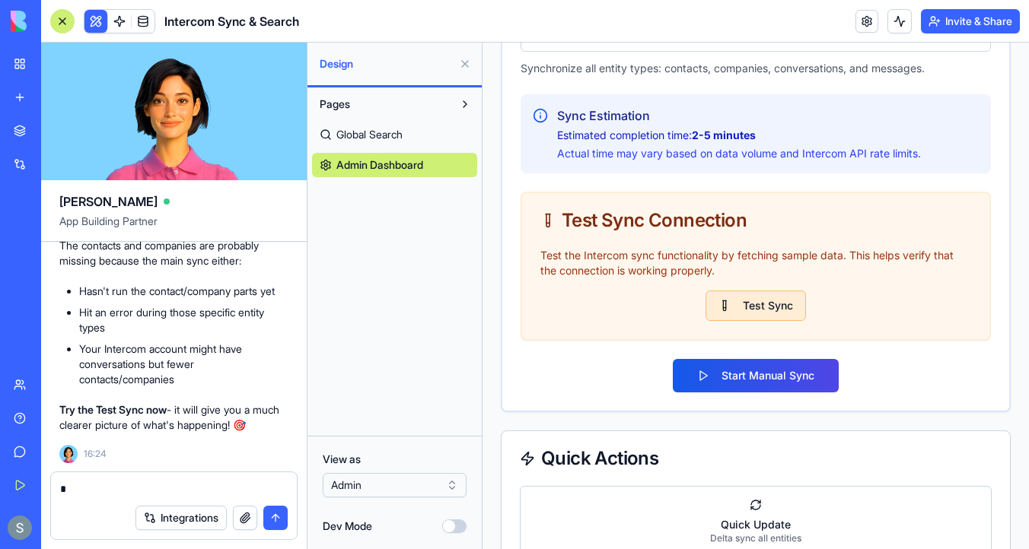
click at [739, 301] on button "Test Sync" at bounding box center [755, 306] width 100 height 30
click at [158, 488] on textarea "*" at bounding box center [174, 489] width 228 height 15
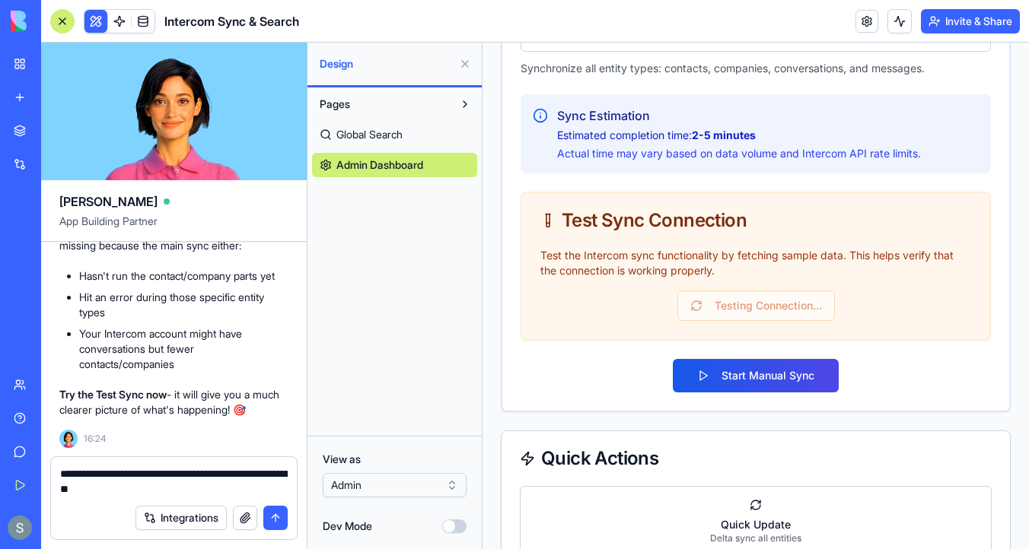
type textarea "**********"
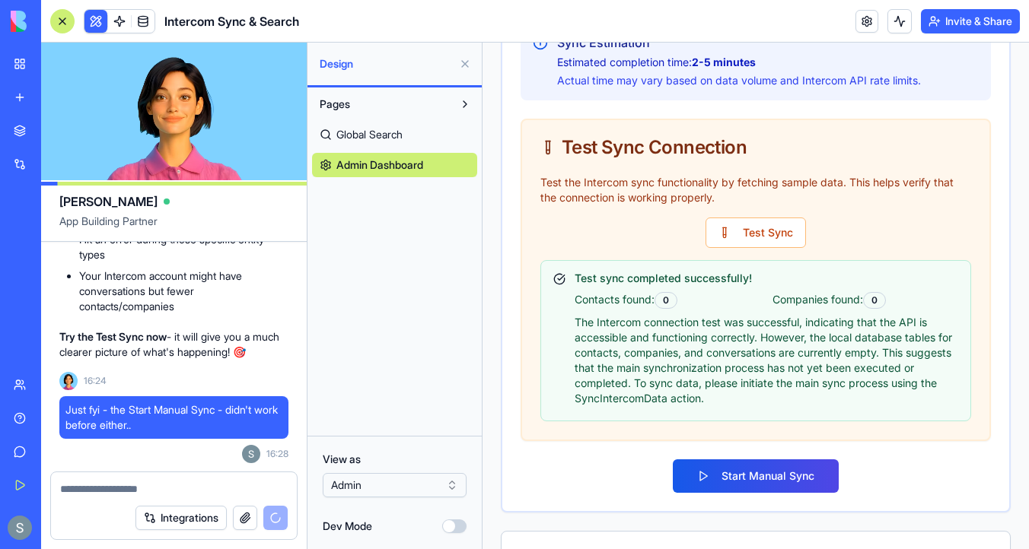
scroll to position [897, 0]
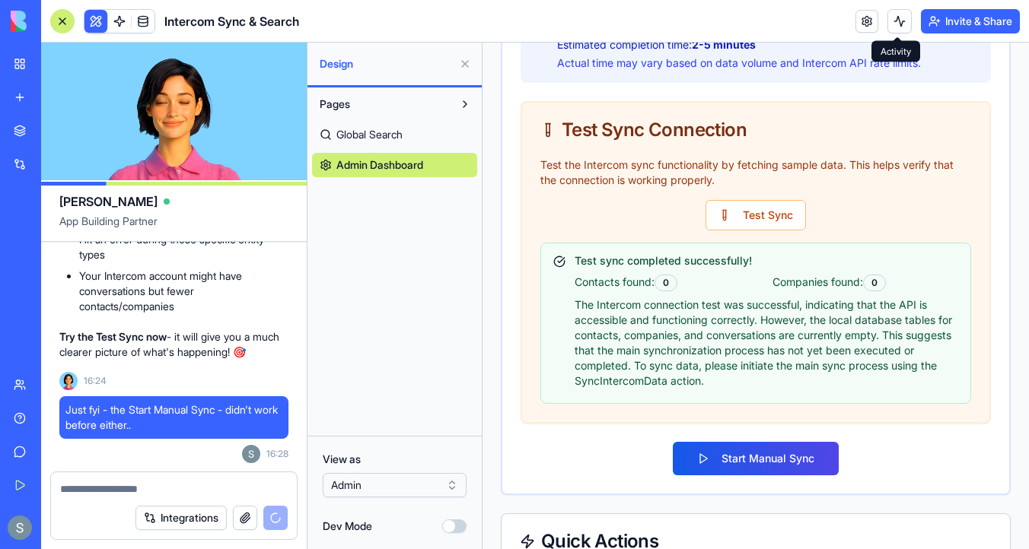
click at [894, 26] on button at bounding box center [899, 21] width 24 height 24
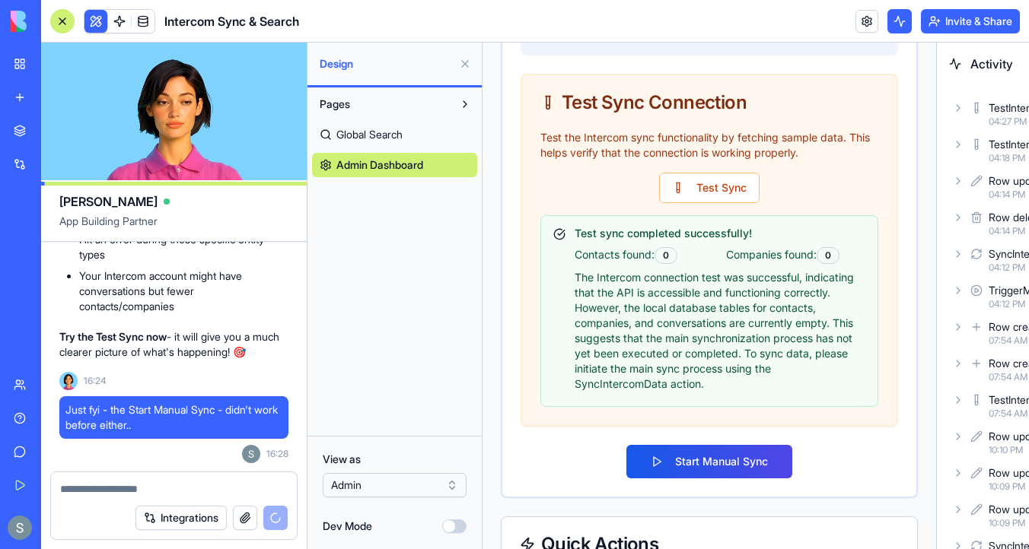
scroll to position [1021, 0]
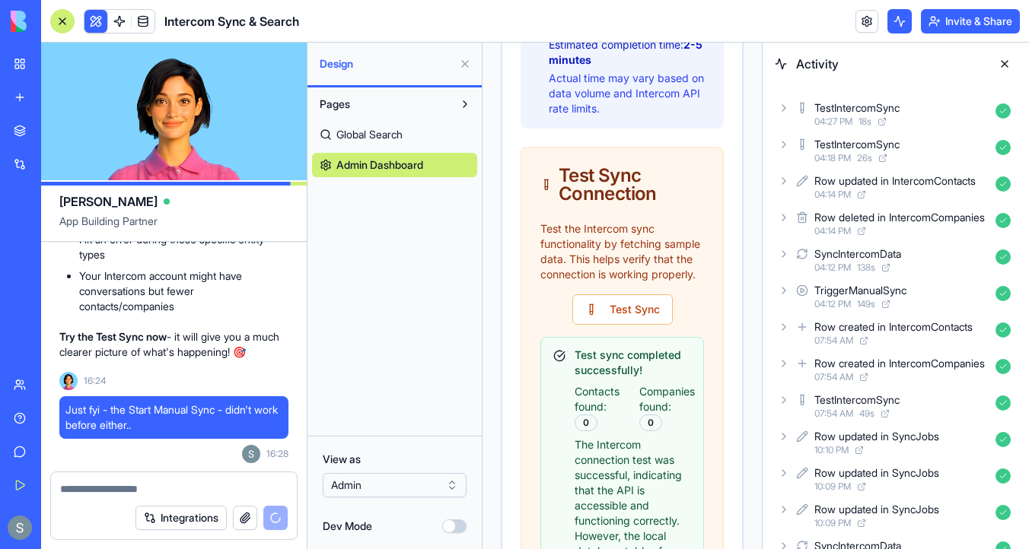
click at [779, 110] on icon at bounding box center [784, 108] width 12 height 12
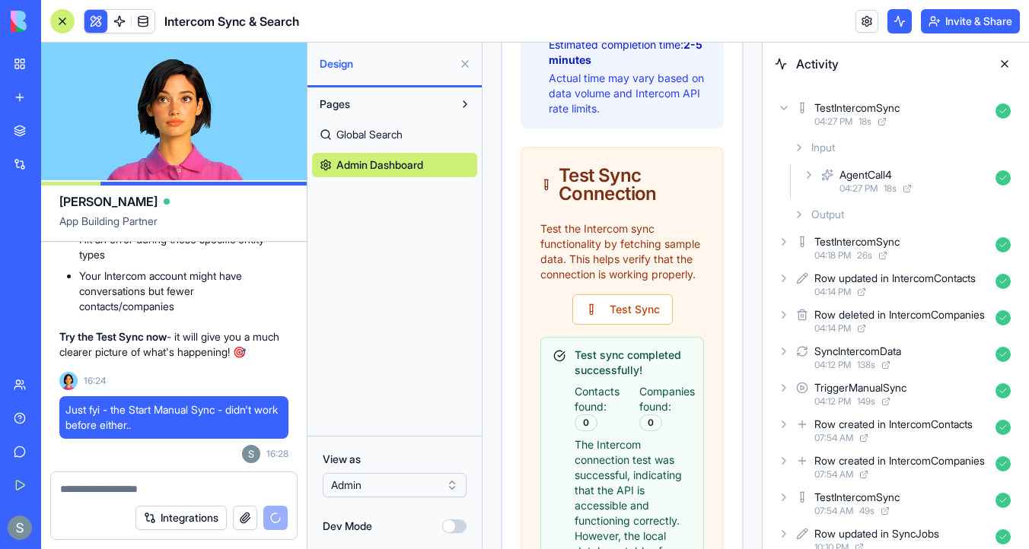
click at [802, 175] on div "AgentCall4 04:27 PM 18 s" at bounding box center [908, 180] width 217 height 33
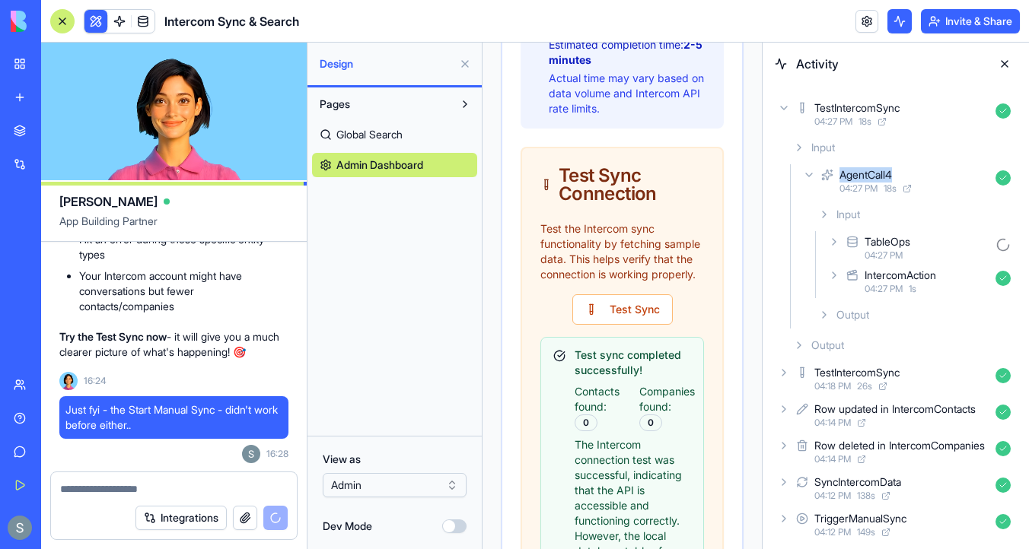
click at [802, 175] on div "AgentCall4 04:27 PM 18 s" at bounding box center [908, 180] width 217 height 33
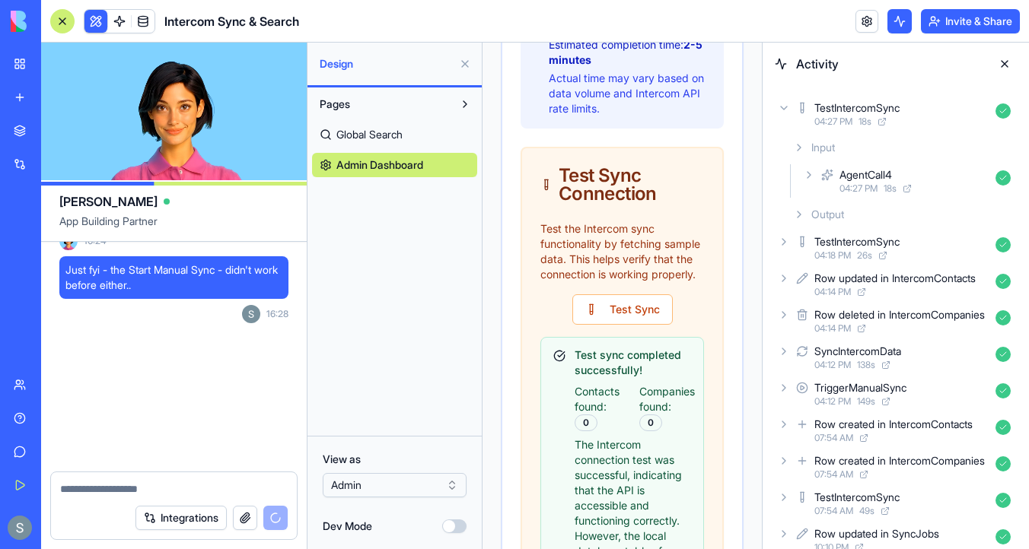
click at [800, 220] on icon at bounding box center [799, 215] width 12 height 12
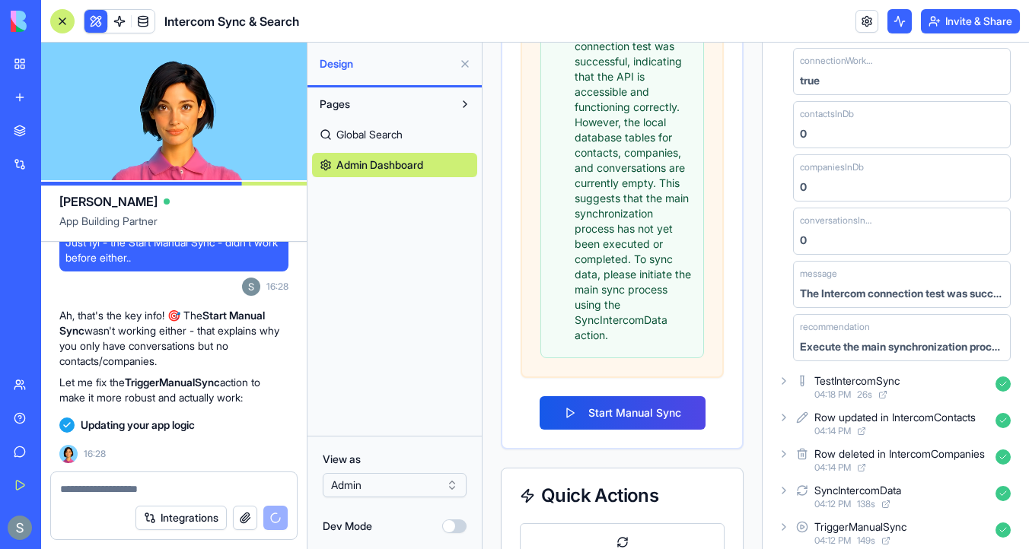
scroll to position [1498, 0]
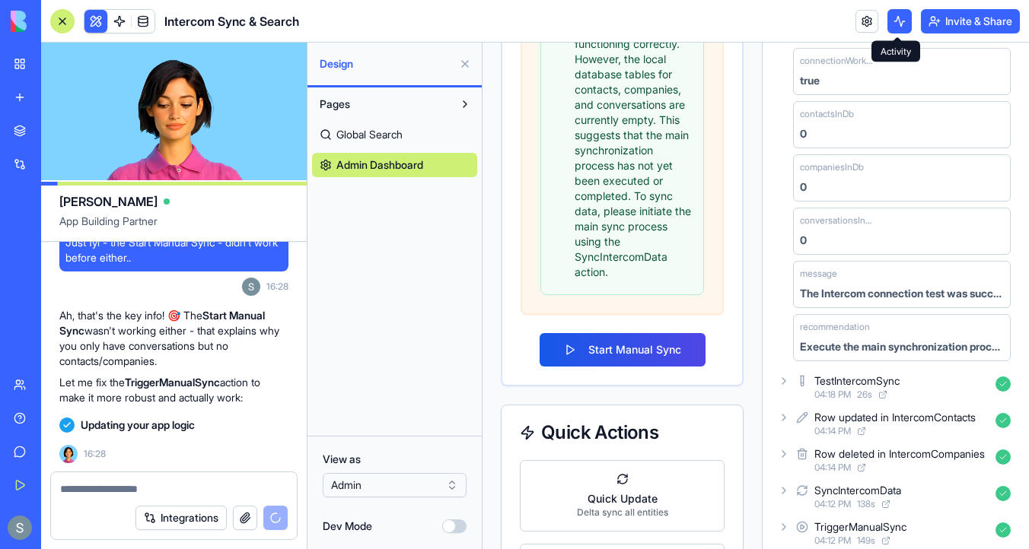
click at [897, 19] on button at bounding box center [899, 21] width 24 height 24
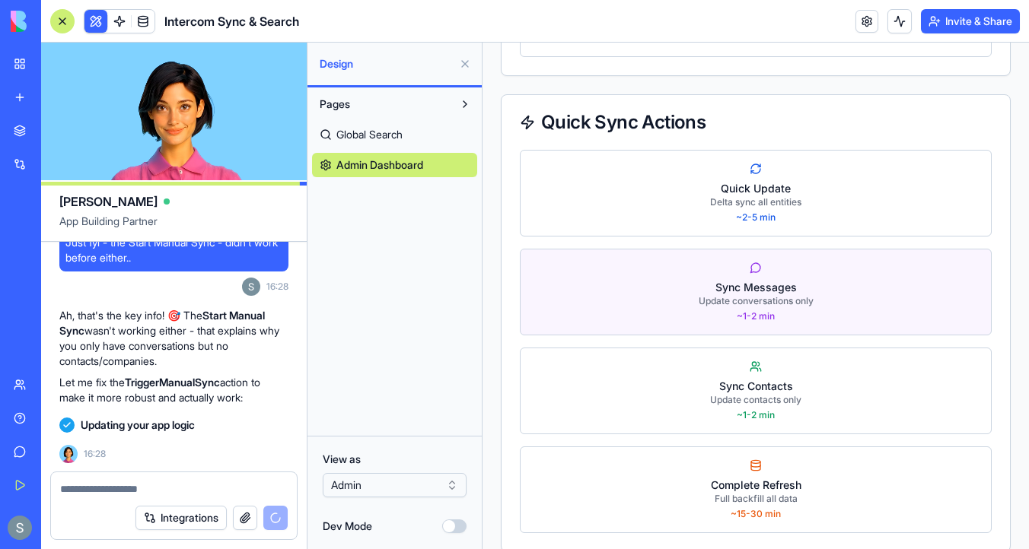
scroll to position [1669, 0]
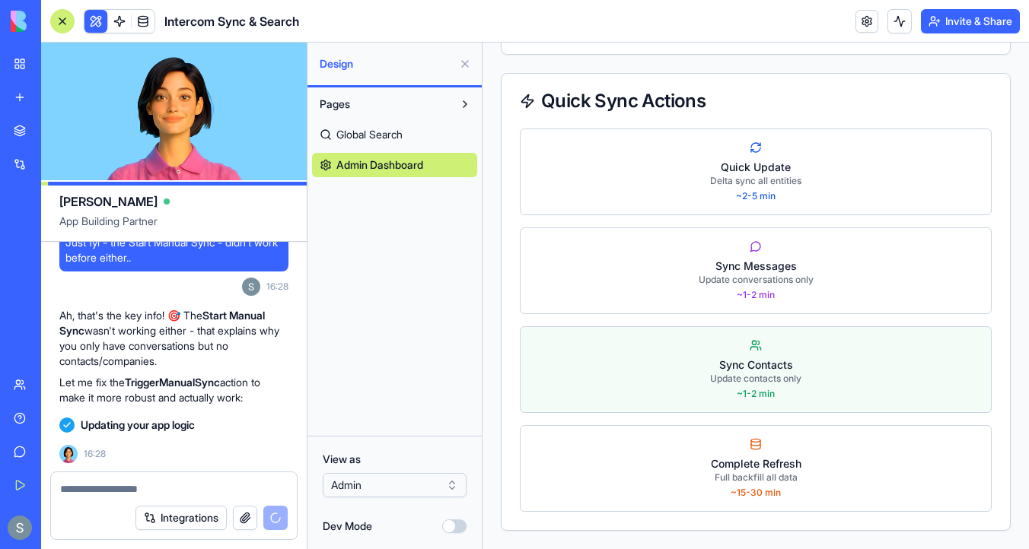
click at [728, 365] on div "Sync Contacts" at bounding box center [755, 365] width 91 height 15
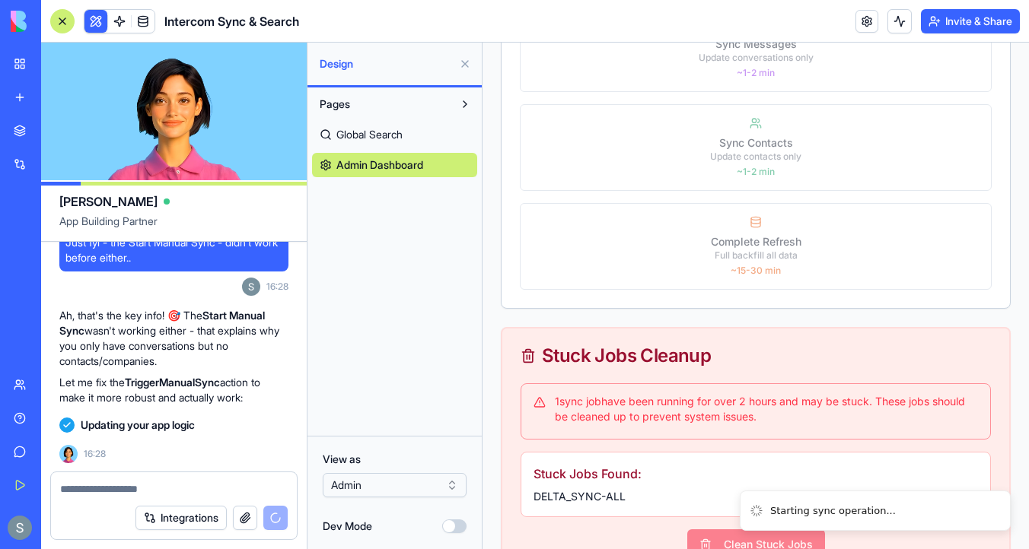
scroll to position [2147, 0]
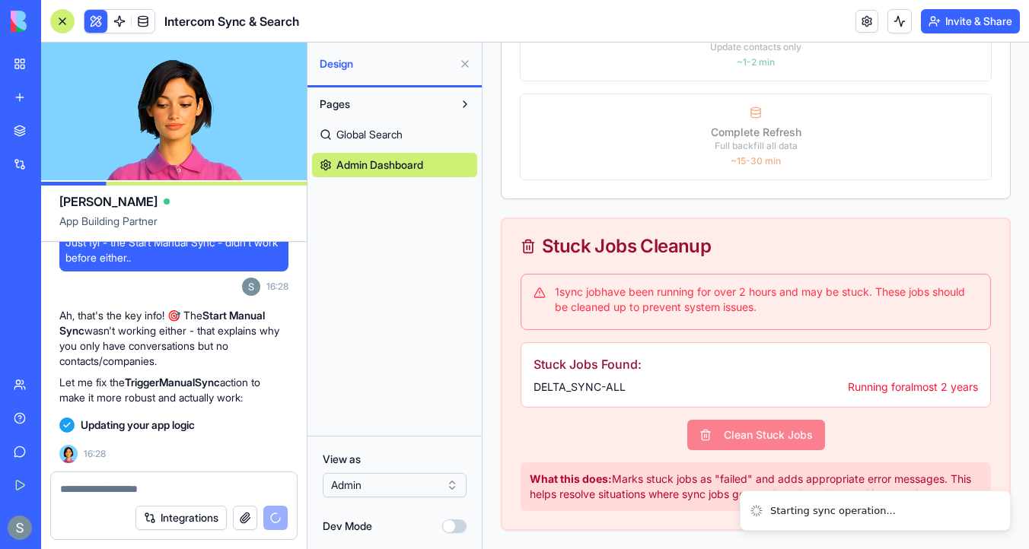
click at [760, 440] on div "Clean Stuck Jobs" at bounding box center [756, 435] width 470 height 30
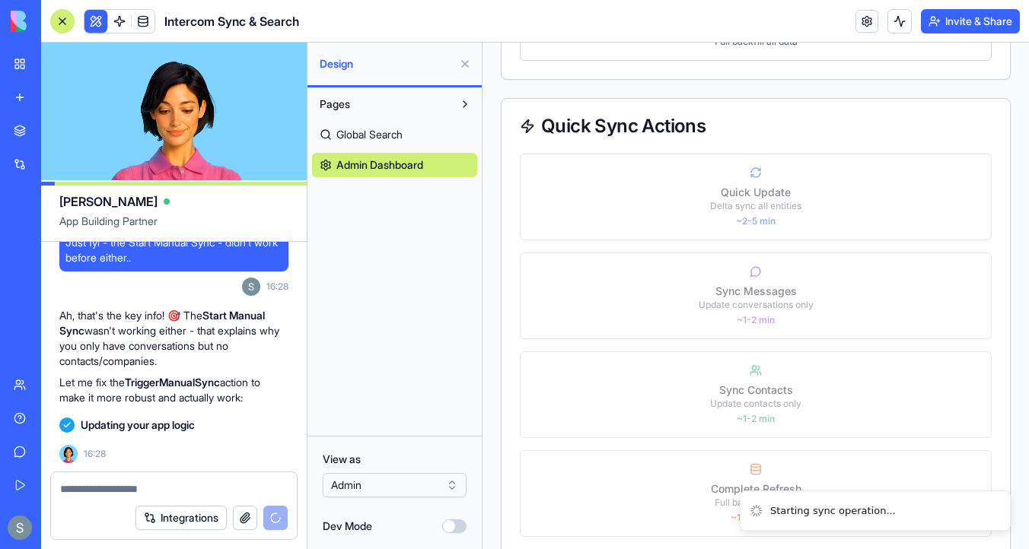
scroll to position [1645, 0]
